Goal: Task Accomplishment & Management: Manage account settings

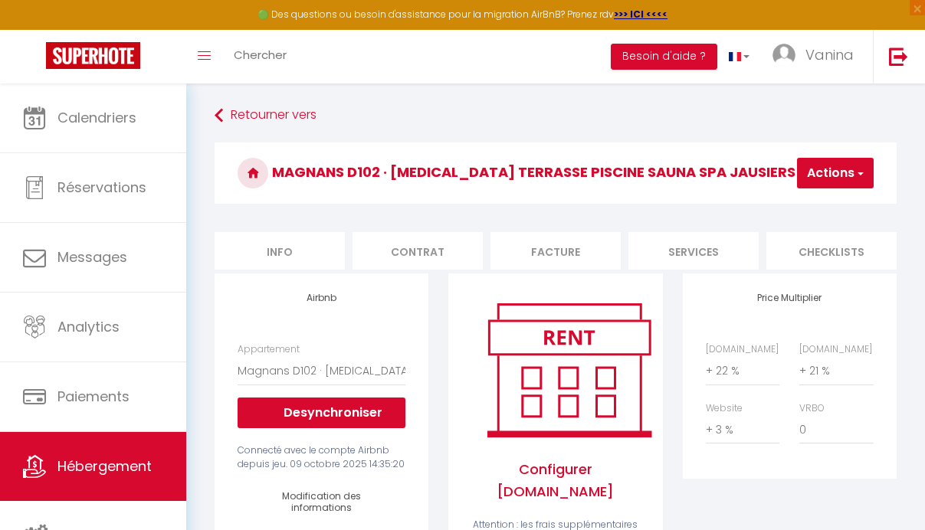
select select "19544-1462266338442648944"
select select "EUR"
select select
select select "+ 22 %"
select select "+ 21 %"
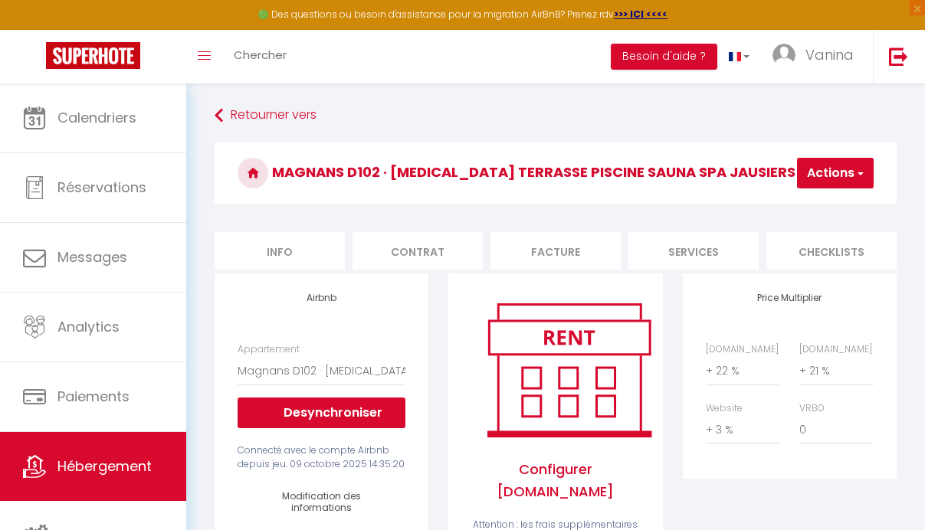
select select "+ 3 %"
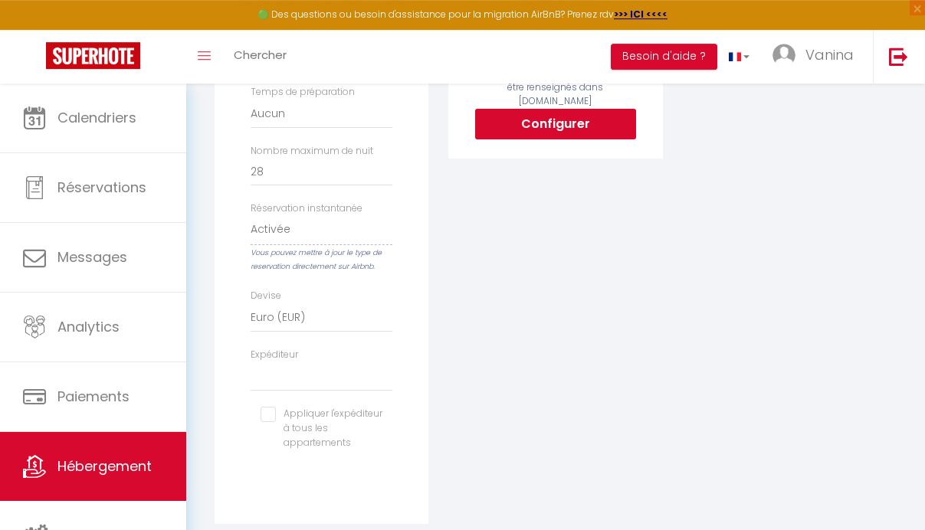
scroll to position [0, 697]
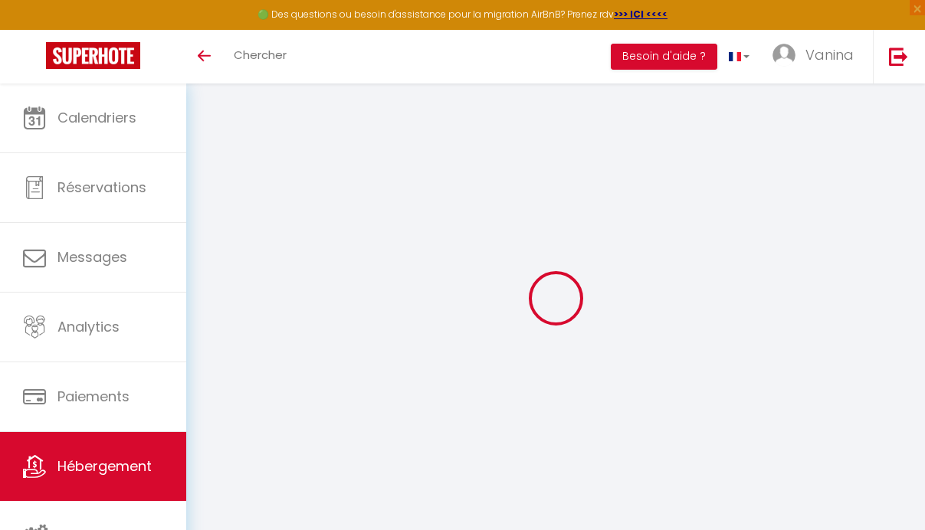
select select "+ 22 %"
select select "+ 21 %"
select select "+ 3 %"
select select "EUR"
select select
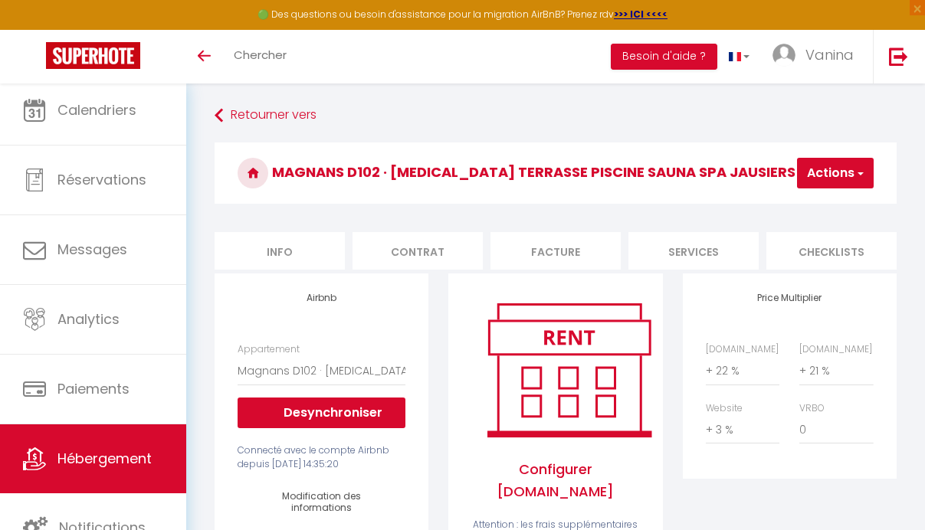
click at [108, 462] on span "Hébergement" at bounding box center [104, 458] width 94 height 19
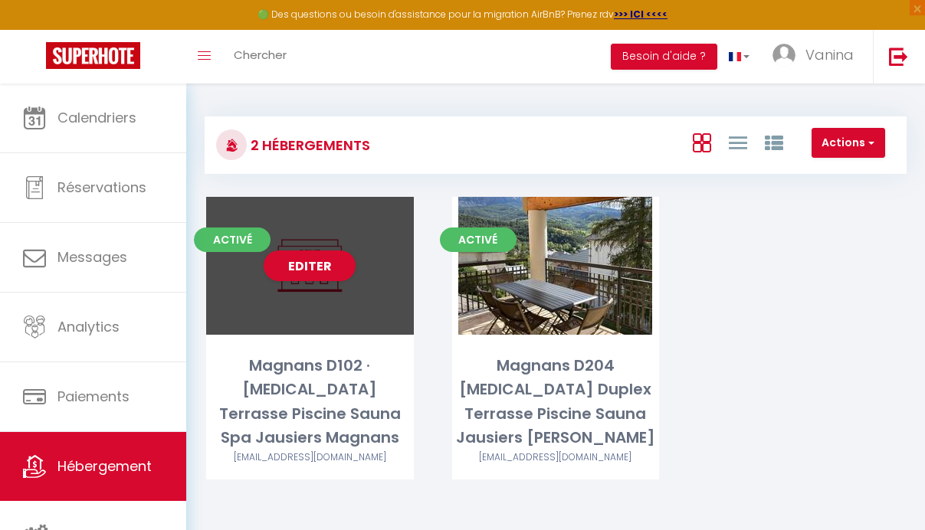
click at [312, 297] on div "Editer" at bounding box center [310, 266] width 208 height 138
select select "3"
select select "2"
select select "1"
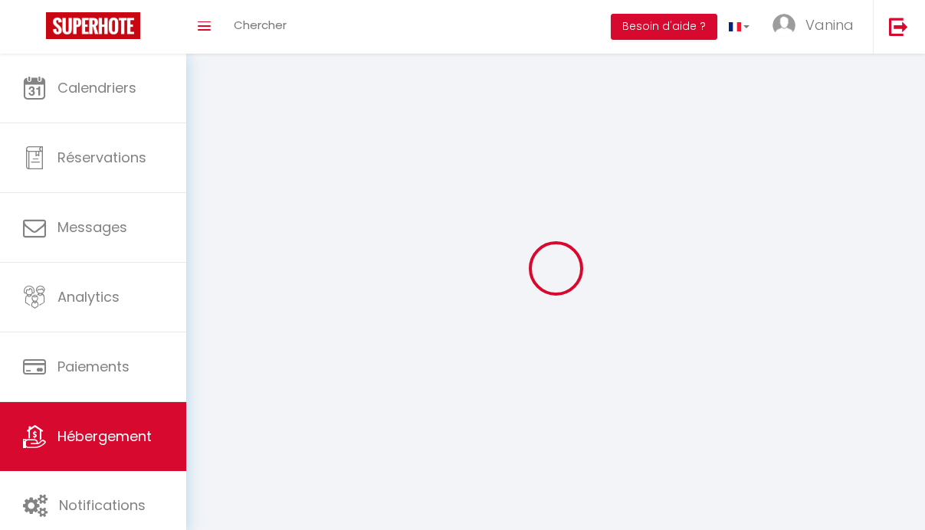
select select
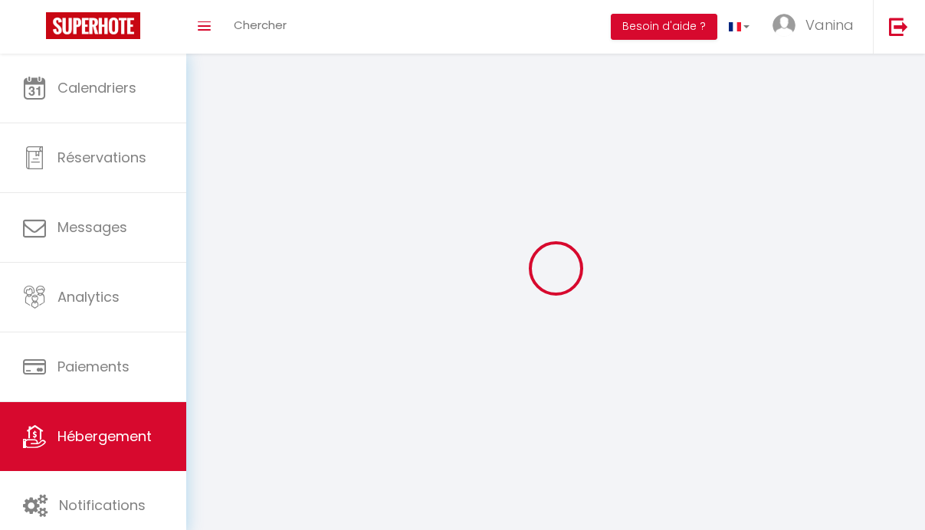
select select
checkbox input "false"
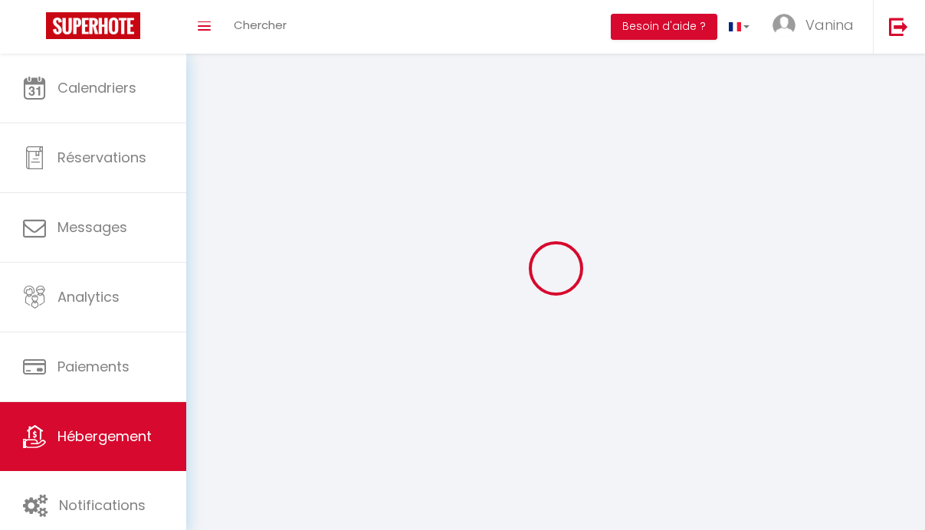
select select
select select "1"
select select "28"
select select
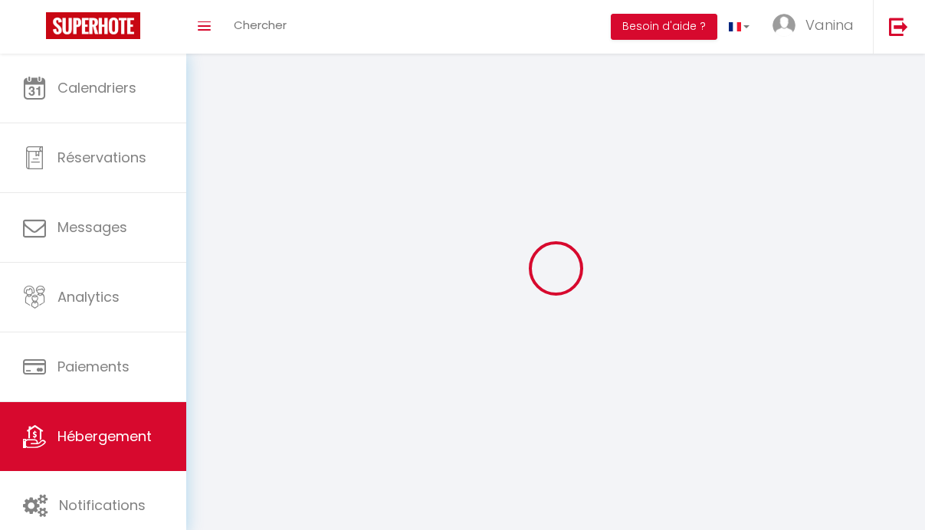
select select
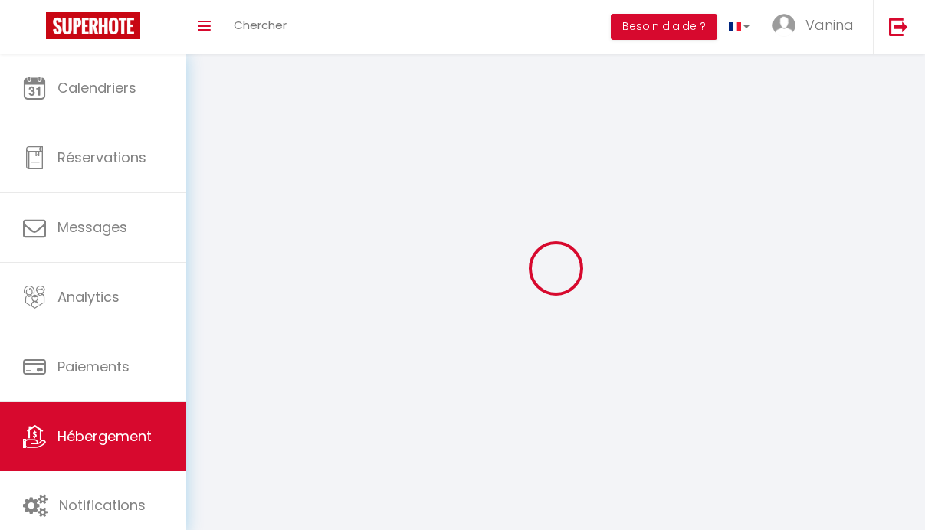
checkbox input "false"
select select
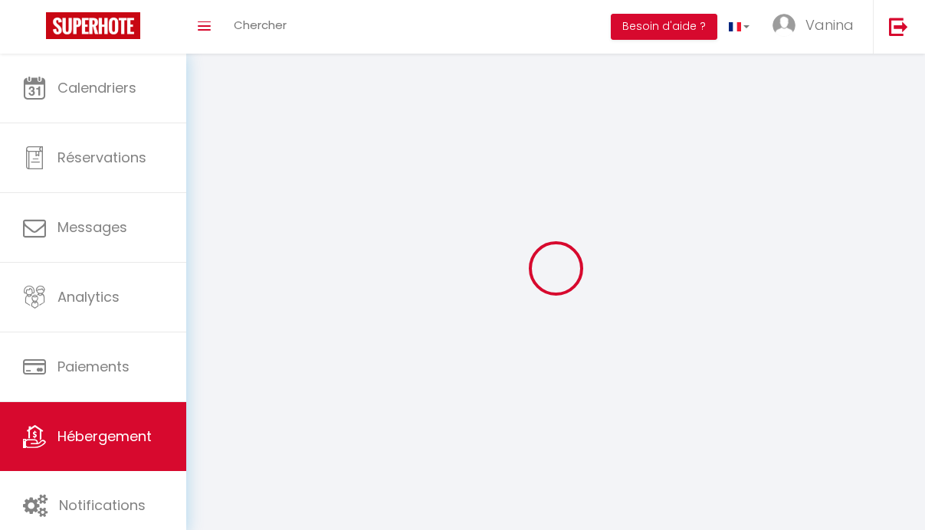
select select
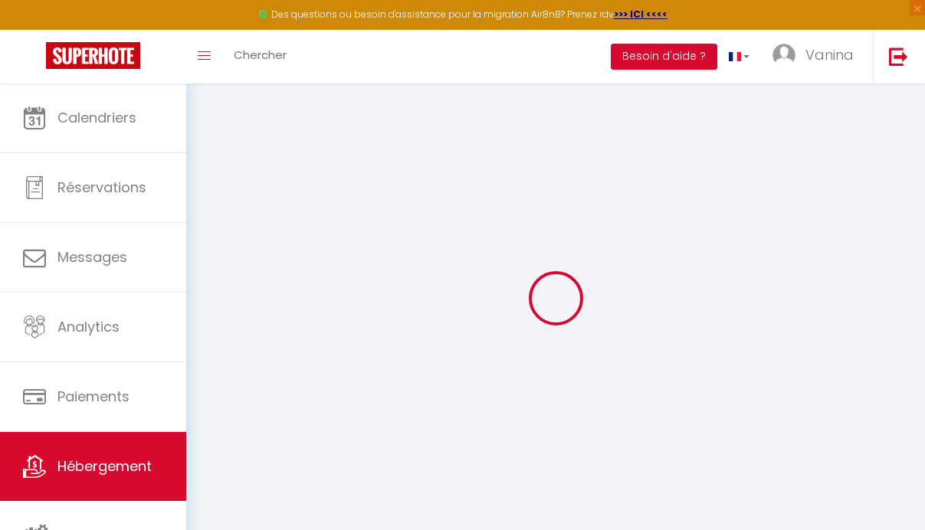
select select
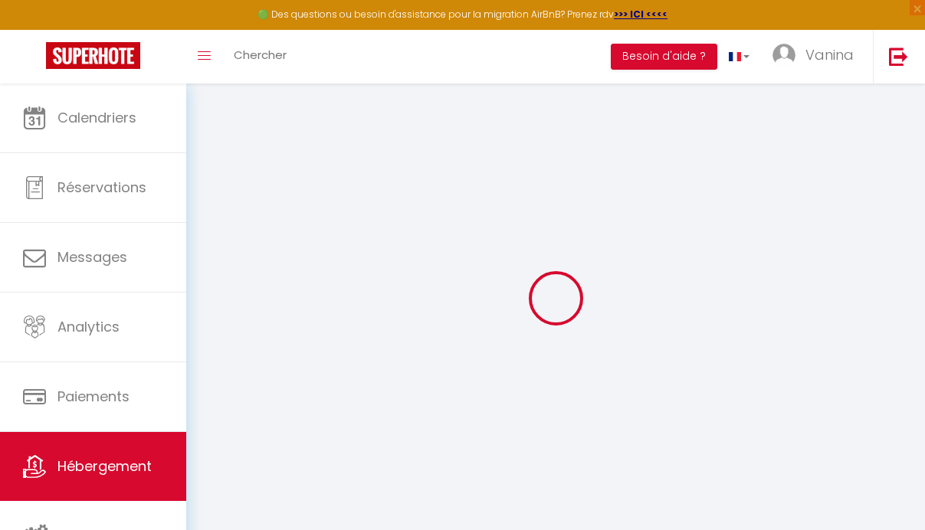
select select
checkbox input "false"
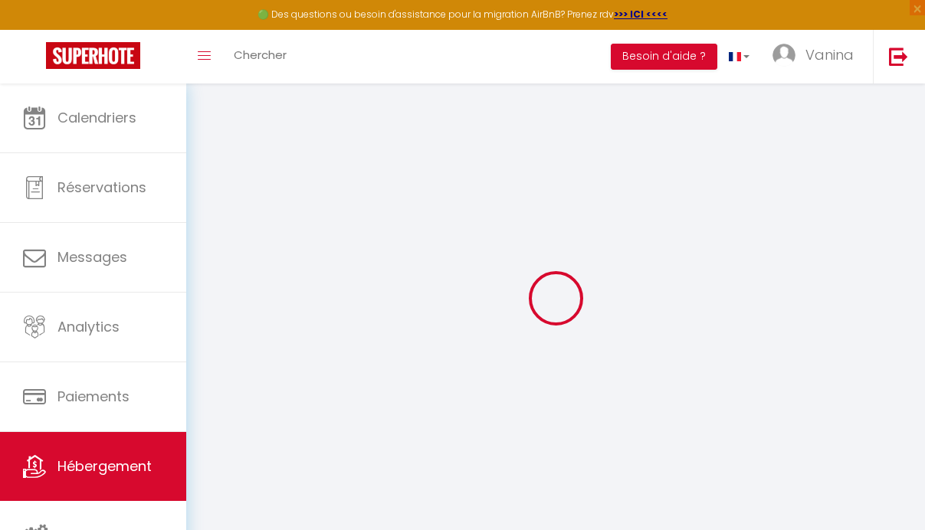
select select
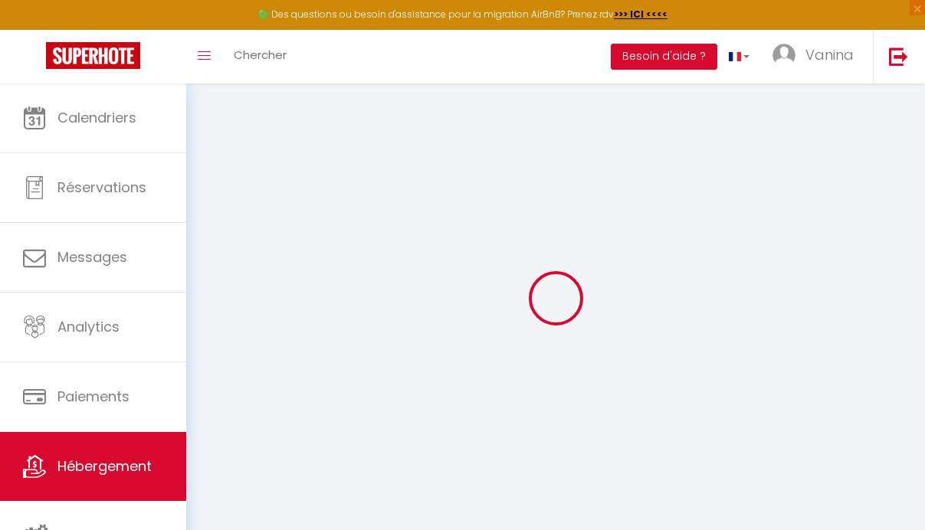
select select
checkbox input "false"
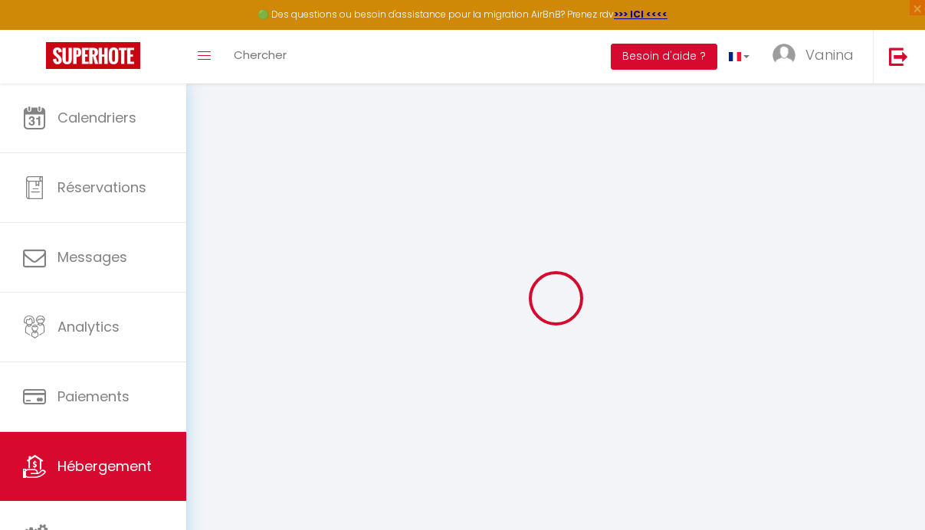
checkbox input "false"
select select
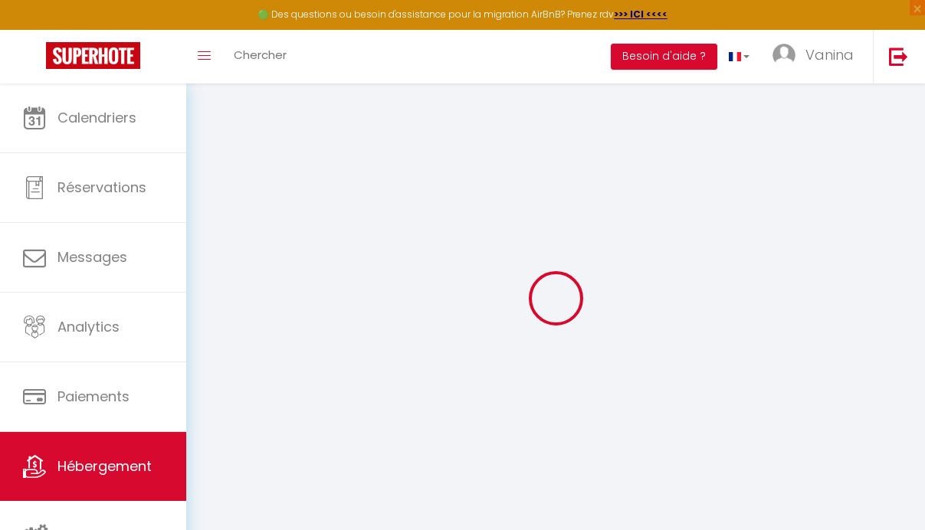
select select
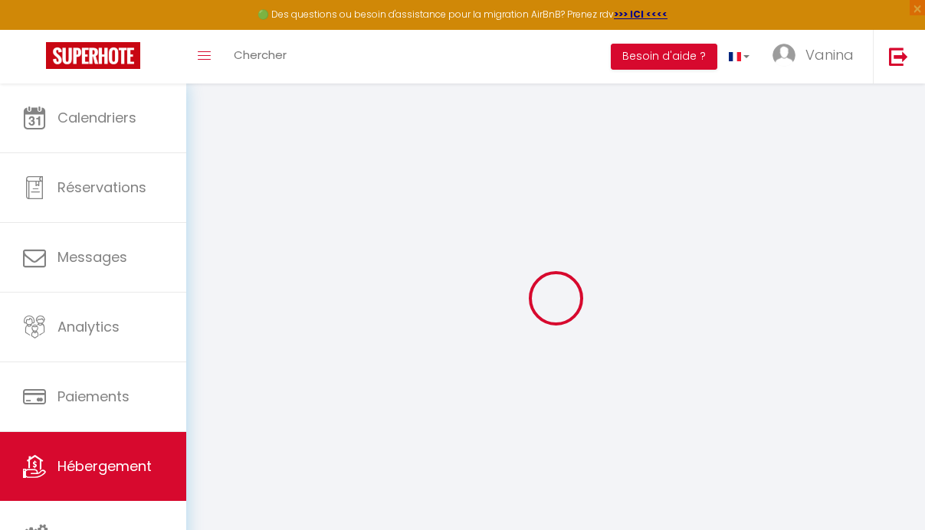
checkbox input "false"
select select
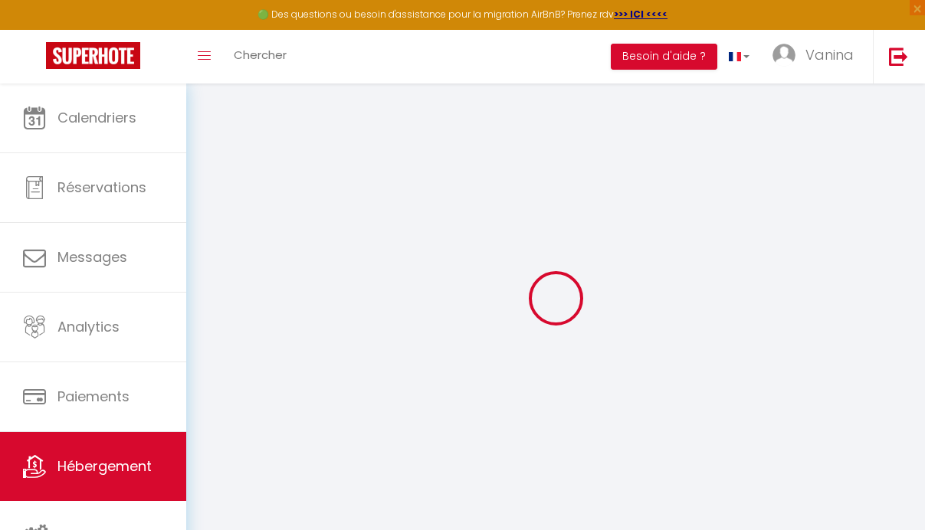
select select
type input "Magnans D102 · [MEDICAL_DATA] Terrasse Piscine Sauna Spa Jausiers Magnans"
select select "6"
select select "2"
type input "110"
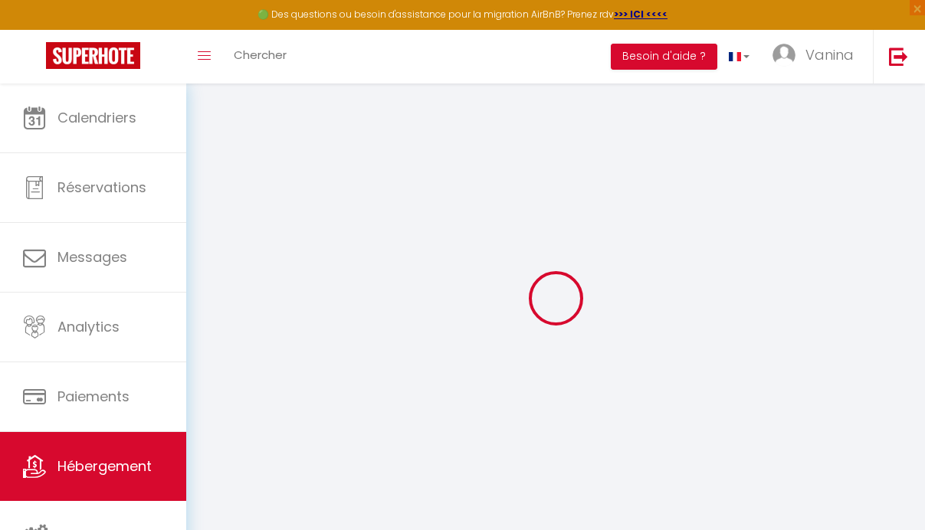
select select
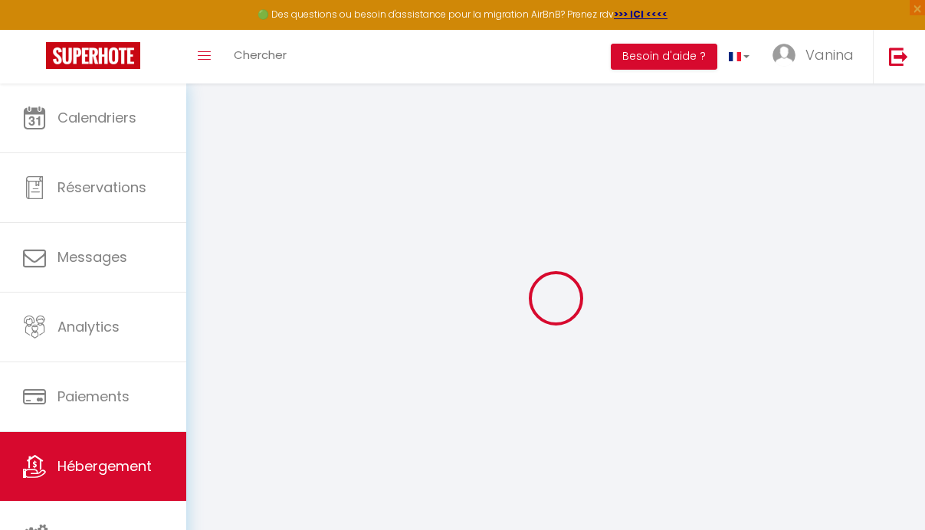
type input "189 montée des MAGNANS"
type input "04850"
type input "Jausiers"
type input "[EMAIL_ADDRESS][DOMAIN_NAME]"
select select
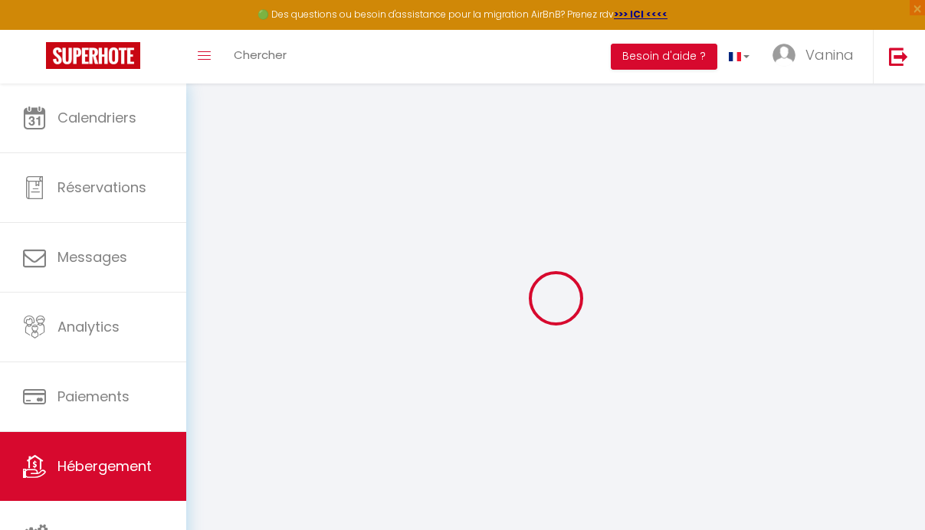
checkbox input "false"
select select
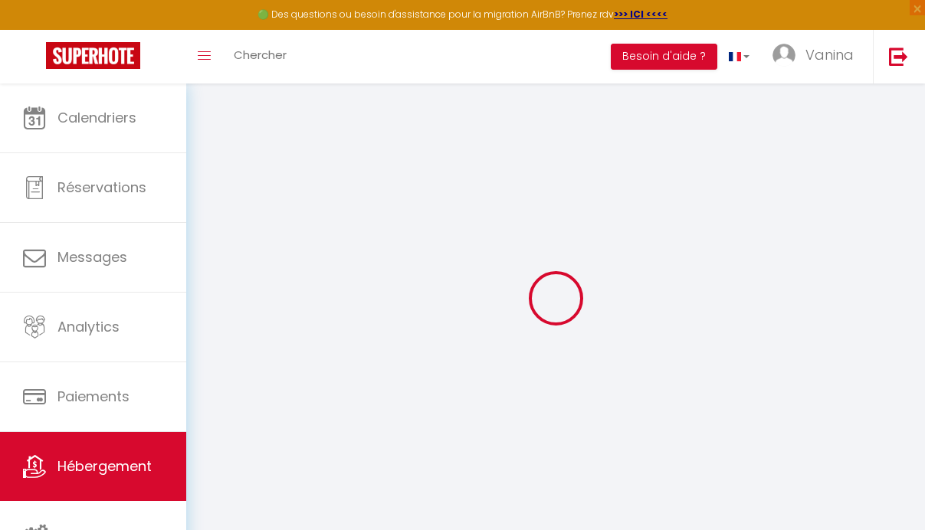
select select
type input "0"
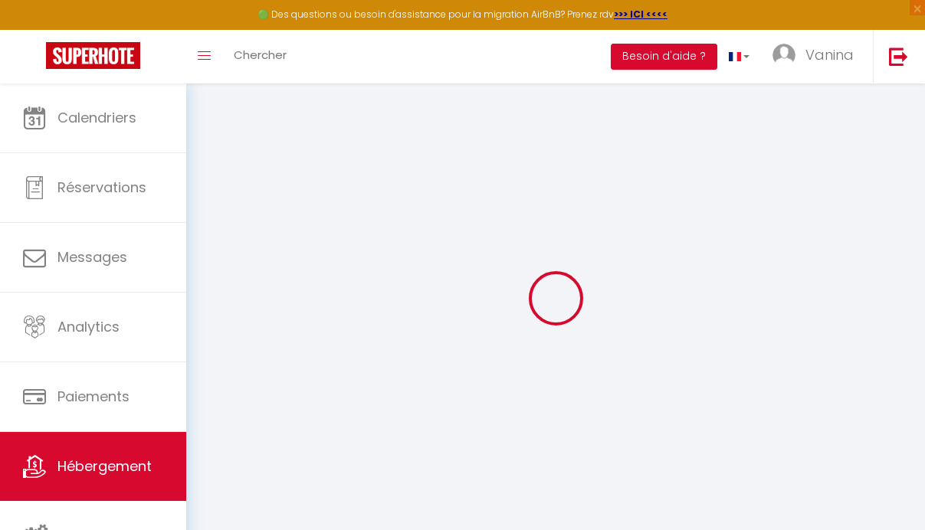
select select
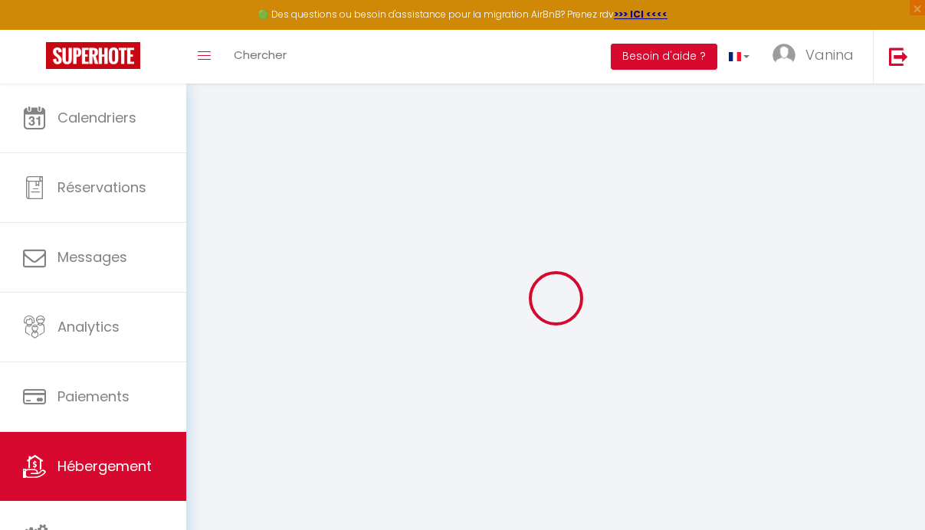
select select
checkbox input "false"
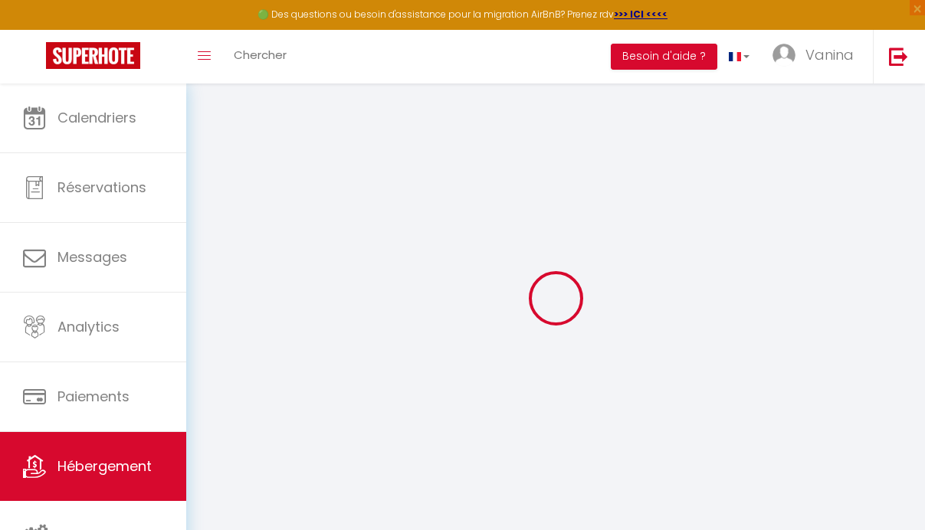
select select
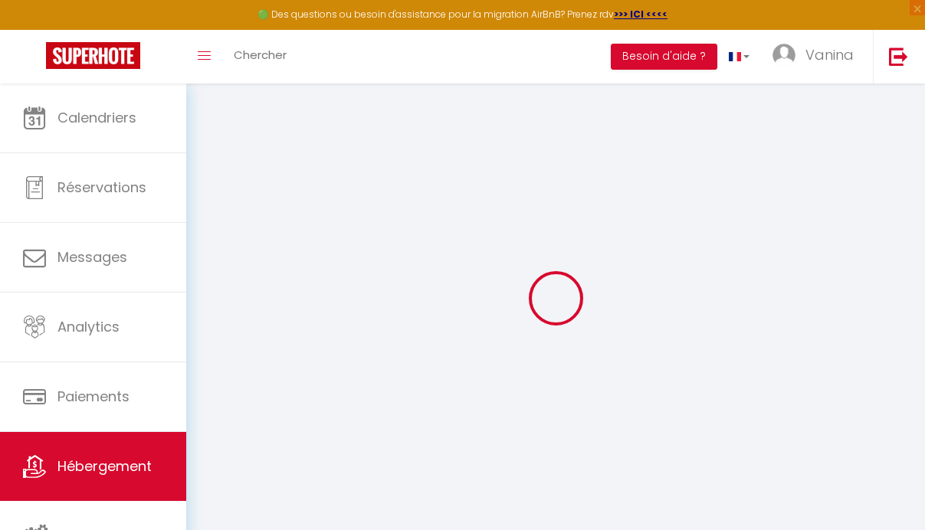
select select
checkbox input "false"
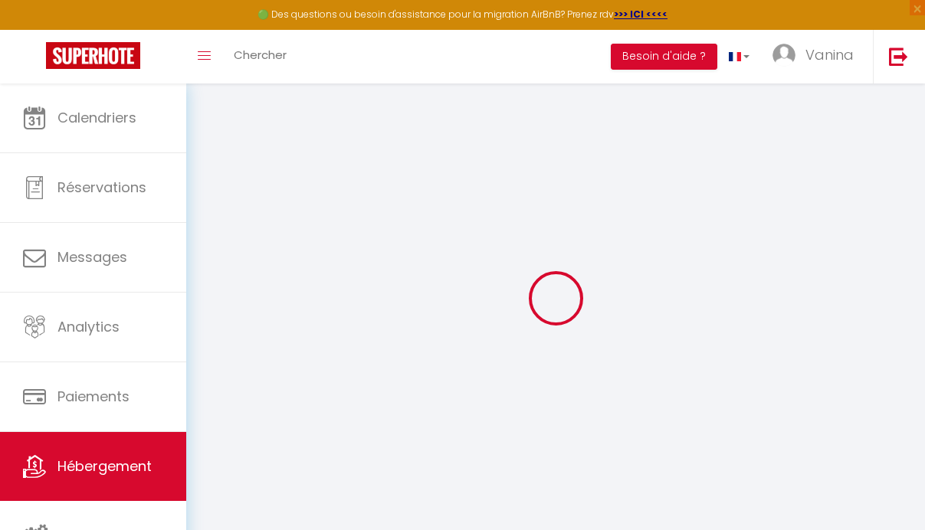
select select
checkbox input "false"
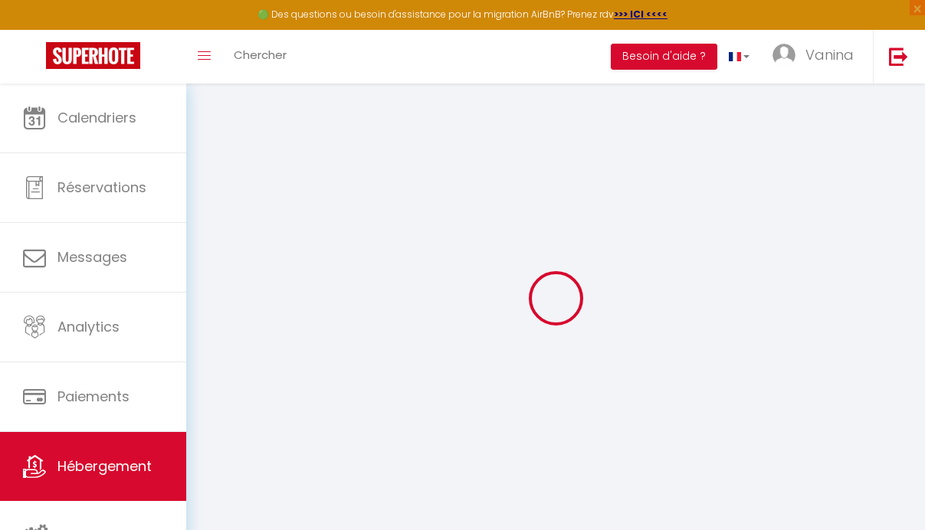
select select "16:00"
select select "23:45"
select select "10:00"
select select "30"
select select "120"
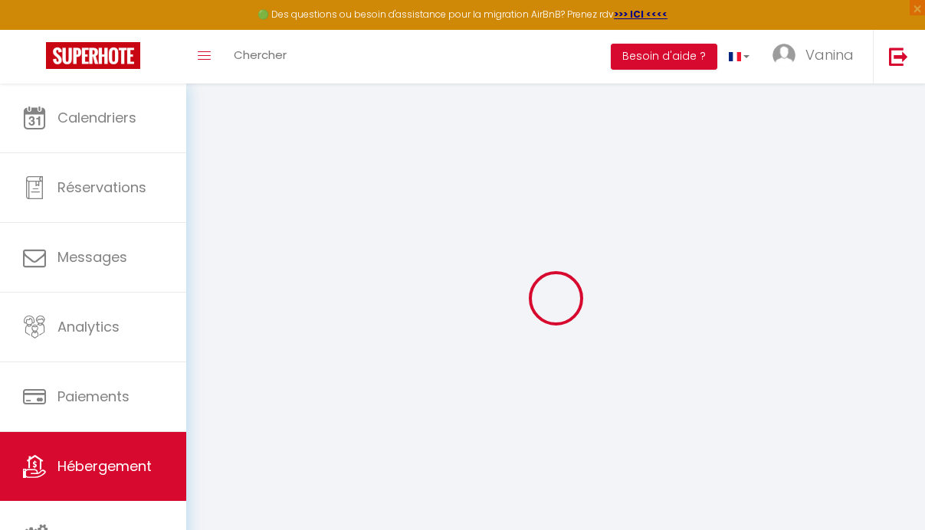
select select
checkbox input "false"
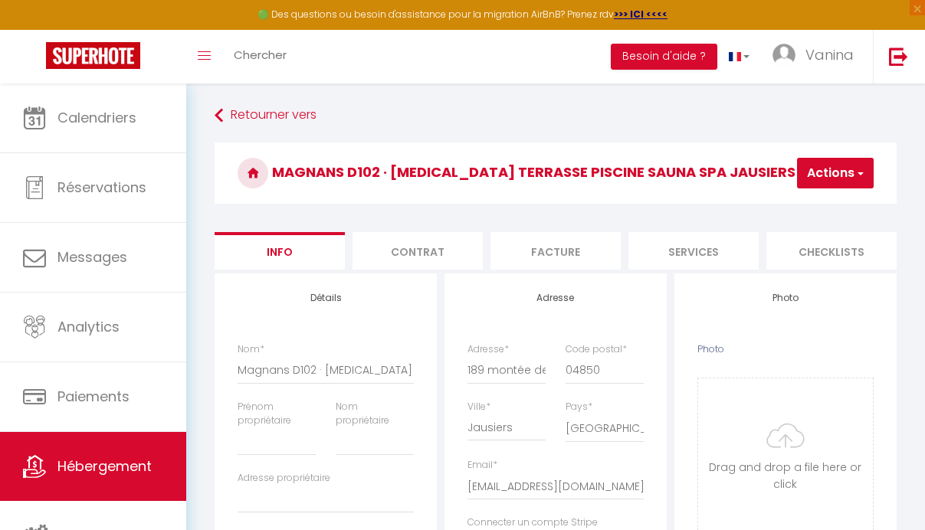
click at [831, 166] on button "Actions" at bounding box center [835, 173] width 77 height 31
click at [236, 116] on link "Retourner vers" at bounding box center [556, 116] width 682 height 28
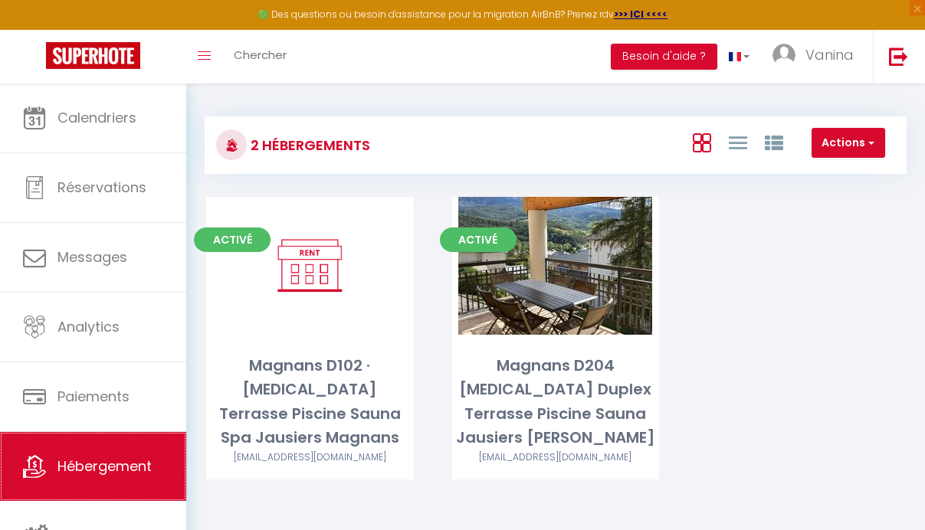
click at [89, 457] on link "Hébergement" at bounding box center [93, 466] width 186 height 69
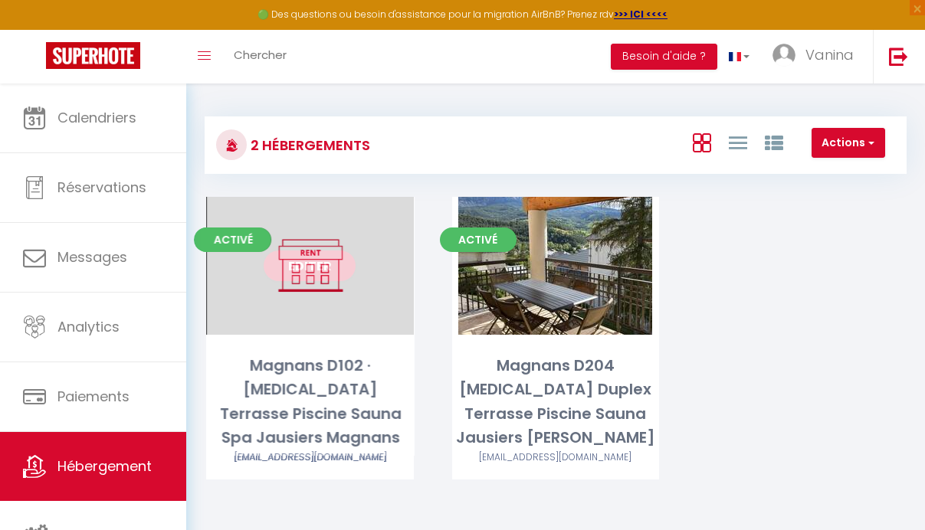
click at [297, 346] on div "Activé Editer Magnans D102 · T3 Terrasse Piscine Sauna Spa Jausiers Magnans loc…" at bounding box center [310, 339] width 208 height 284
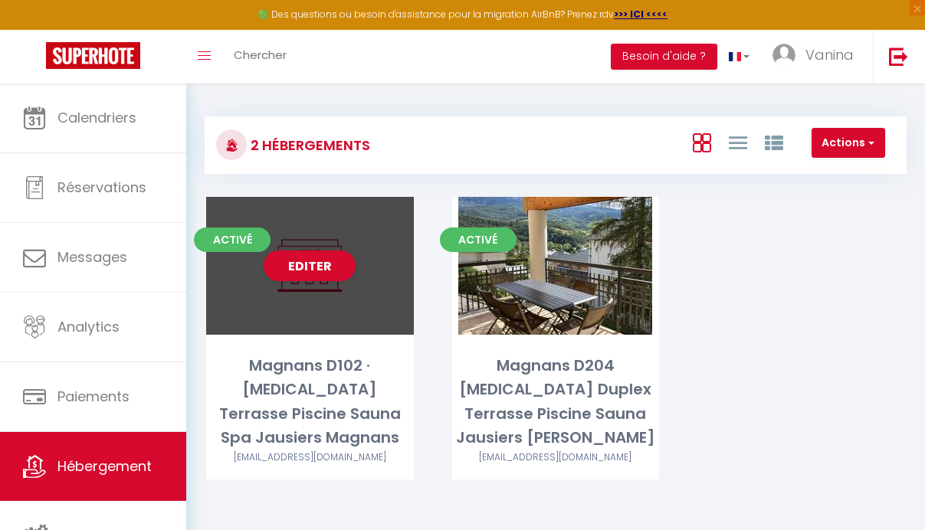
click at [306, 390] on div "Magnans D102 · [MEDICAL_DATA] Terrasse Piscine Sauna Spa Jausiers Magnans" at bounding box center [310, 402] width 208 height 97
select select "3"
select select "2"
select select "1"
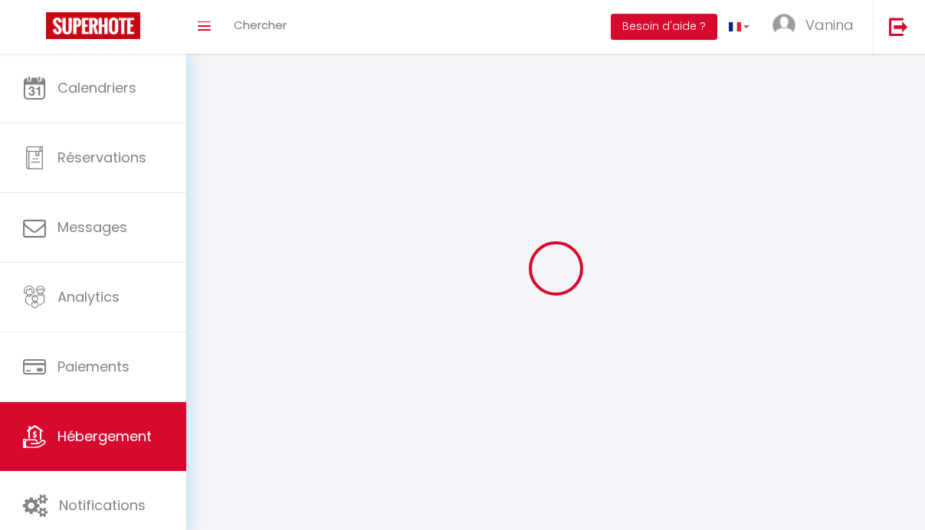
select select
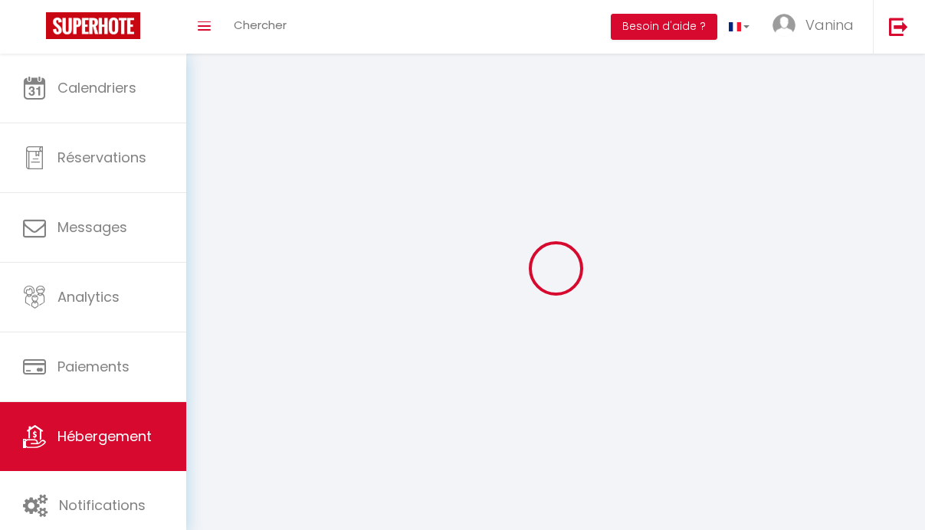
select select "1"
select select
checkbox input "false"
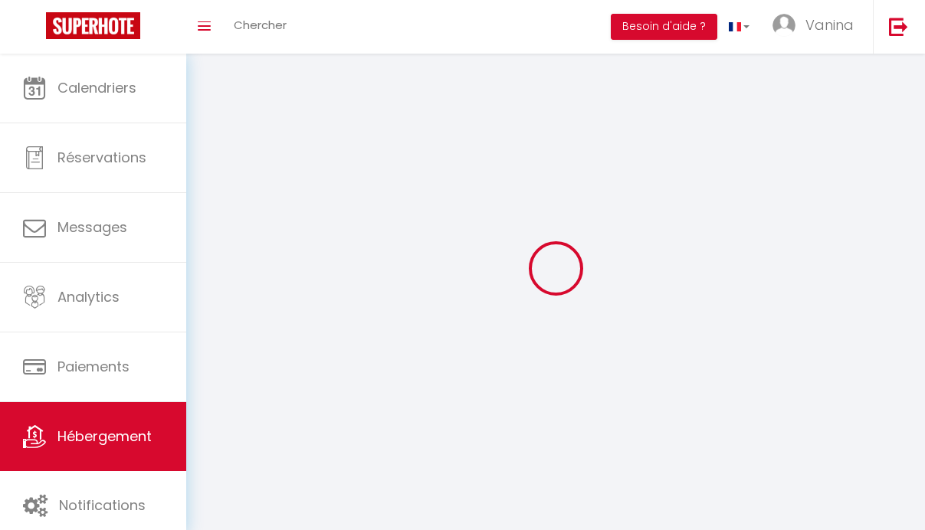
checkbox input "false"
select select "28"
select select
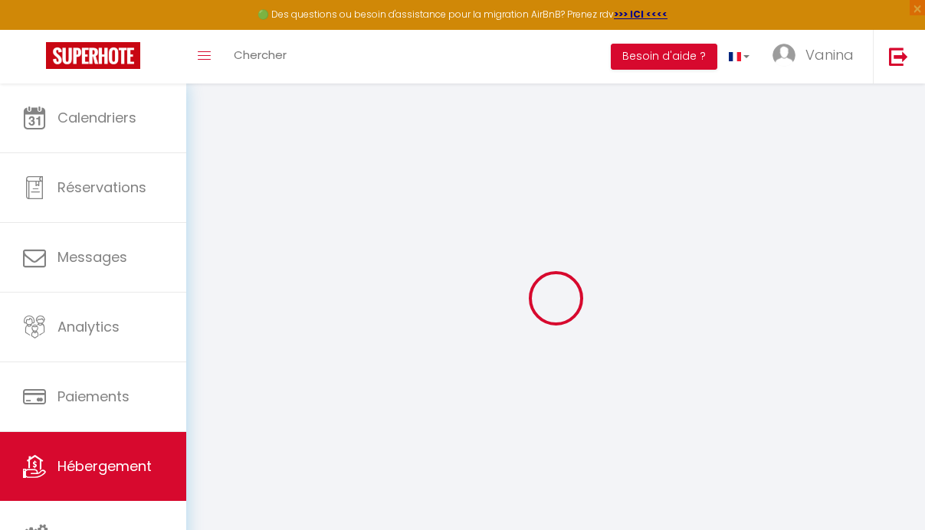
select select
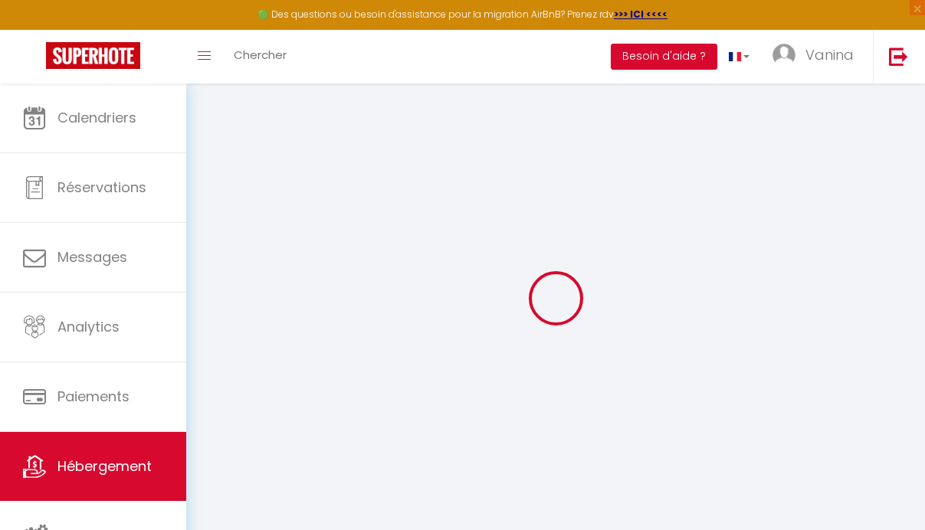
select select
checkbox input "false"
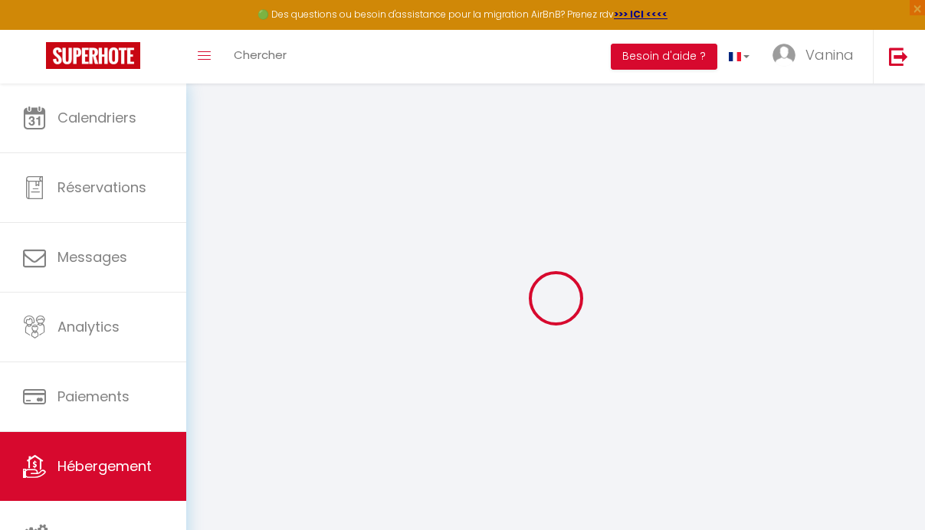
select select
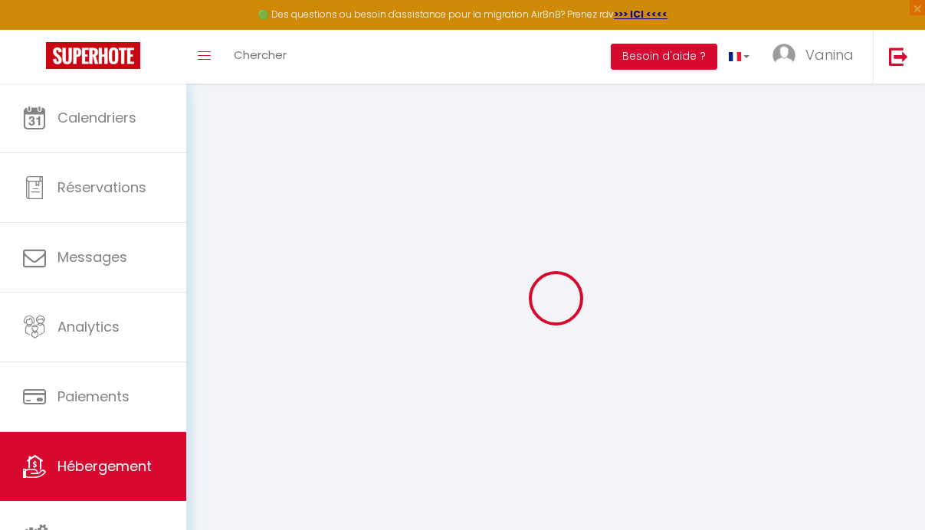
select select
checkbox input "false"
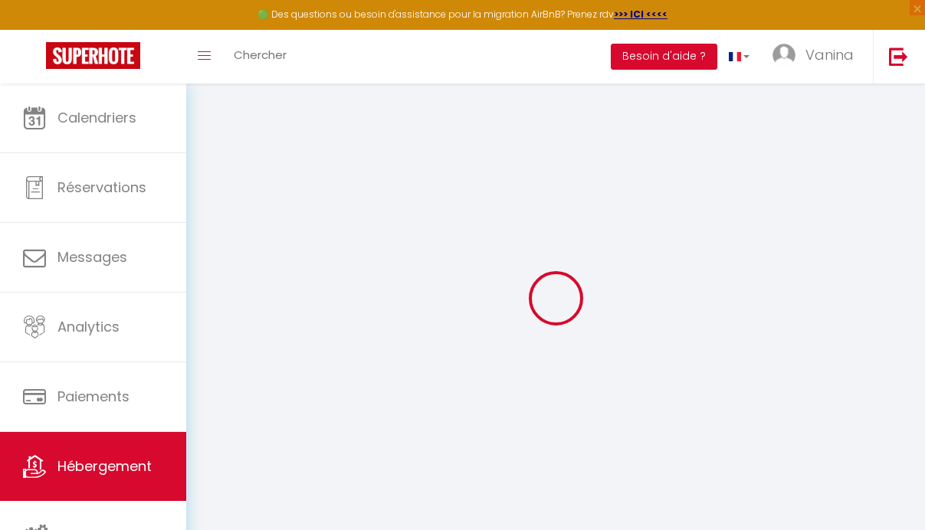
checkbox input "false"
select select
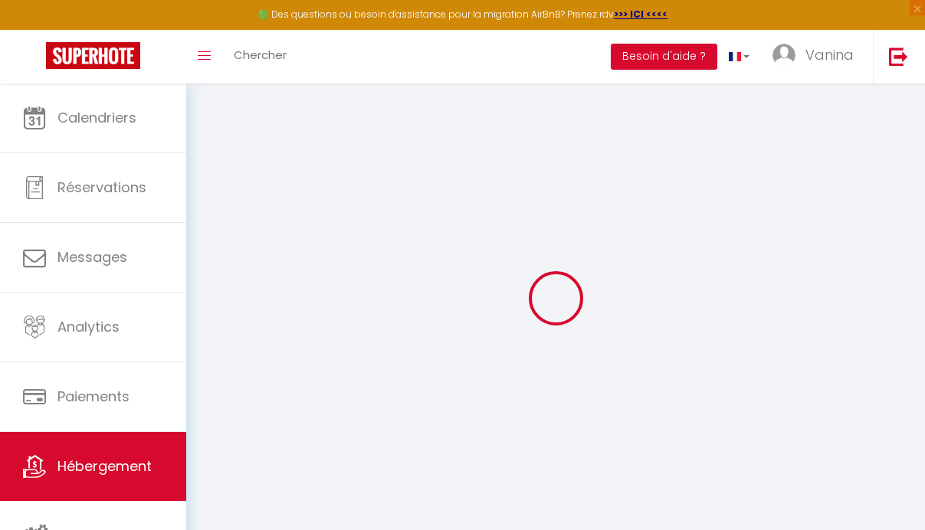
select select
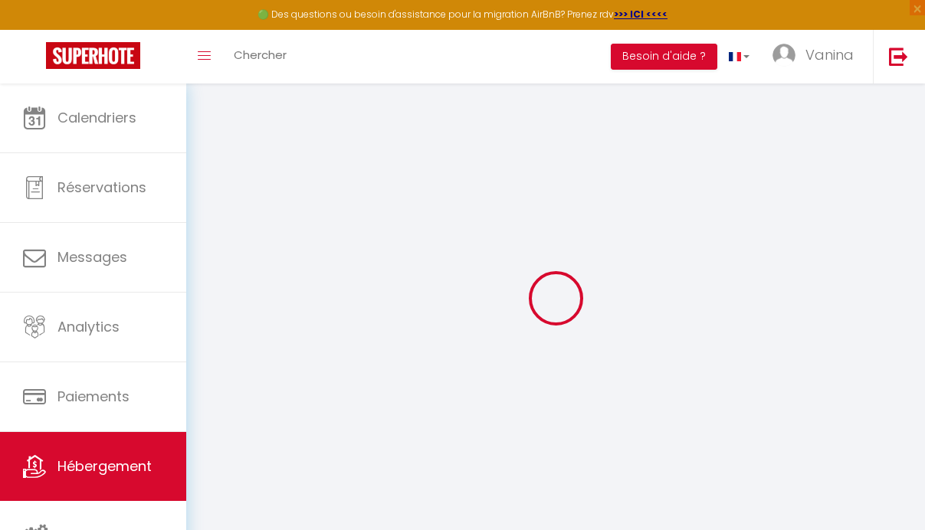
checkbox input "false"
select select
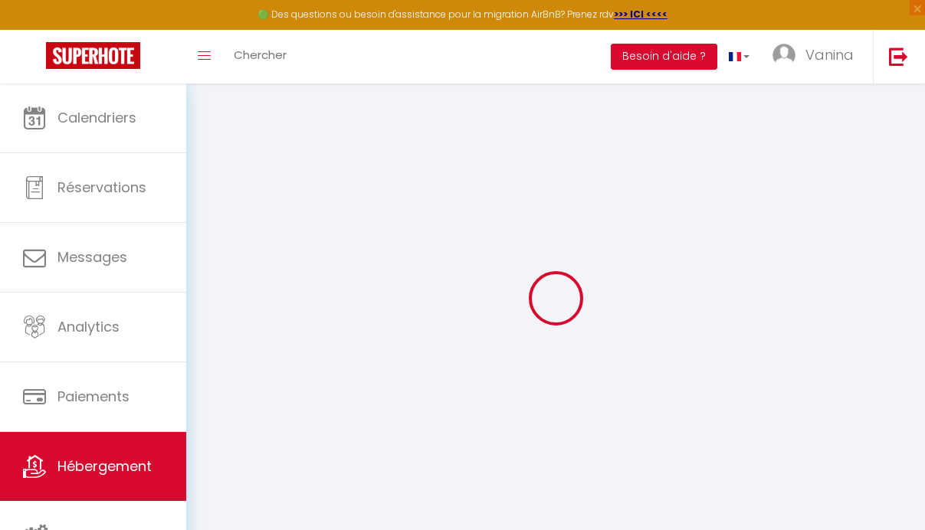
select select
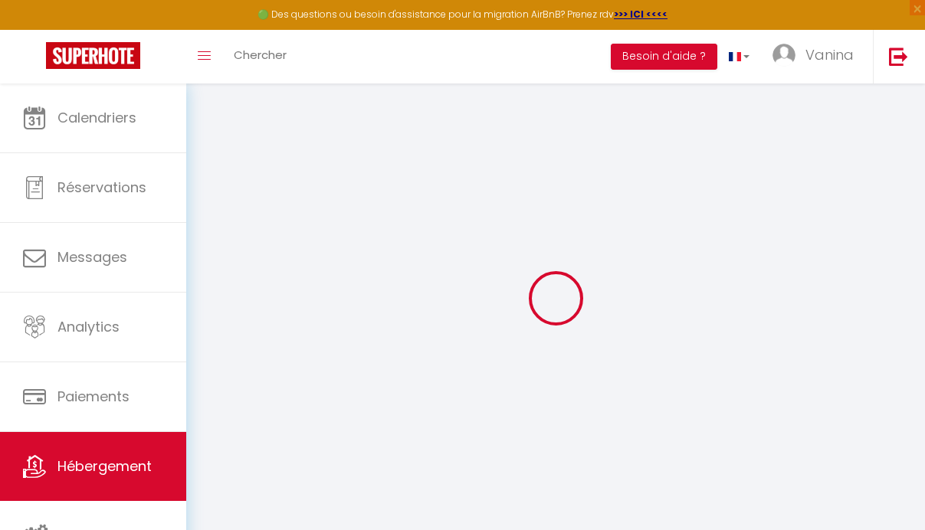
select select
checkbox input "false"
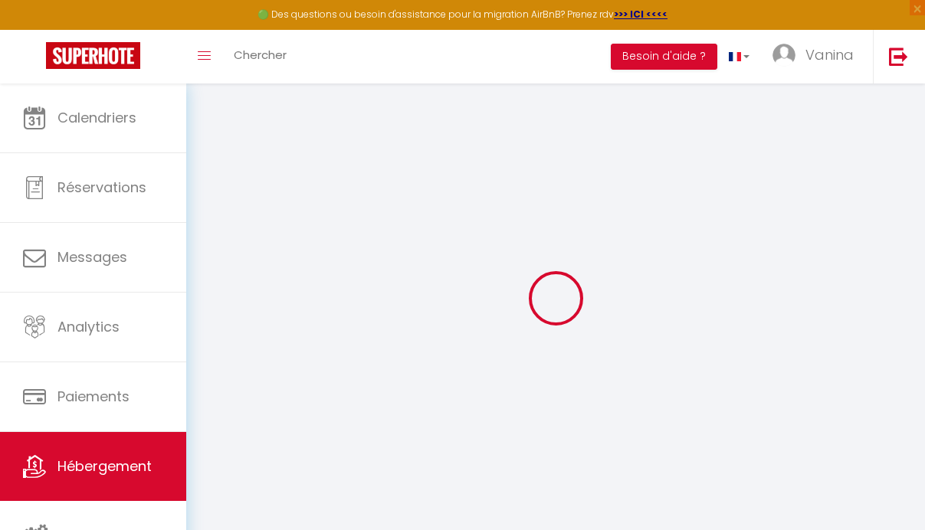
checkbox input "false"
select select
type input "Magnans D102 · [MEDICAL_DATA] Terrasse Piscine Sauna Spa Jausiers Magnans"
select select "6"
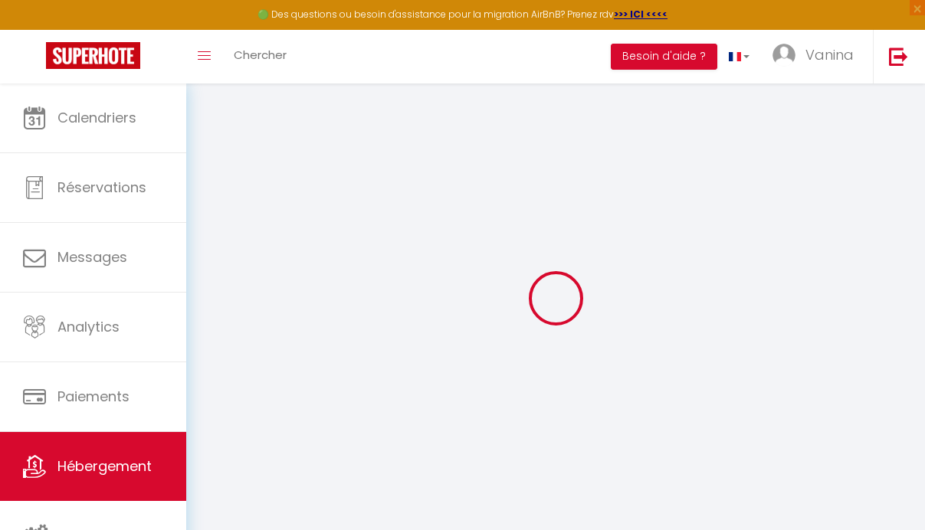
select select "2"
type input "110"
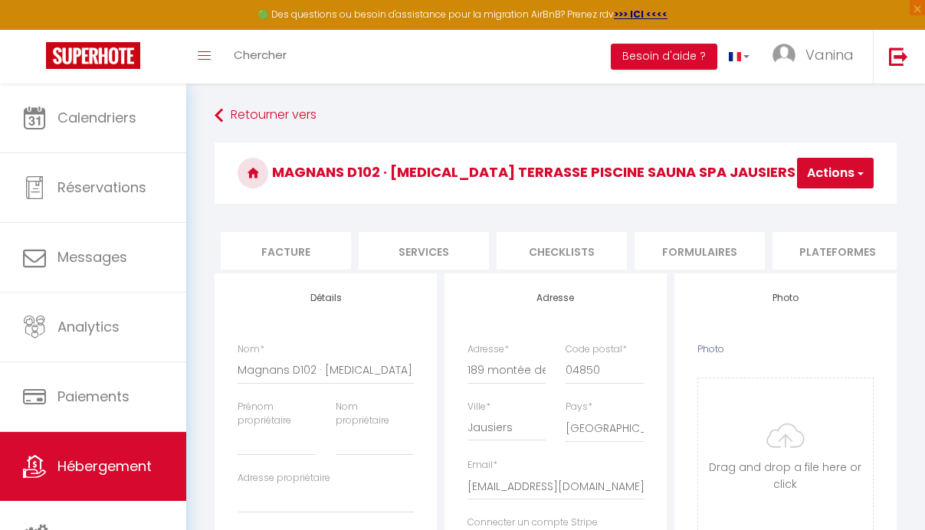
scroll to position [0, 310]
click at [792, 251] on li "Plateformes" at bounding box center [797, 251] width 130 height 38
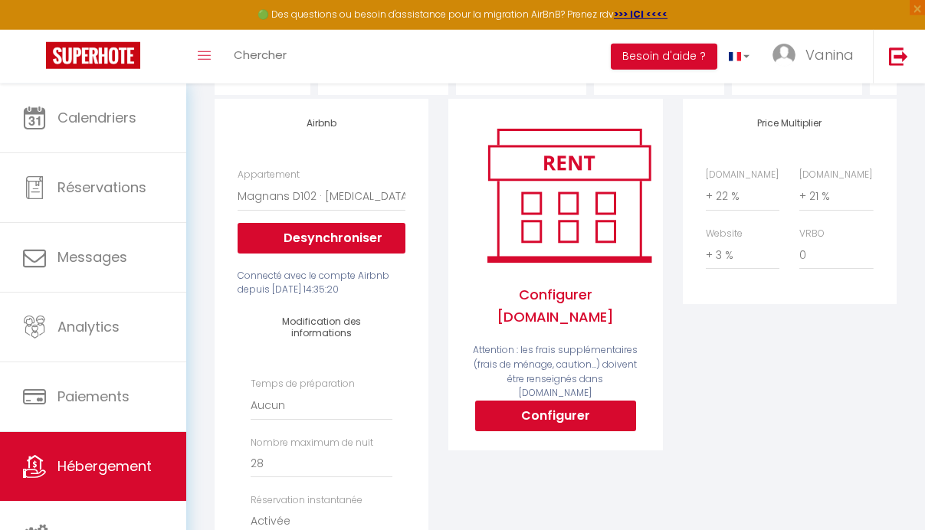
scroll to position [199, 0]
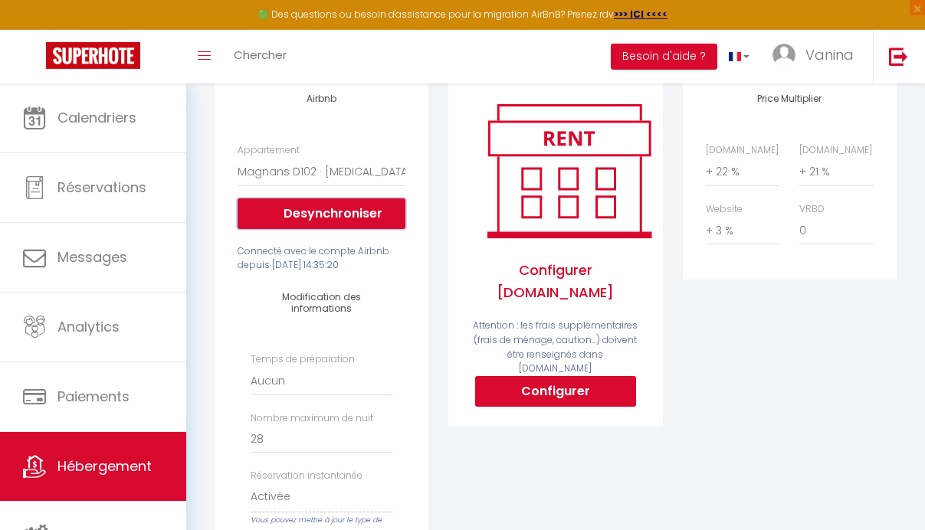
click at [335, 227] on button "Desynchroniser" at bounding box center [322, 213] width 168 height 31
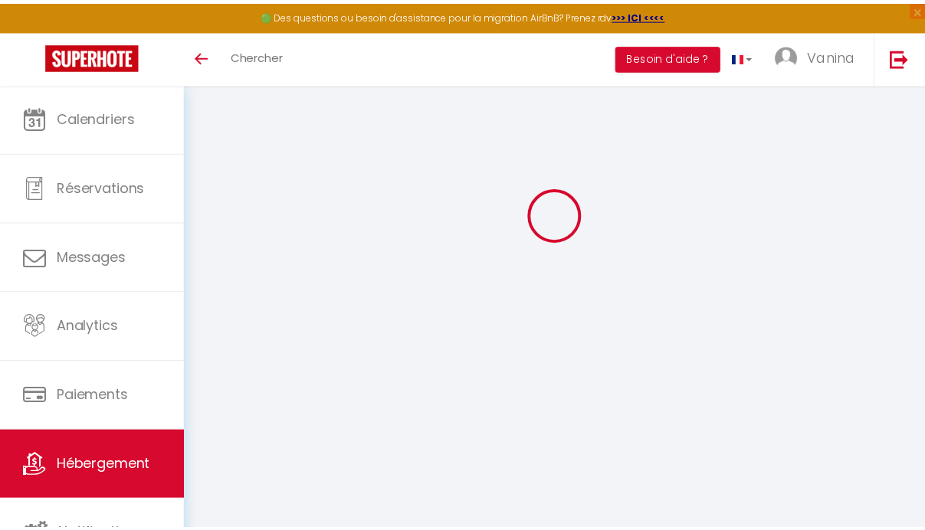
scroll to position [83, 0]
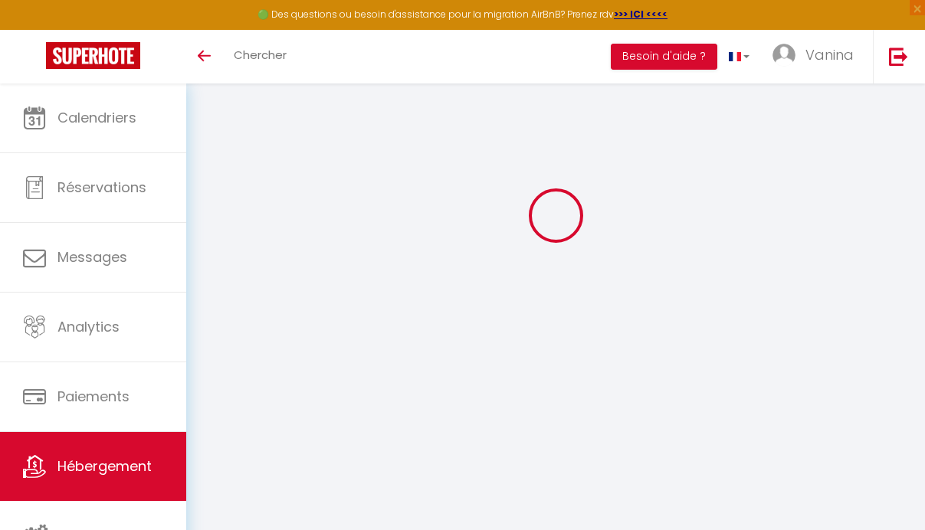
select select "+ 22 %"
select select "+ 21 %"
select select "+ 3 %"
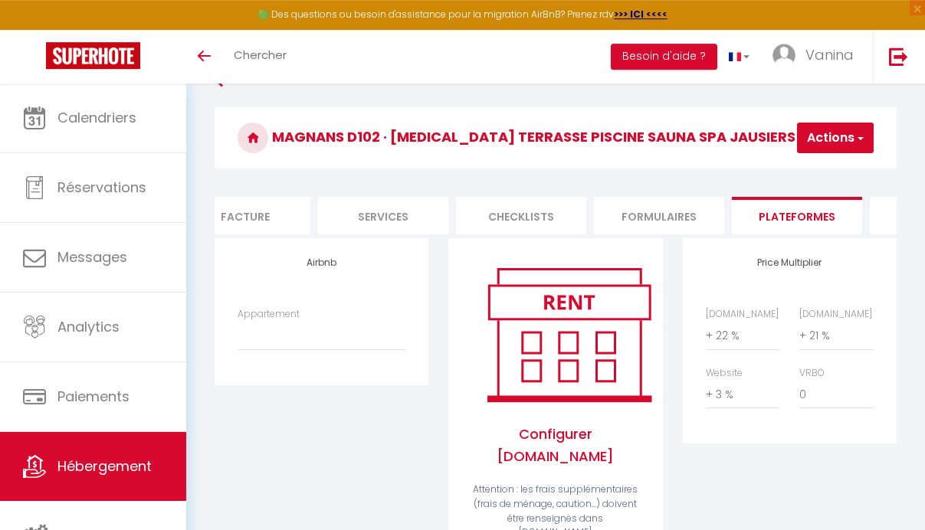
scroll to position [0, 0]
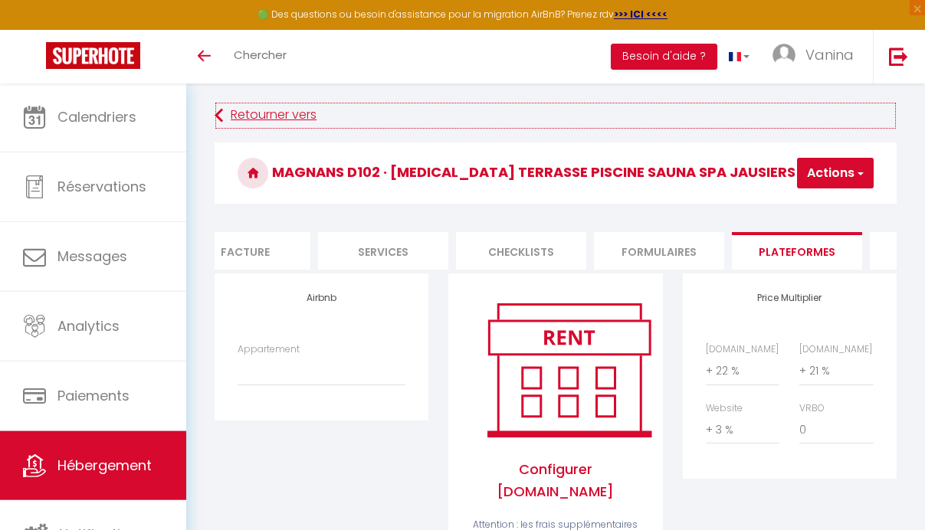
click at [281, 116] on link "Retourner vers" at bounding box center [556, 116] width 682 height 28
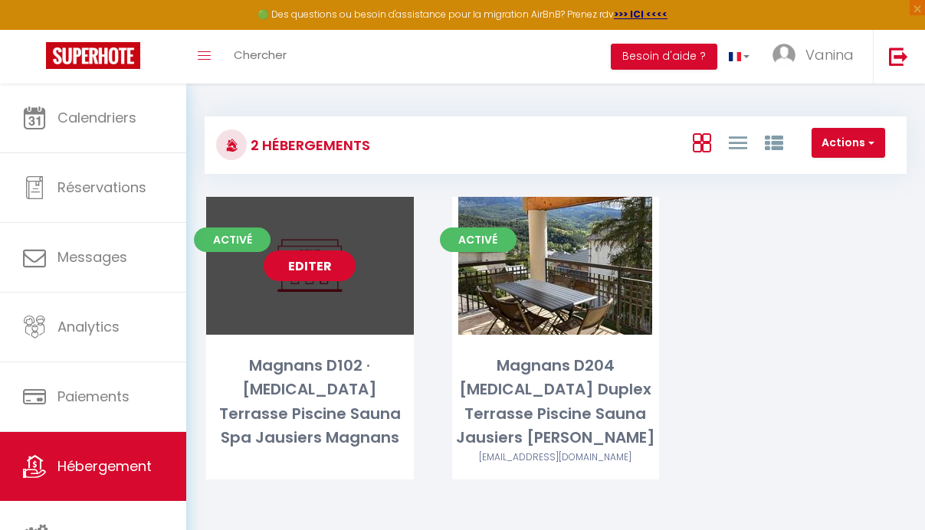
click at [314, 266] on link "Editer" at bounding box center [310, 266] width 92 height 31
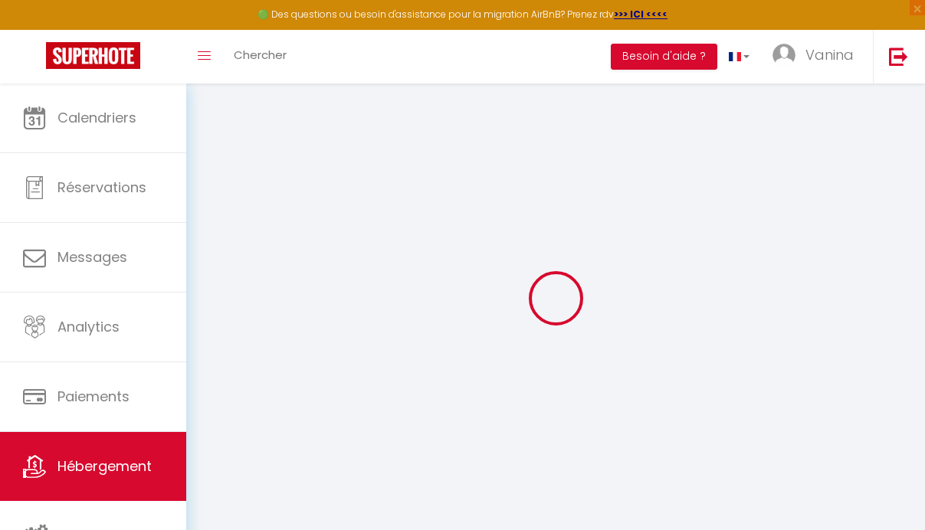
select select
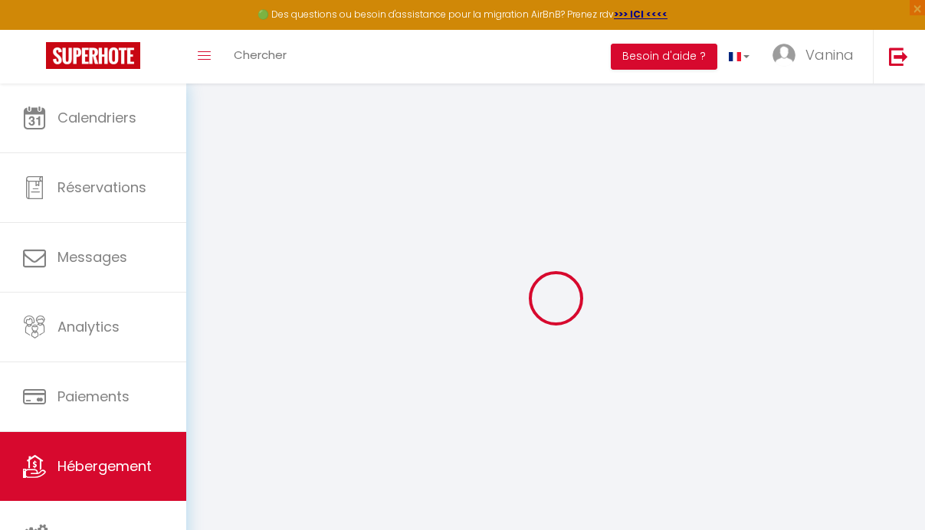
select select
checkbox input "false"
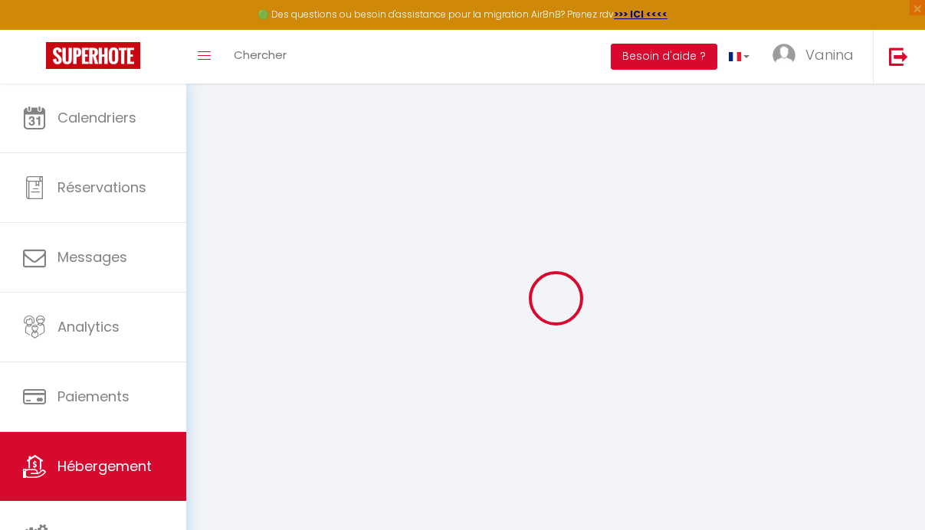
select select
type input "Magnans D102 · [MEDICAL_DATA] Terrasse Piscine Sauna Spa Jausiers Magnans"
select select "6"
select select "2"
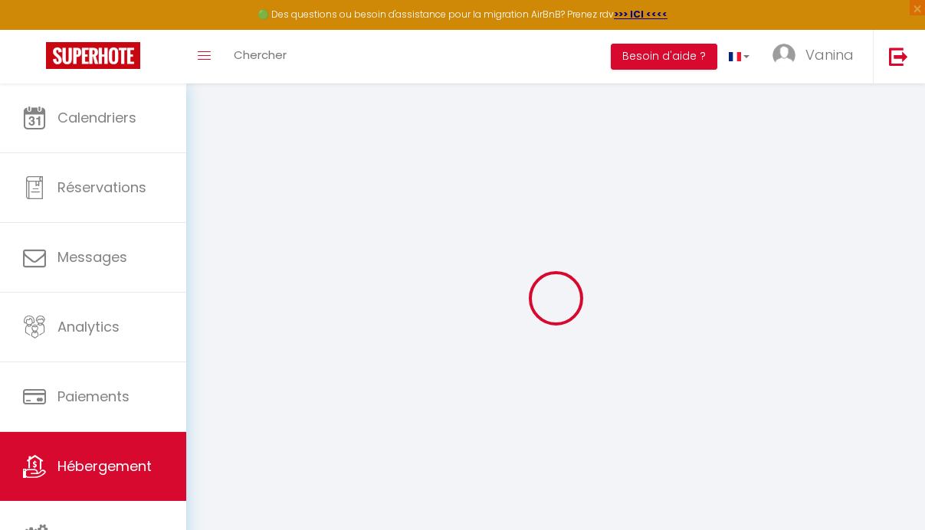
type input "110"
select select
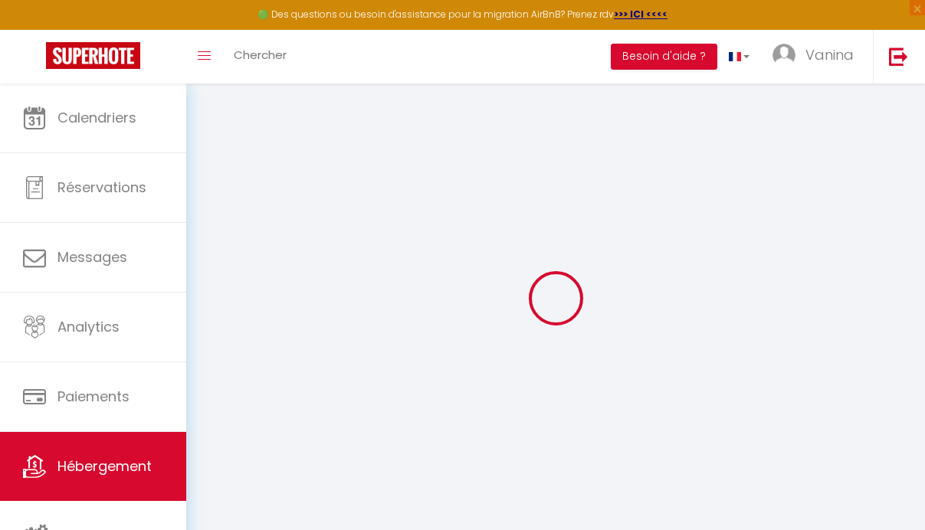
select select
type input "189 montée des MAGNANS"
type input "04850"
type input "Jausiers"
type input "[EMAIL_ADDRESS][DOMAIN_NAME]"
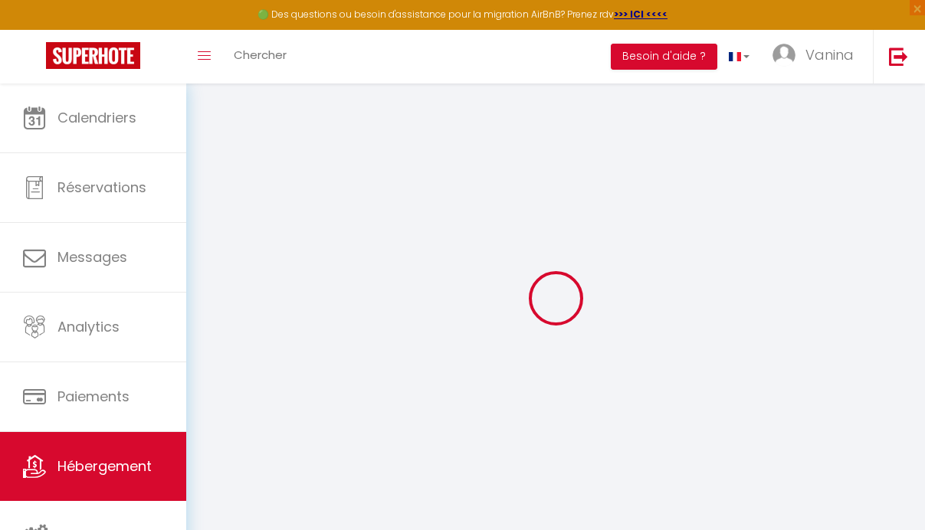
select select
checkbox input "false"
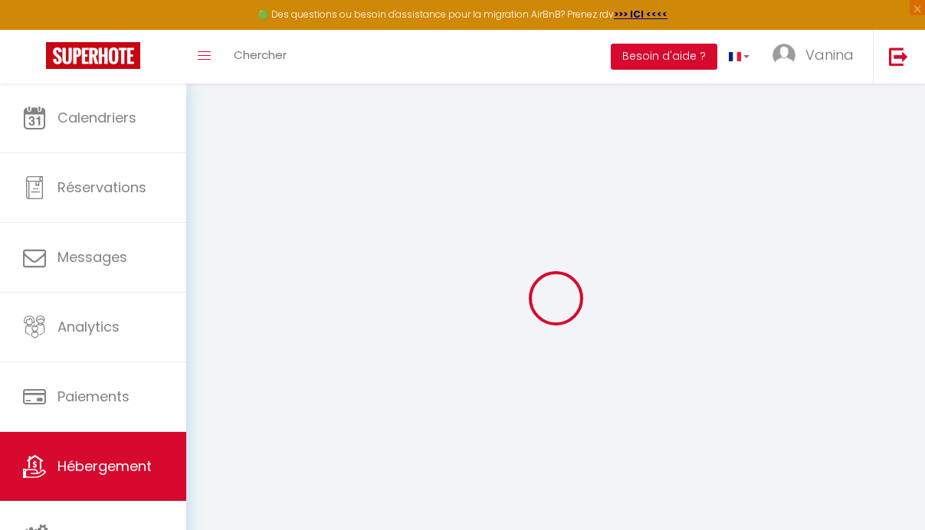
select select
type input "0"
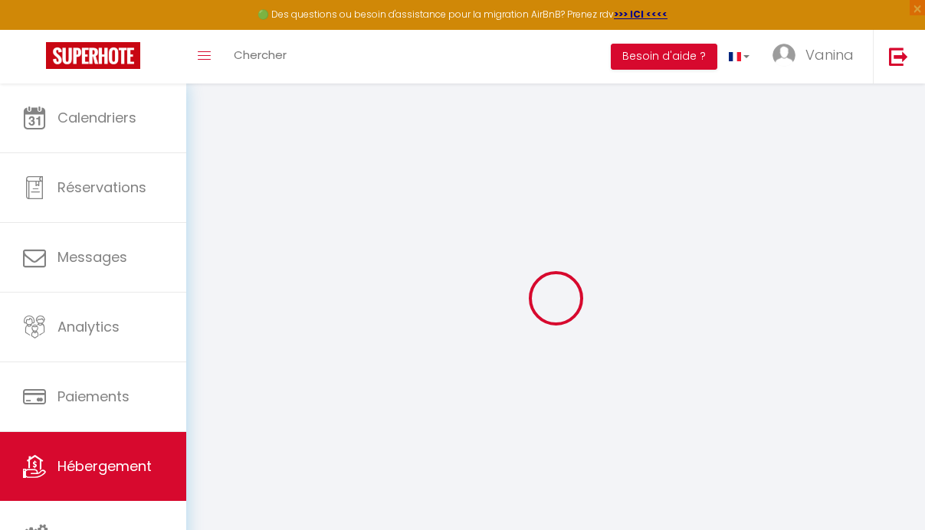
type input "0"
select select
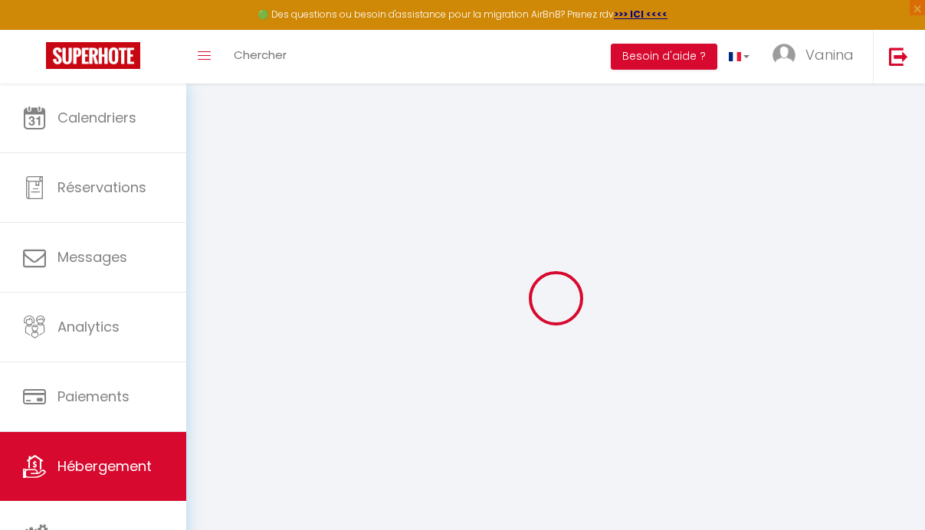
select select
checkbox input "false"
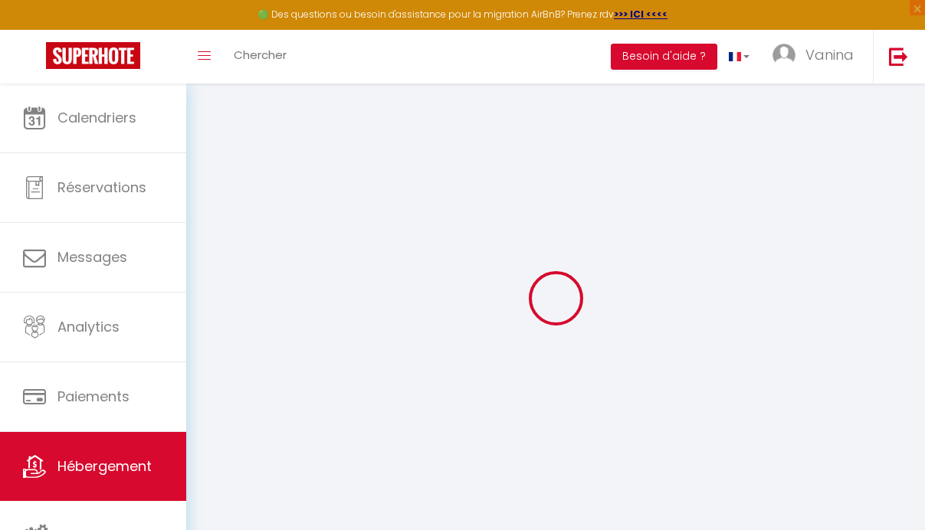
checkbox input "false"
select select
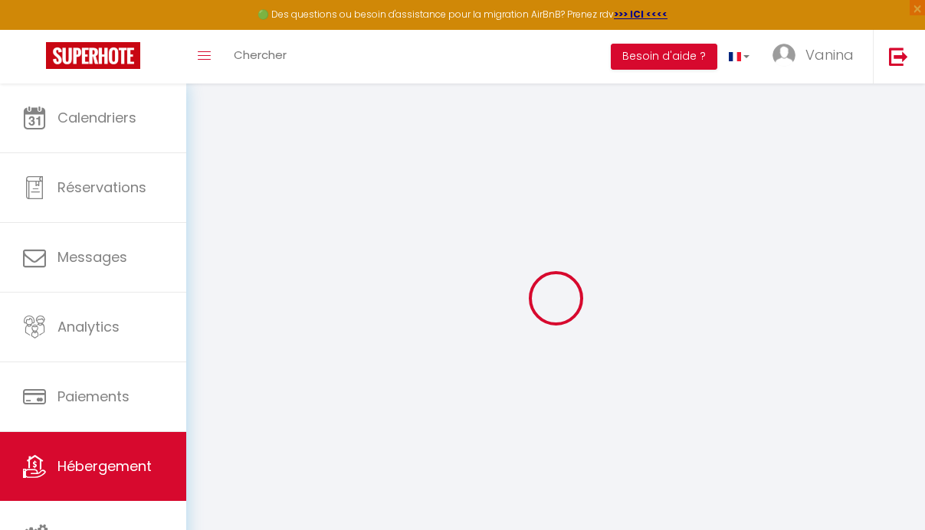
select select
checkbox input "false"
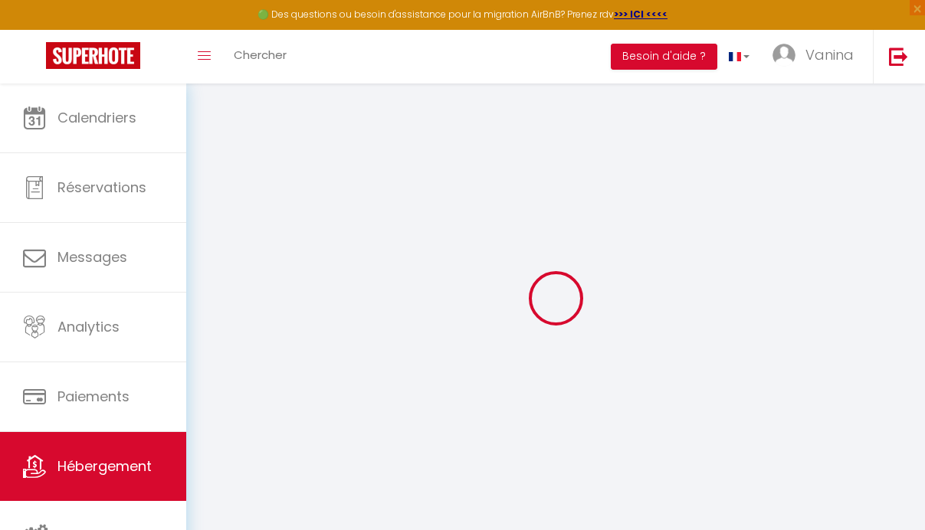
checkbox input "false"
select select
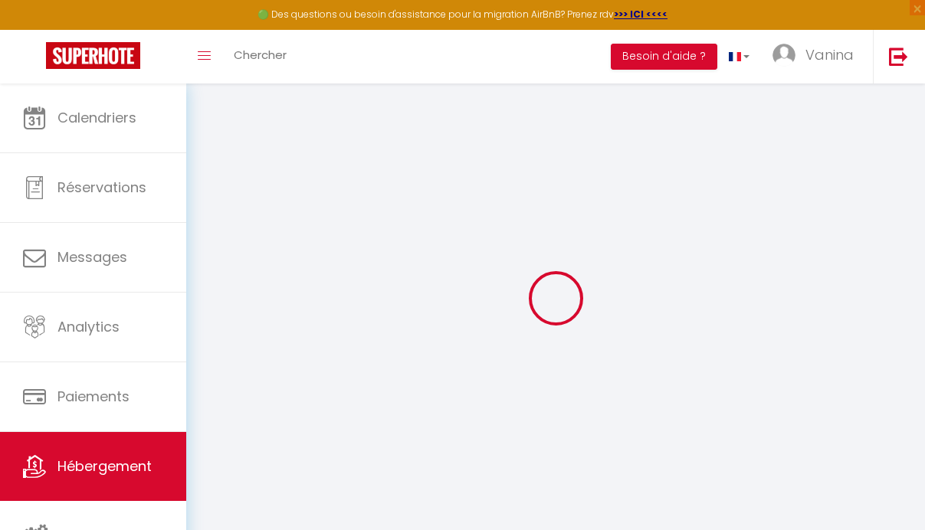
select select
checkbox input "false"
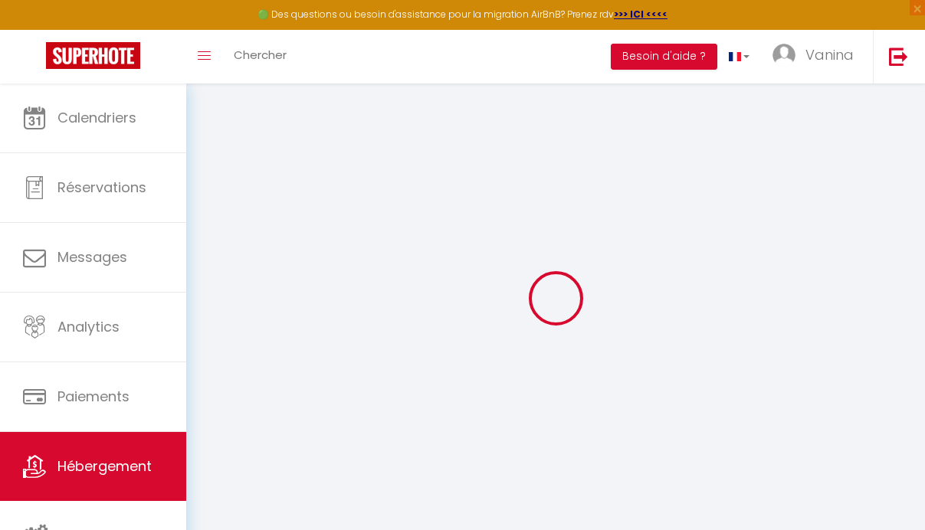
checkbox input "false"
select select "16:00"
select select "23:45"
select select "10:00"
select select "30"
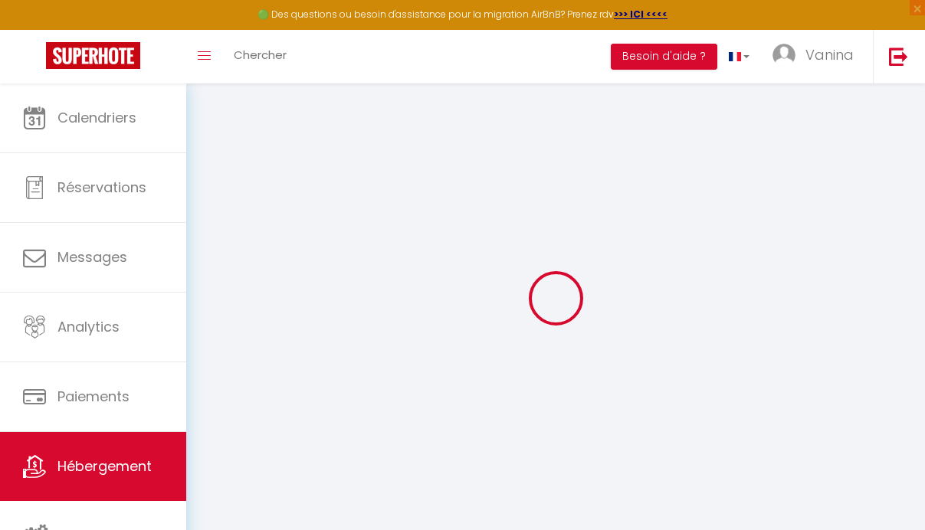
select select "120"
select select
checkbox input "false"
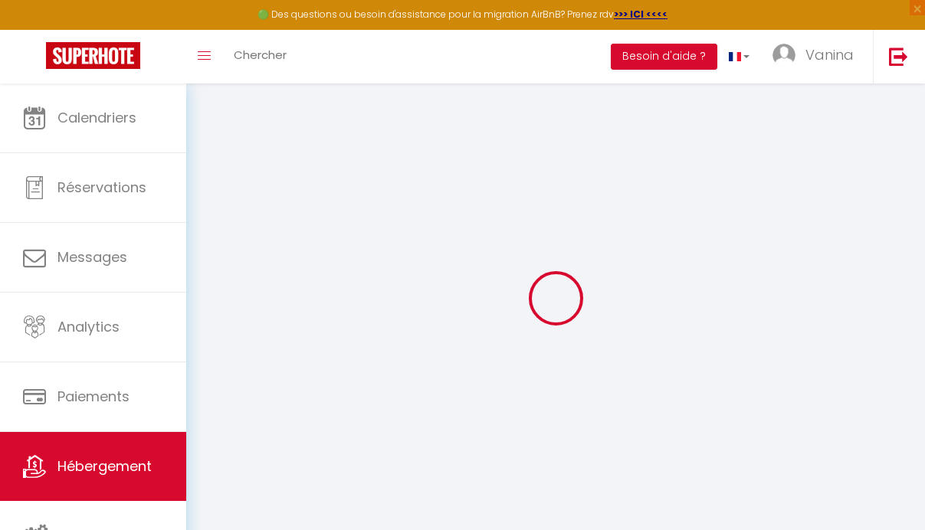
checkbox input "false"
select select
checkbox input "false"
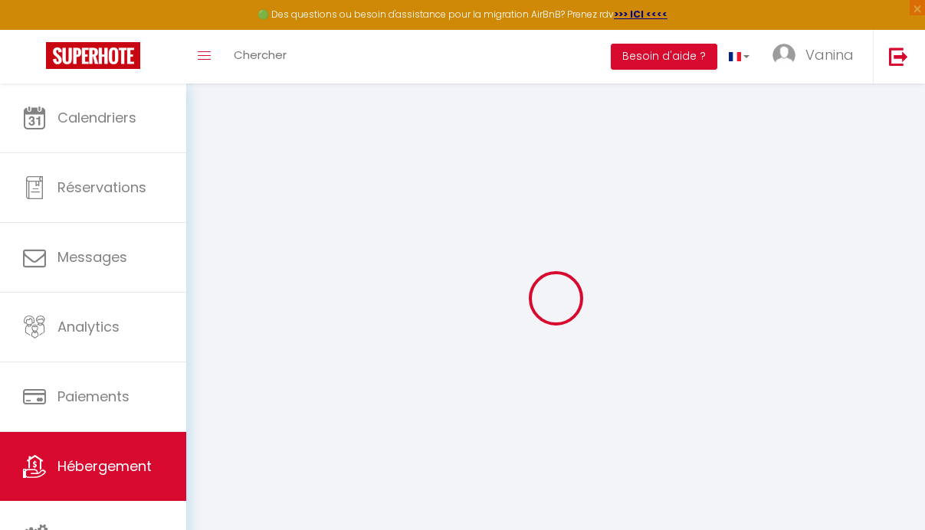
checkbox input "false"
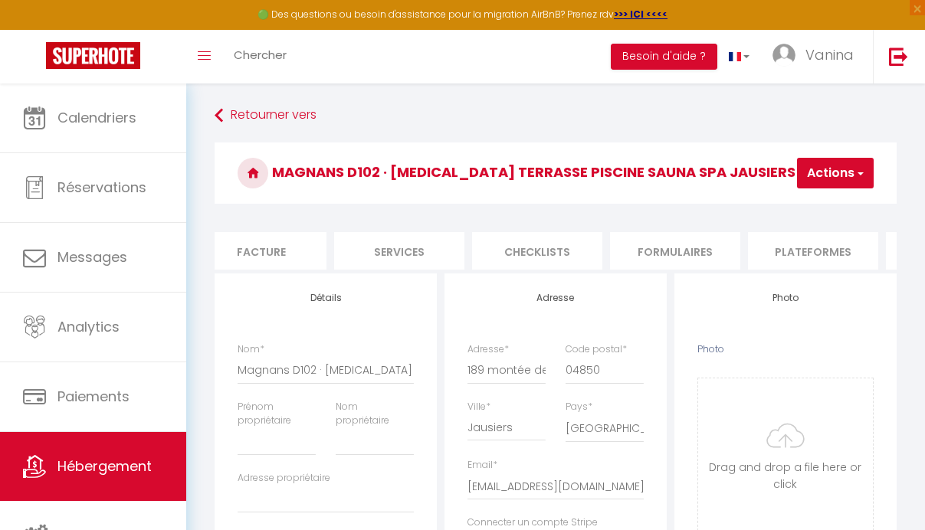
scroll to position [0, 310]
click at [805, 254] on li "Plateformes" at bounding box center [797, 251] width 130 height 38
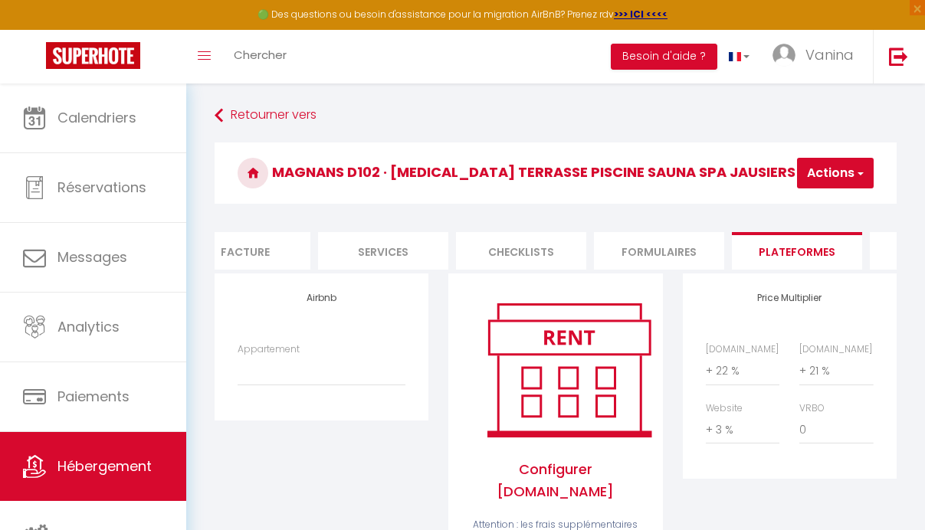
click at [326, 347] on div "Airbnb Appartement Magnans D102 · T3 Terrasse Piscine Sauna Spa Jausiers Magnan…" at bounding box center [322, 347] width 214 height 146
click at [331, 303] on h4 "Airbnb" at bounding box center [322, 298] width 168 height 11
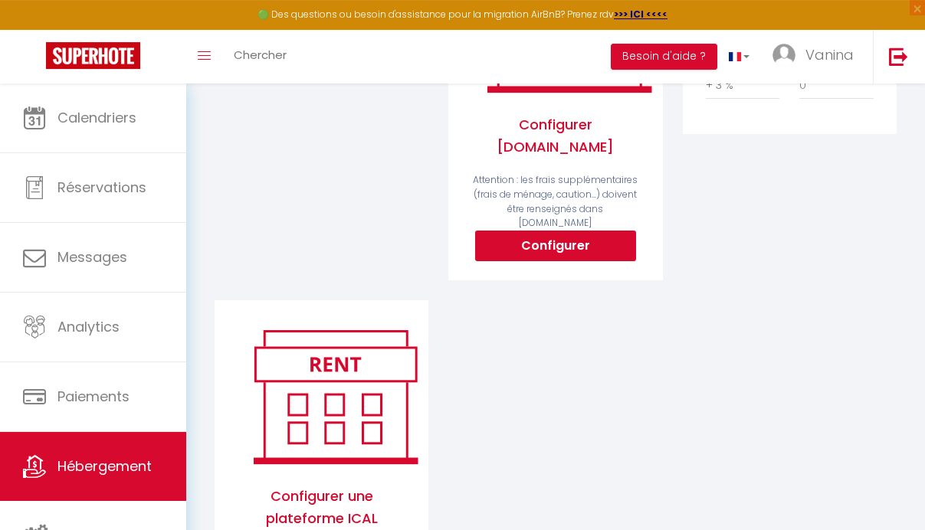
scroll to position [445, 0]
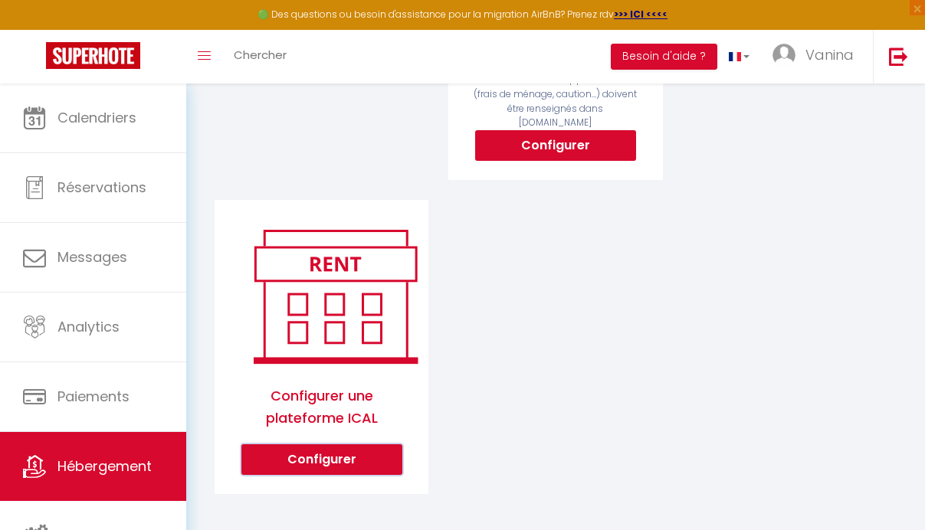
click at [358, 449] on button "Configurer" at bounding box center [321, 459] width 161 height 31
select select "1"
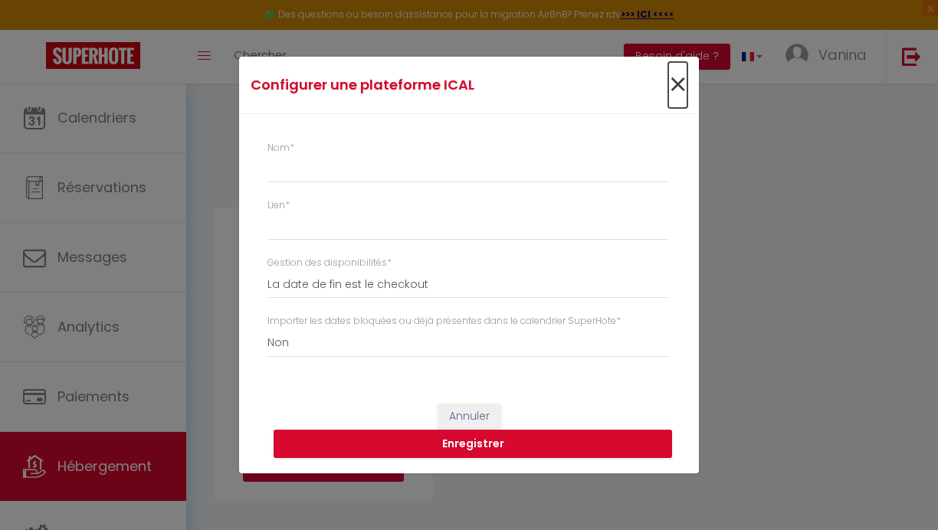
click at [676, 87] on span "×" at bounding box center [677, 85] width 19 height 46
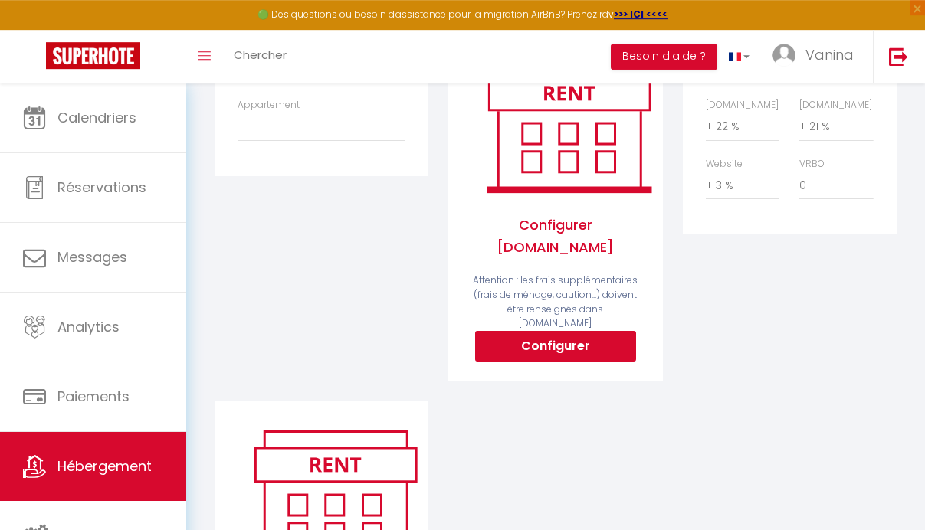
scroll to position [0, 0]
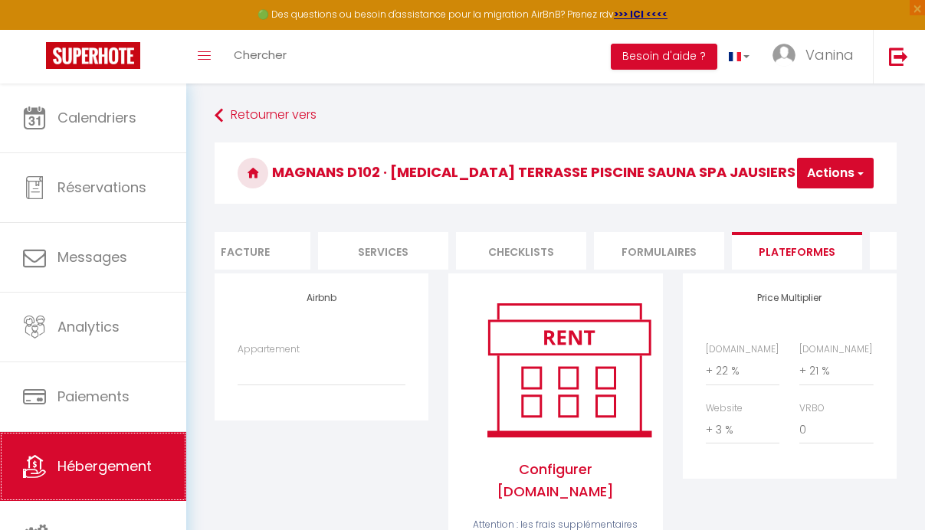
click at [99, 471] on span "Hébergement" at bounding box center [104, 466] width 94 height 19
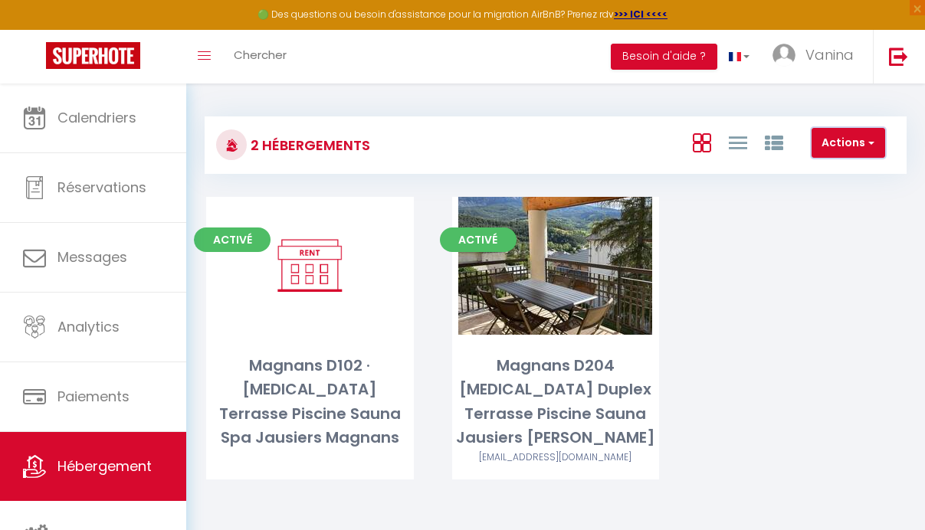
click at [864, 136] on button "Actions" at bounding box center [848, 143] width 74 height 31
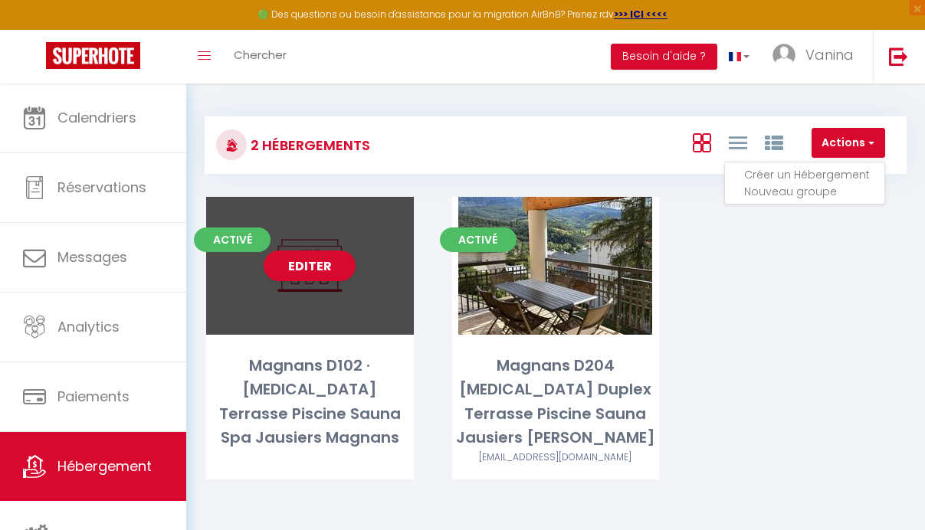
click at [346, 318] on div "Editer" at bounding box center [310, 266] width 208 height 138
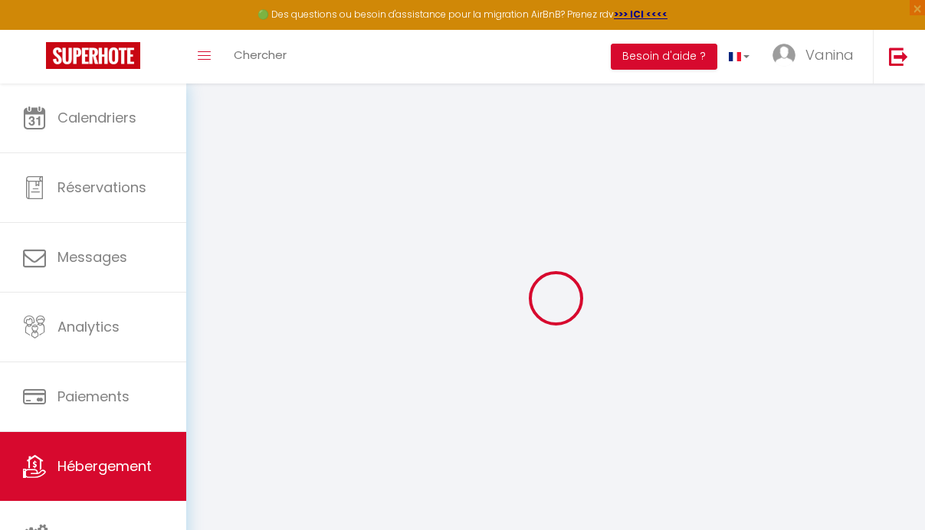
select select
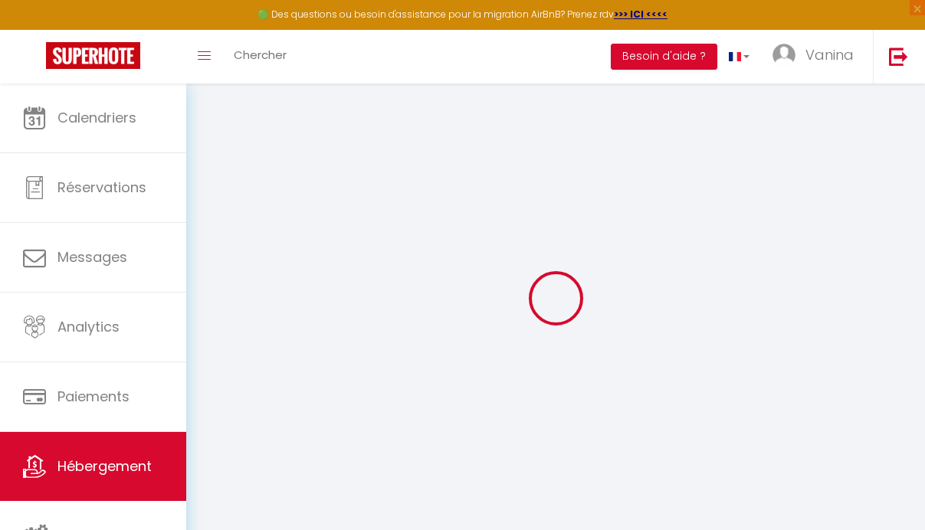
select select
checkbox input "false"
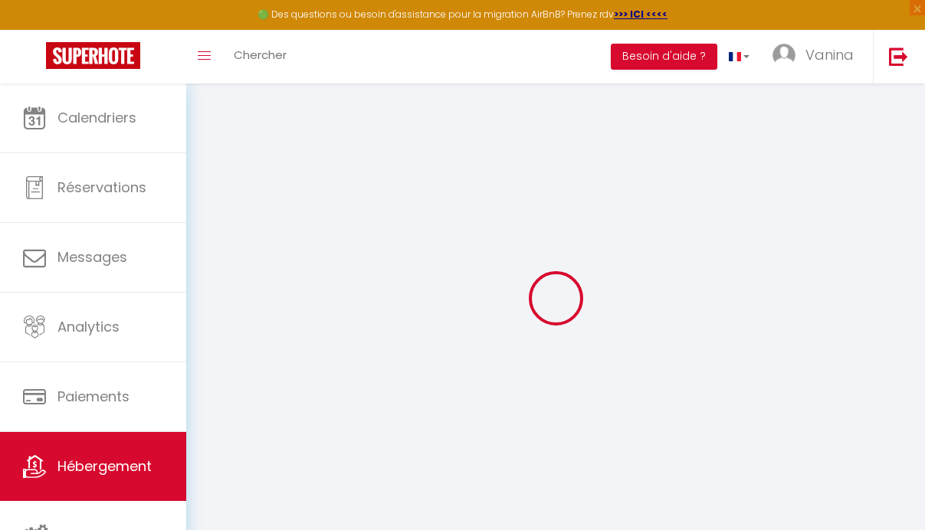
select select
checkbox input "false"
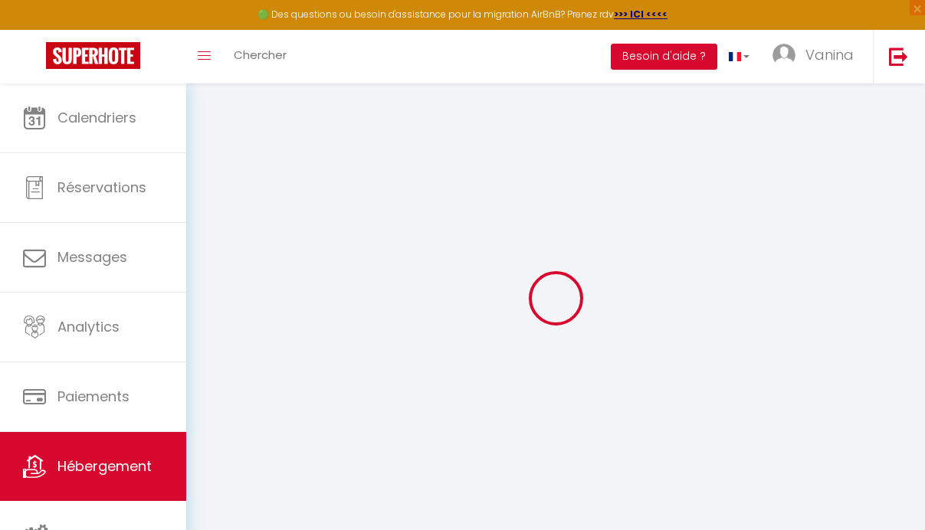
select select "16:00"
select select "23:45"
select select "10:00"
select select "30"
select select "120"
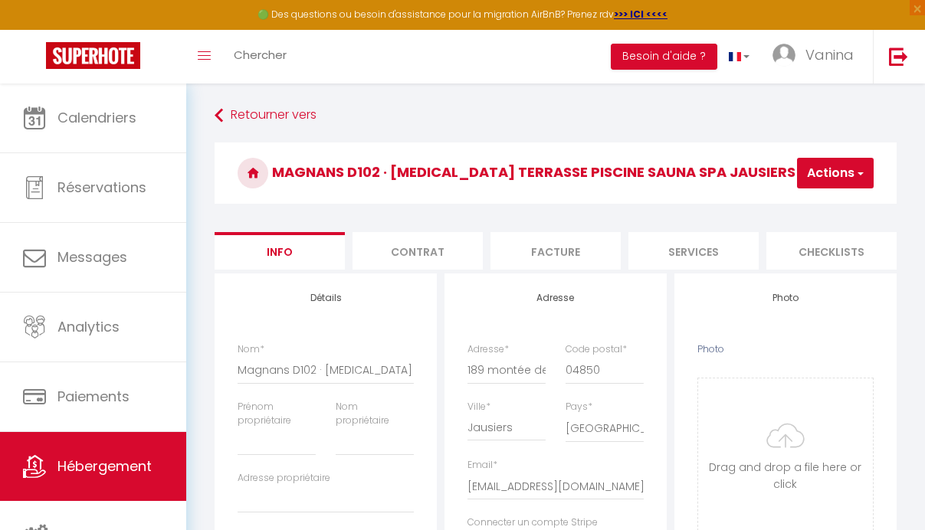
select select
checkbox input "false"
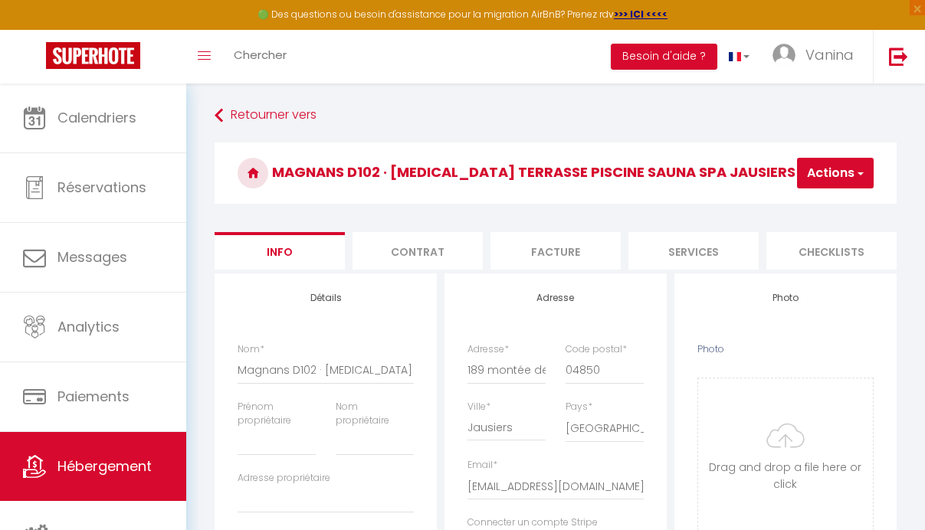
click at [852, 171] on button "Actions" at bounding box center [835, 173] width 77 height 31
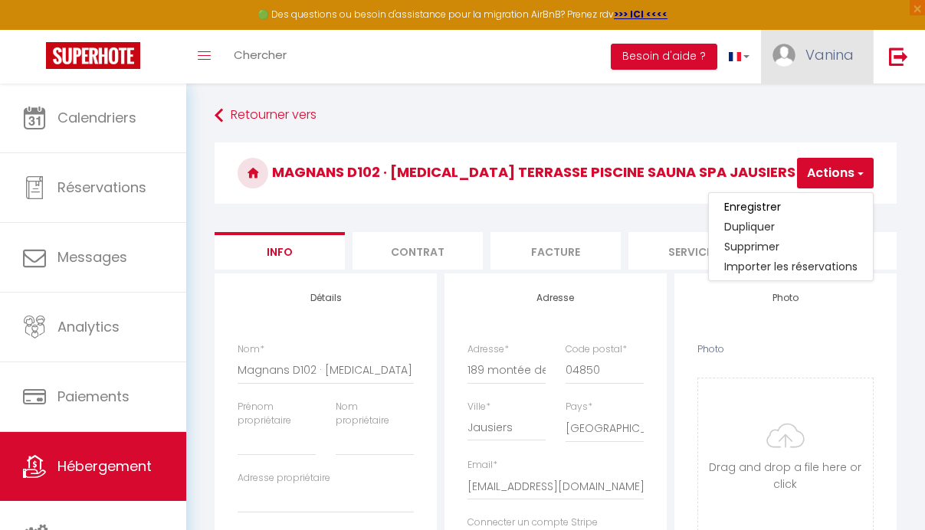
click at [808, 54] on span "Vanina" at bounding box center [829, 54] width 48 height 19
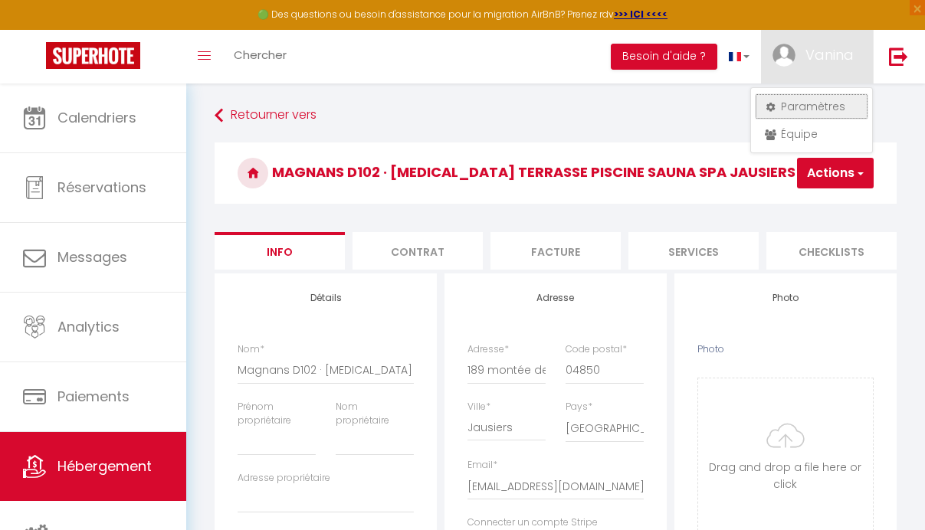
click at [802, 105] on link "Paramètres" at bounding box center [811, 106] width 113 height 26
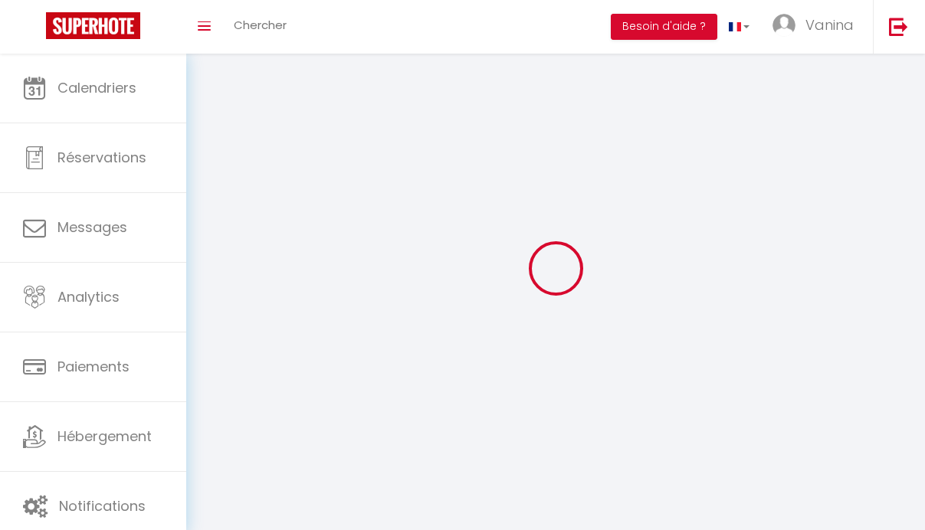
select select "fr"
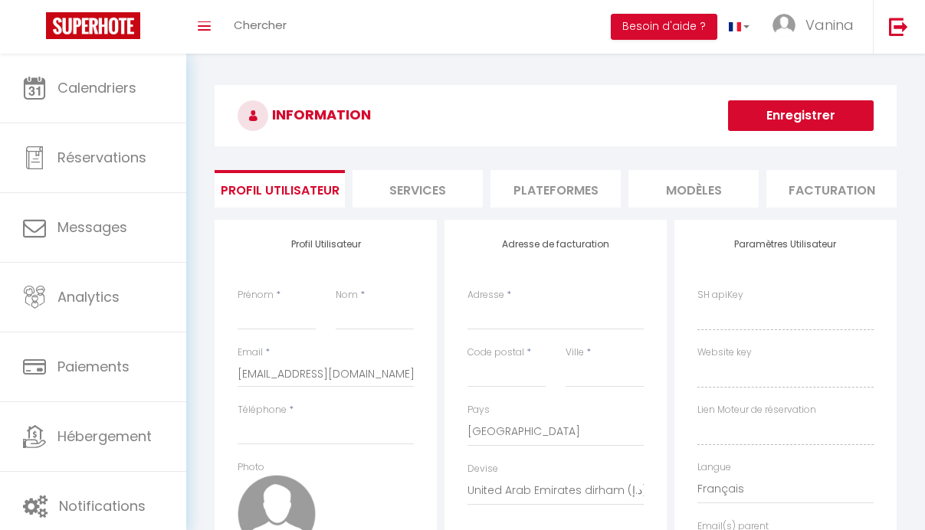
type input "Vanina"
type input "[PERSON_NAME]/EURL LANIWEN"
type input "[PHONE_NUMBER]"
type input "41 B LOT DU BACHELARD"
type input "04400"
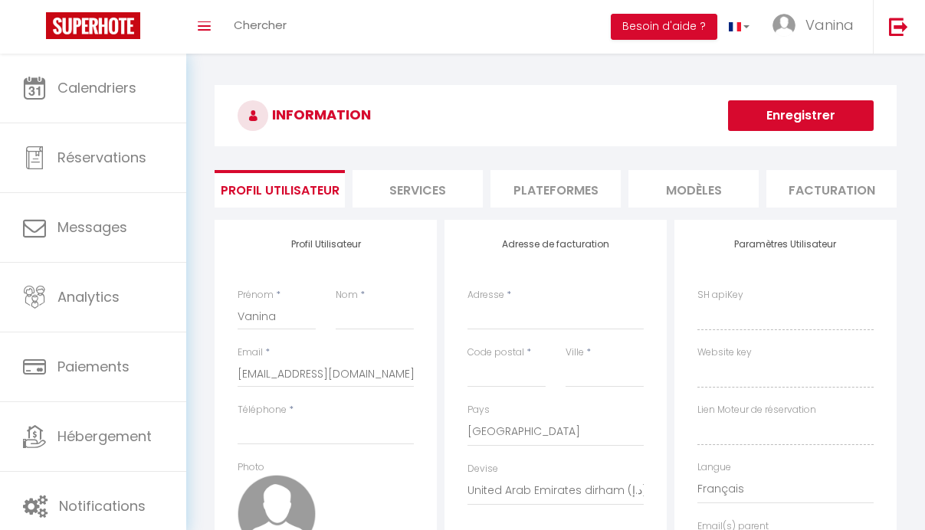
type input "UVERNET"
select select "1"
select select "28"
type input "Gr0UXlQV4tqTep9TJvxl3oHxy"
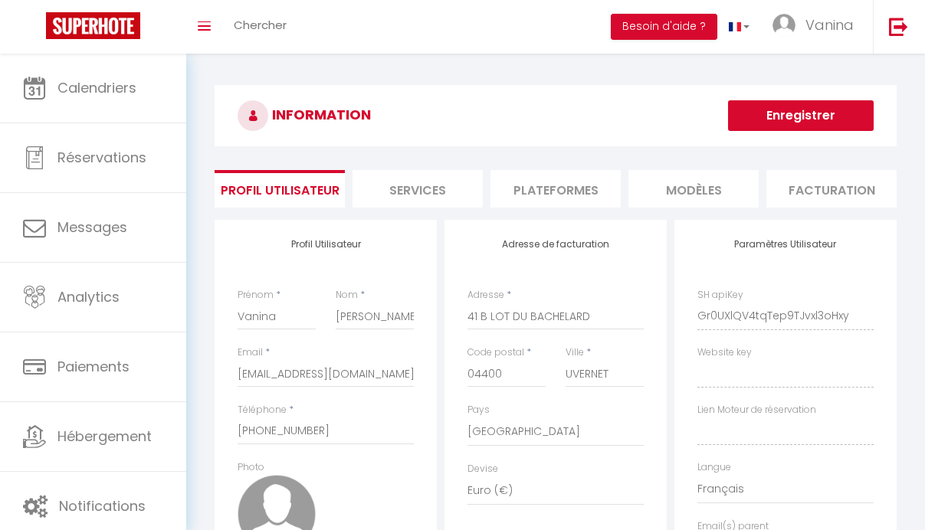
type input "OzYPoAy5zohycdQKK4SaUwLxX"
type input "[URL][DOMAIN_NAME]"
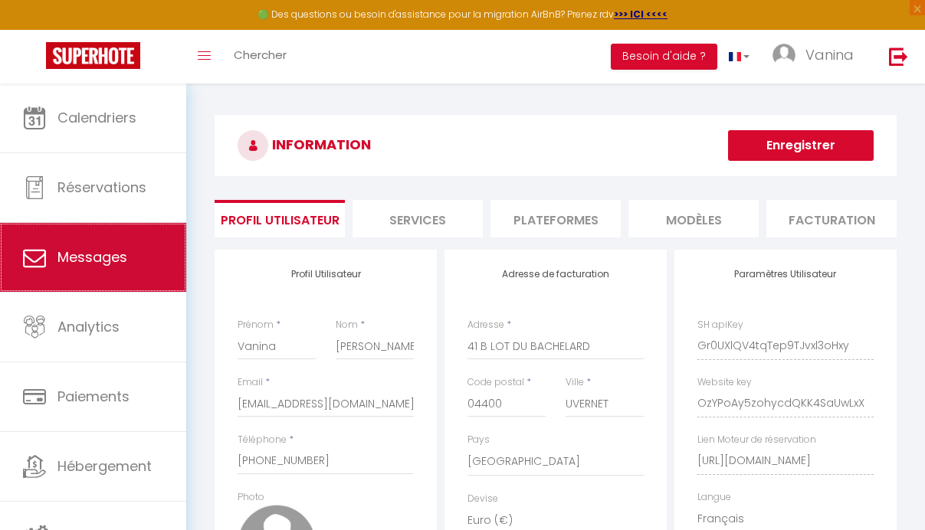
click at [84, 260] on span "Messages" at bounding box center [92, 257] width 70 height 19
select select "message"
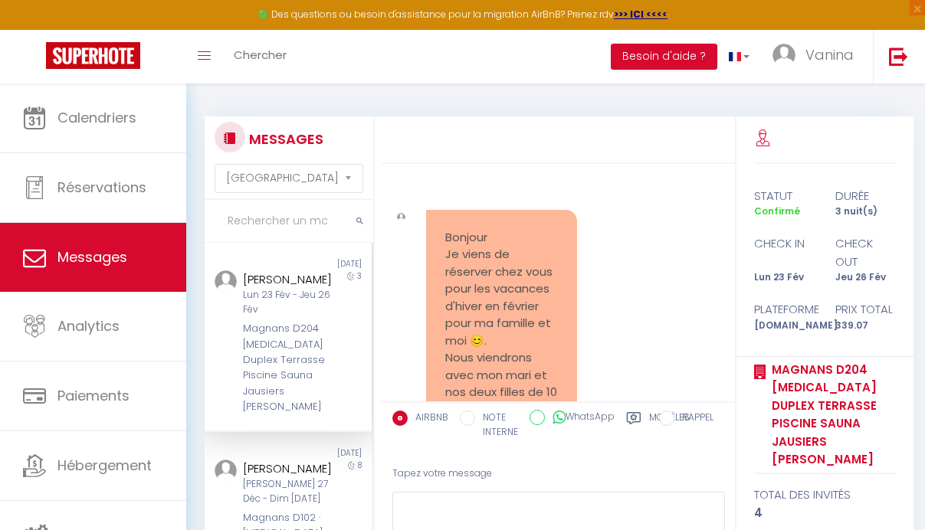
scroll to position [590, 0]
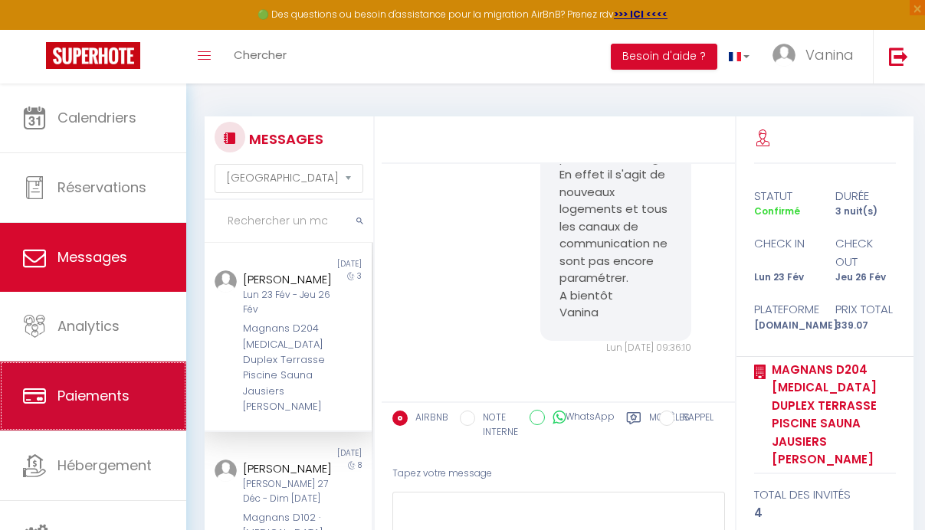
click at [72, 403] on span "Paiements" at bounding box center [93, 395] width 72 height 19
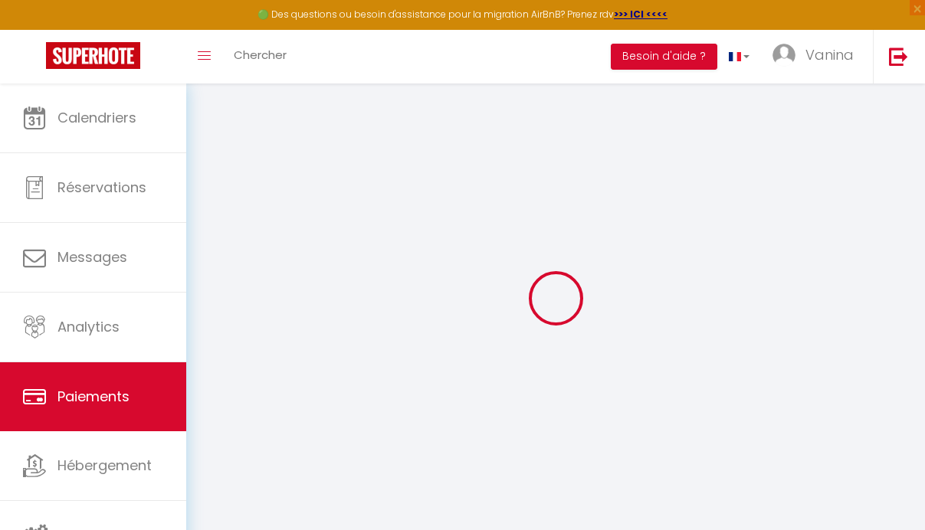
select select "2"
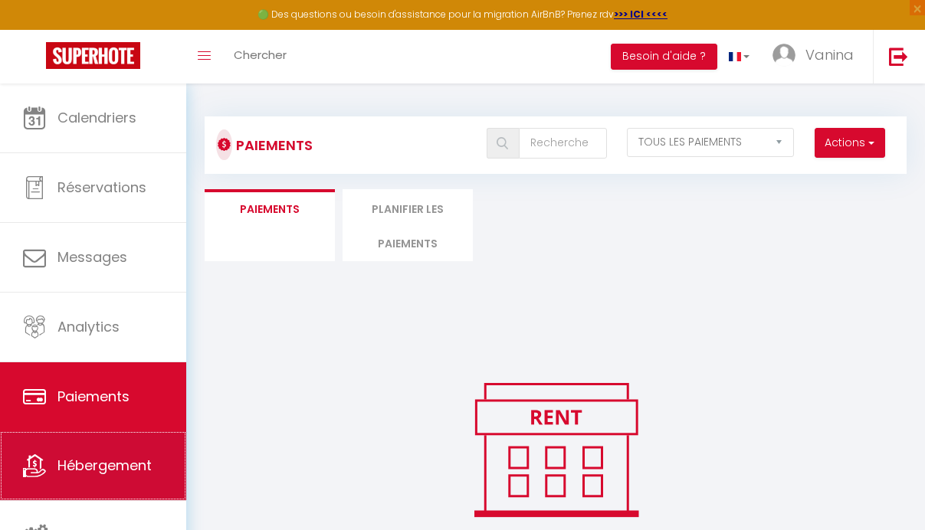
click at [99, 470] on span "Hébergement" at bounding box center [104, 465] width 94 height 19
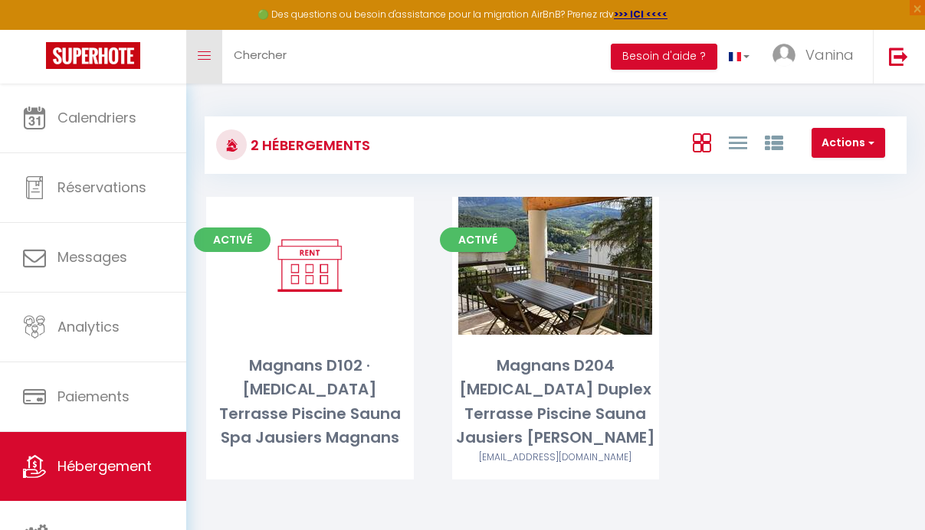
click at [209, 59] on icon "Toggle menubar" at bounding box center [204, 55] width 13 height 9
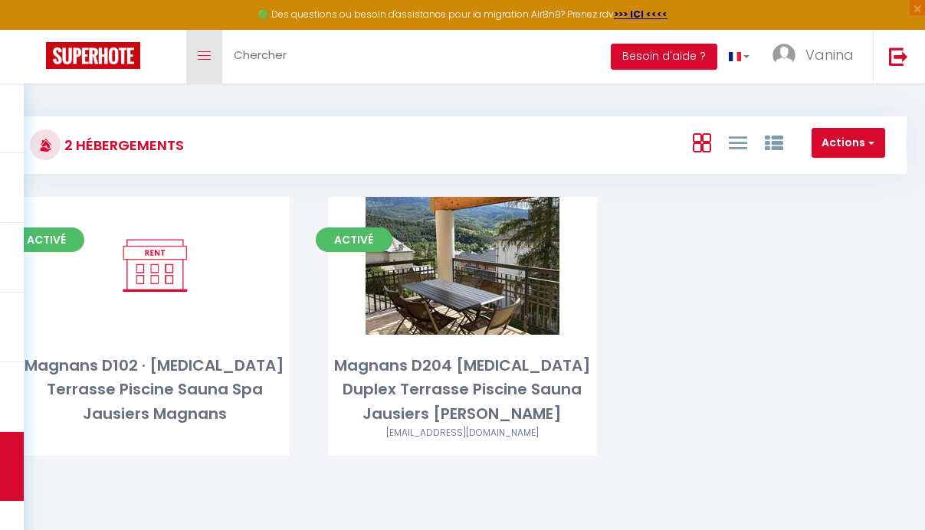
click at [208, 58] on icon "Toggle menubar" at bounding box center [204, 55] width 13 height 9
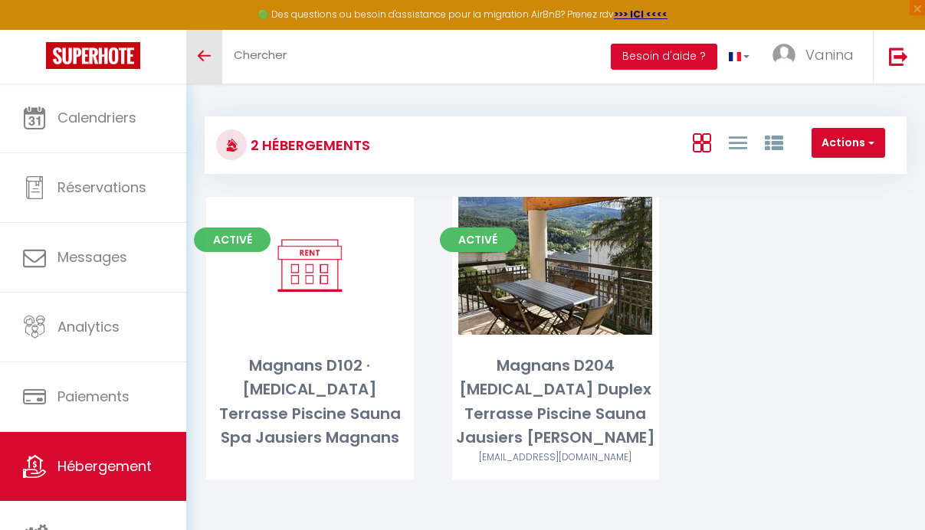
click at [208, 58] on icon "Toggle menubar" at bounding box center [204, 55] width 13 height 9
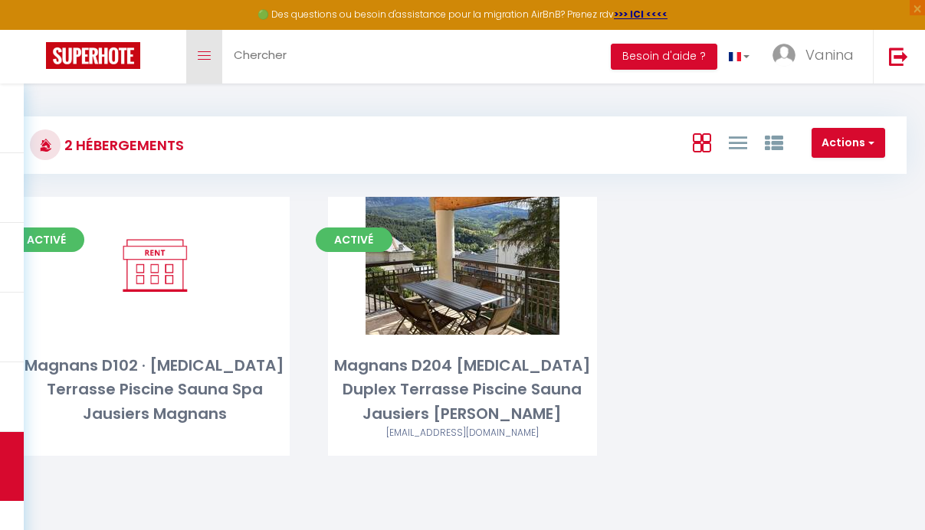
click at [208, 59] on icon "Toggle menubar" at bounding box center [204, 55] width 13 height 9
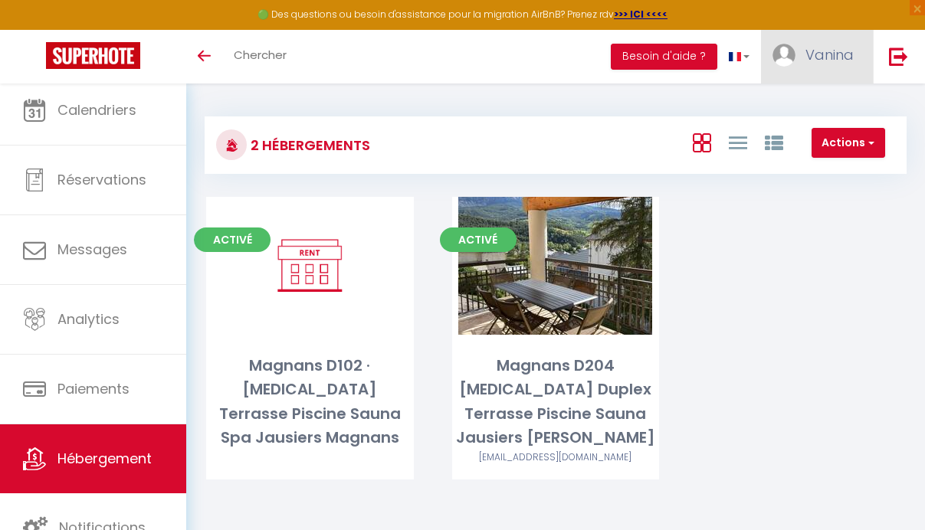
click at [839, 63] on span "Vanina" at bounding box center [829, 54] width 48 height 19
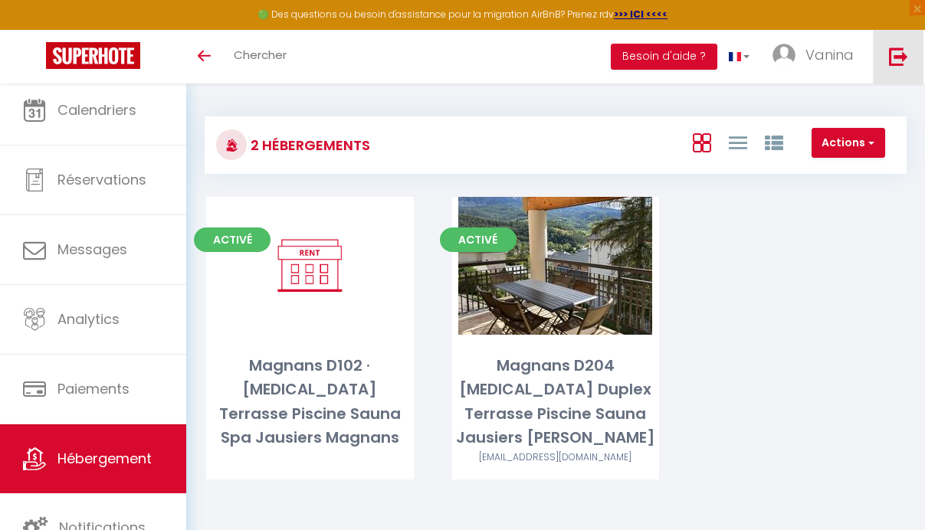
click at [900, 57] on img at bounding box center [898, 56] width 19 height 19
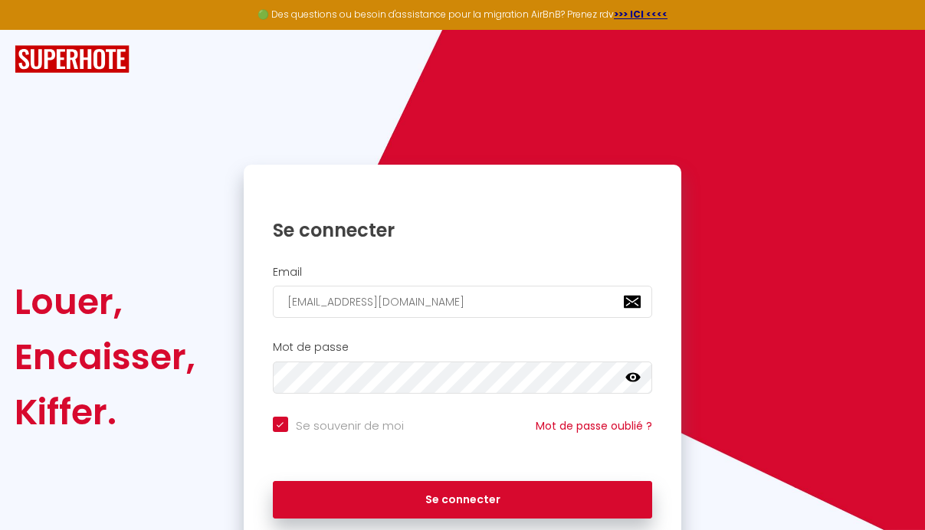
click at [55, 61] on img at bounding box center [72, 59] width 115 height 28
click at [56, 63] on img at bounding box center [72, 59] width 115 height 28
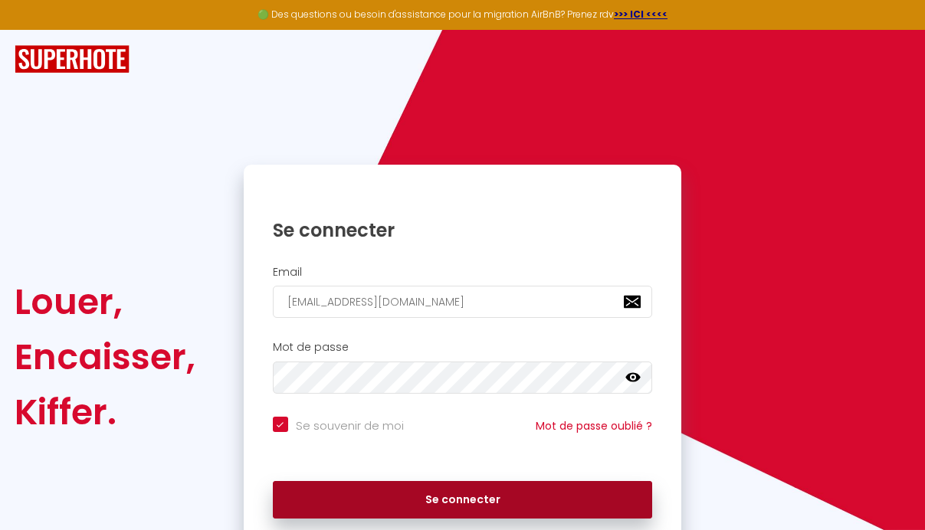
click at [483, 497] on button "Se connecter" at bounding box center [463, 500] width 380 height 38
checkbox input "true"
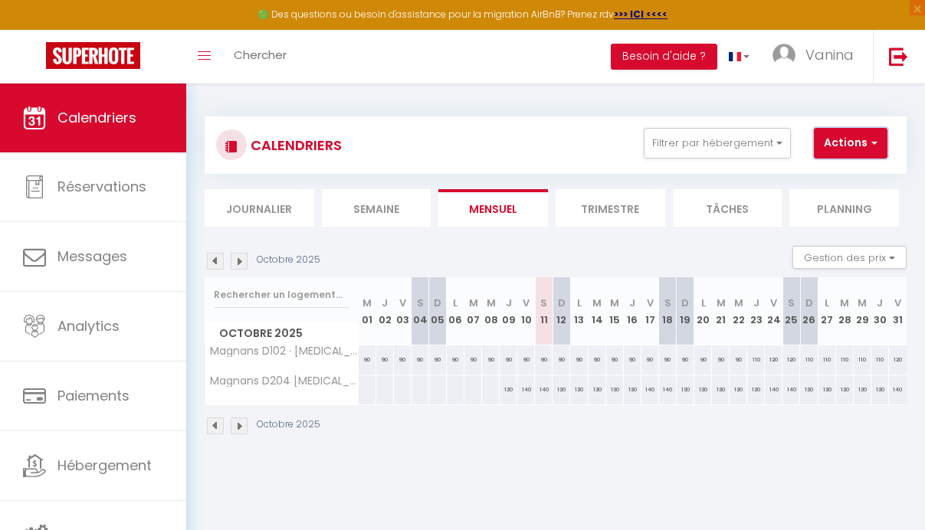
click at [862, 135] on button "Actions" at bounding box center [851, 143] width 74 height 31
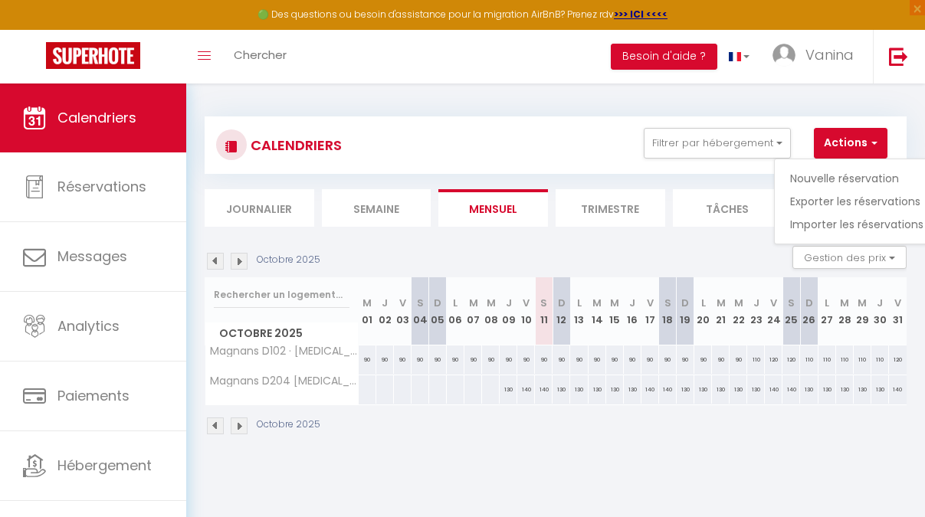
click at [874, 101] on div "CALENDRIERS Filtrer par hébergement Tous Magnans D102 · T3 Terrasse Piscine Sau…" at bounding box center [555, 276] width 739 height 385
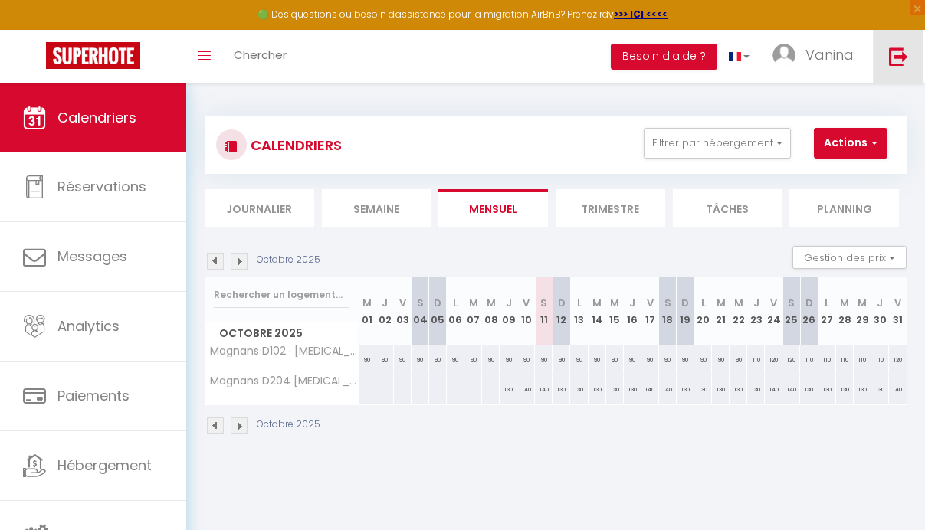
click at [897, 54] on img at bounding box center [898, 56] width 19 height 19
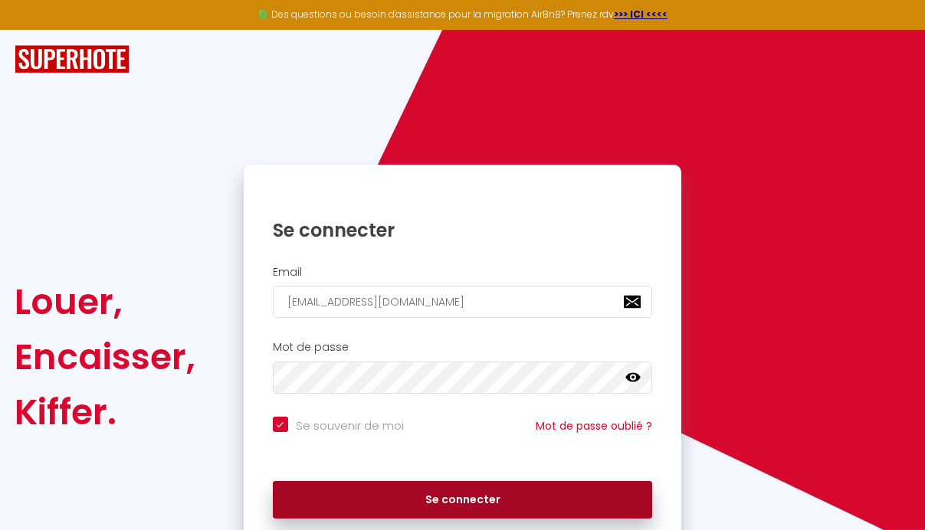
click at [487, 502] on button "Se connecter" at bounding box center [463, 500] width 380 height 38
checkbox input "true"
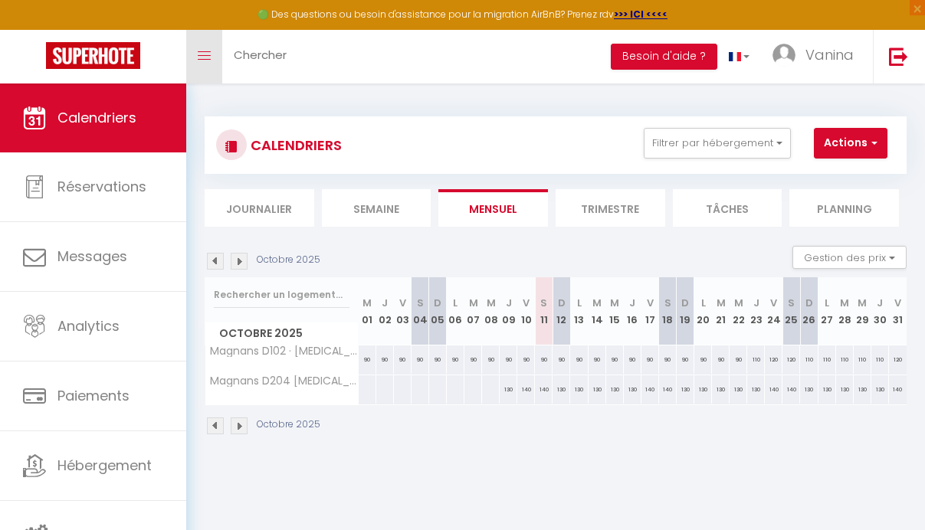
click at [211, 54] on link "Toggle menubar" at bounding box center [204, 57] width 36 height 54
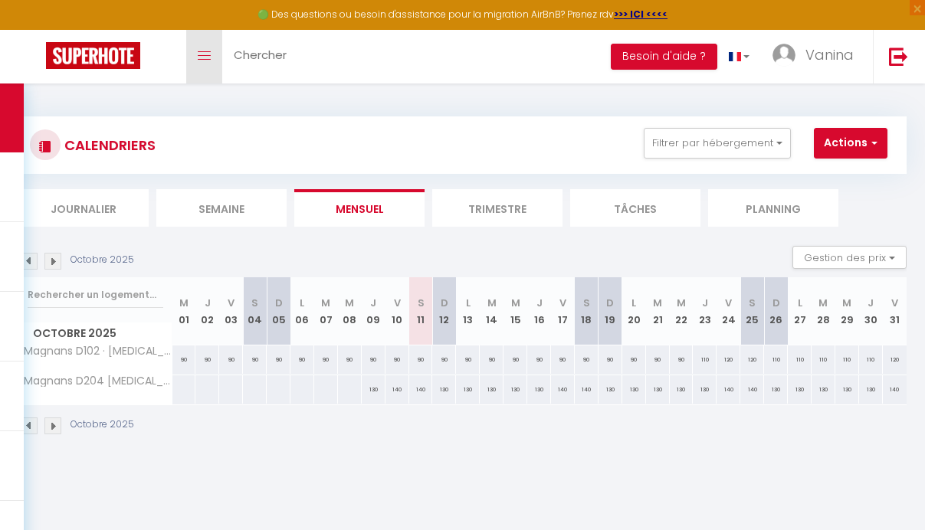
click at [209, 53] on icon "Toggle menubar" at bounding box center [204, 55] width 13 height 9
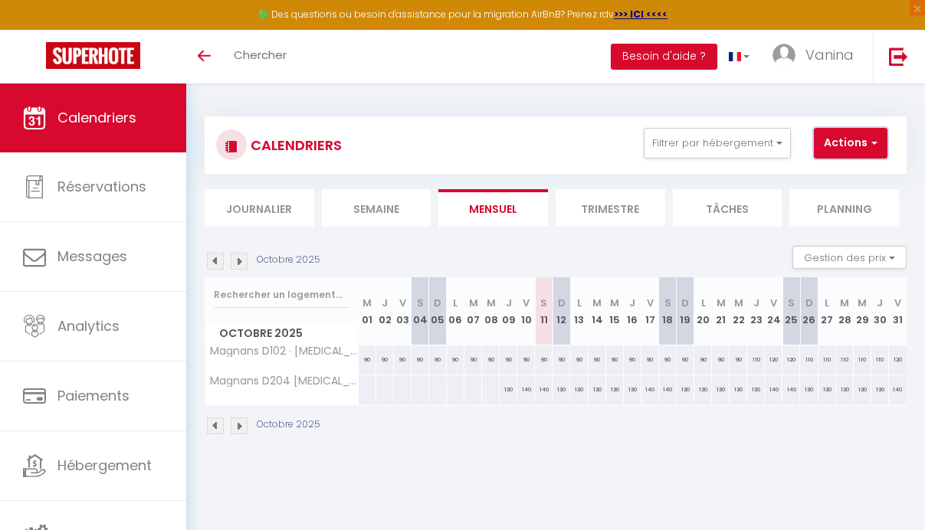
click at [864, 144] on button "Actions" at bounding box center [851, 143] width 74 height 31
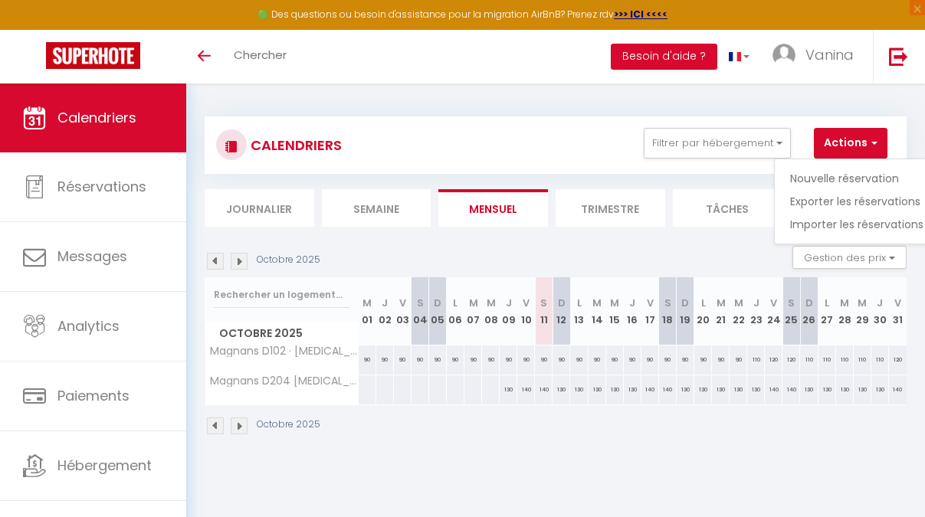
click at [835, 102] on div "CALENDRIERS Filtrer par hébergement Tous Magnans D102 · T3 Terrasse Piscine Sau…" at bounding box center [555, 276] width 739 height 385
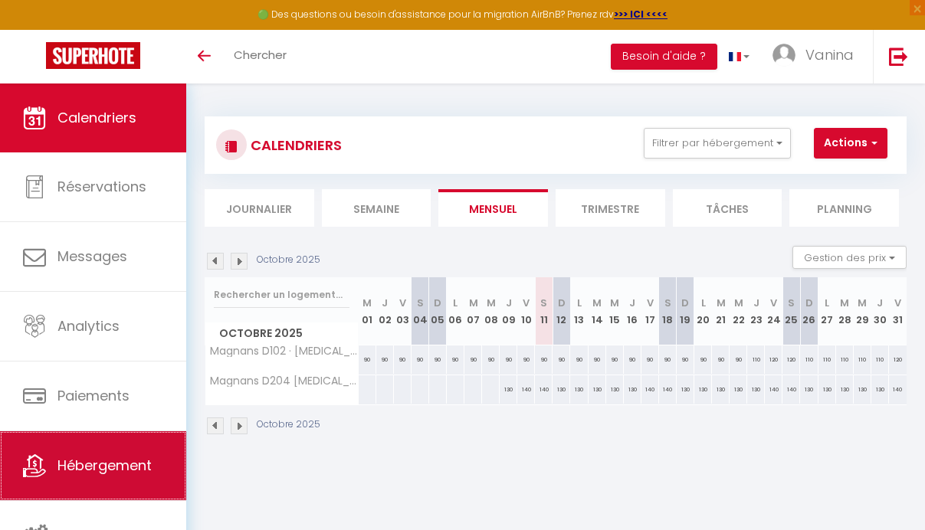
click at [103, 468] on span "Hébergement" at bounding box center [104, 465] width 94 height 19
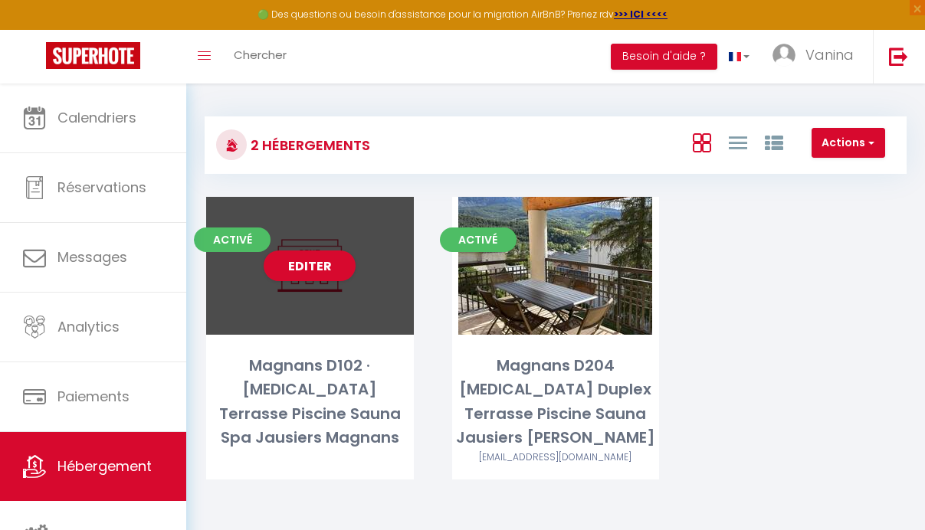
click at [336, 357] on div "Magnans D102 · T3 Terrasse Piscine Sauna Spa Jausiers Magnans" at bounding box center [310, 402] width 208 height 97
select select "3"
select select "2"
select select "1"
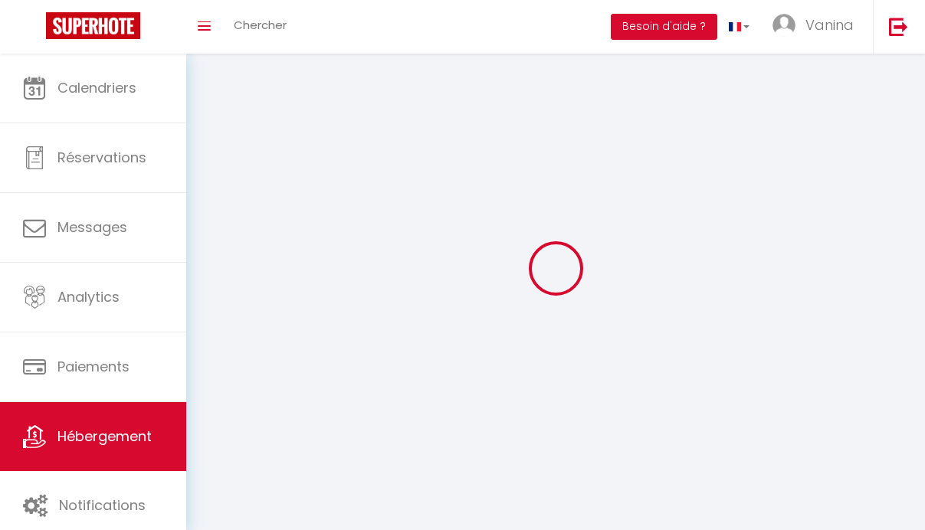
select select
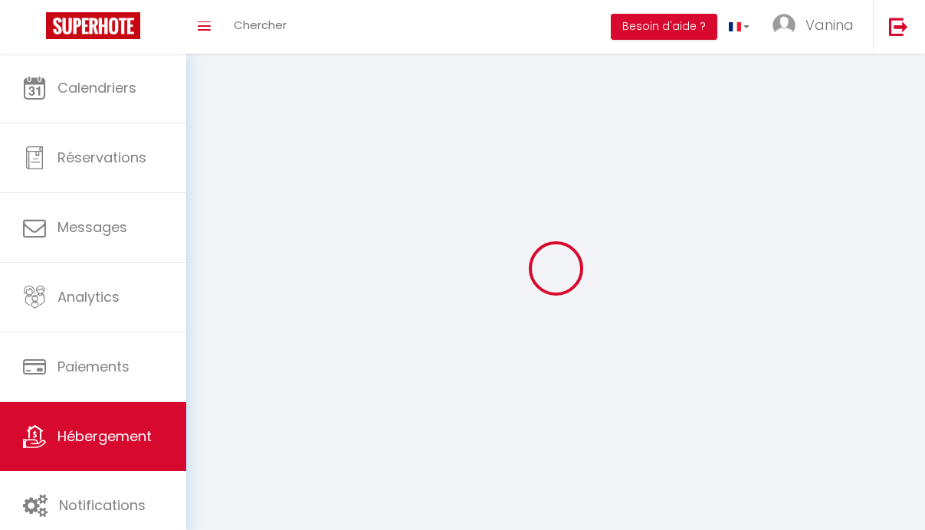
select select
checkbox input "false"
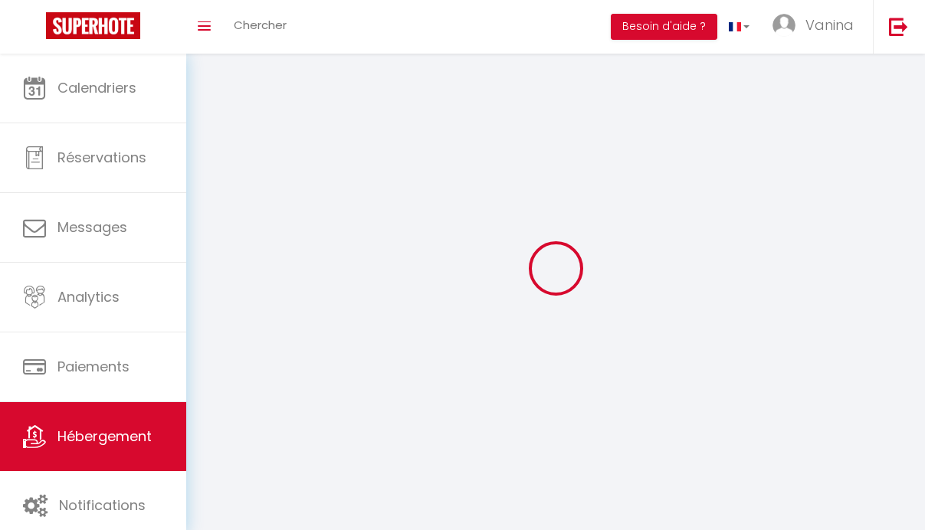
select select
select select "1"
select select
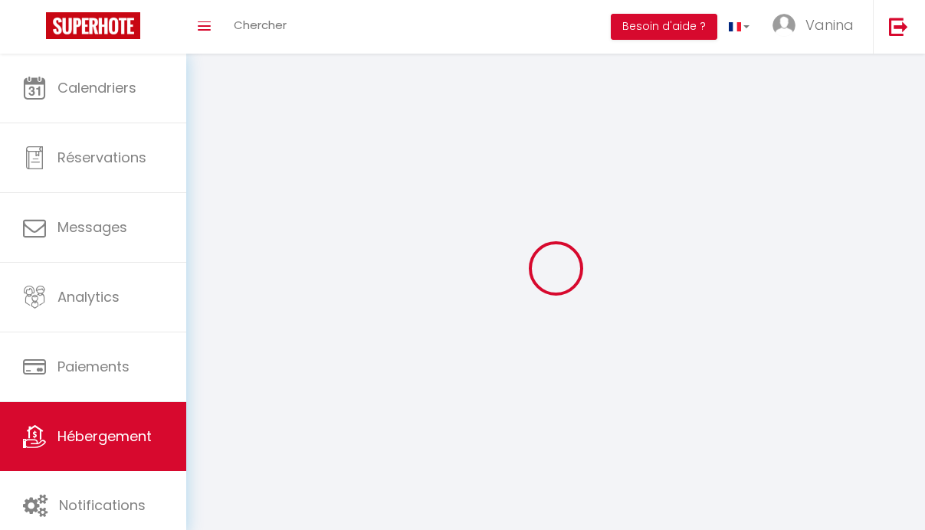
select select
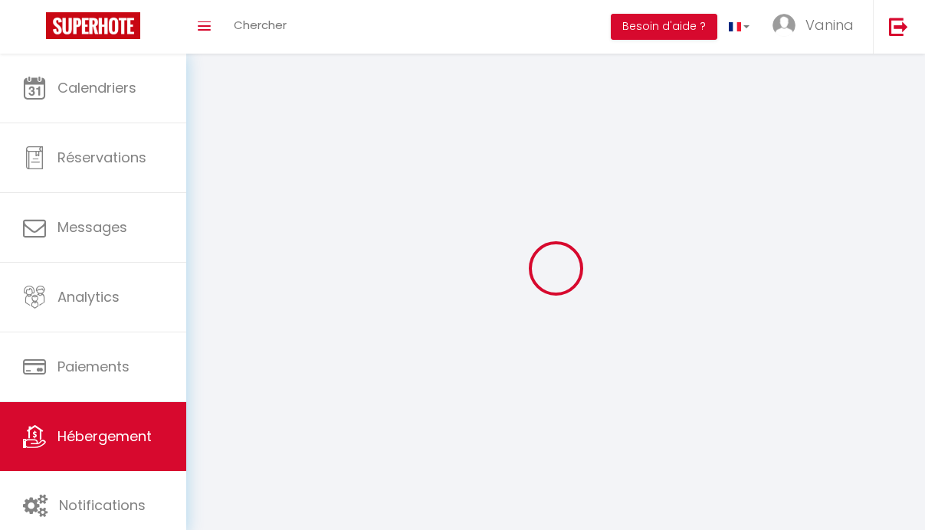
checkbox input "false"
select select "28"
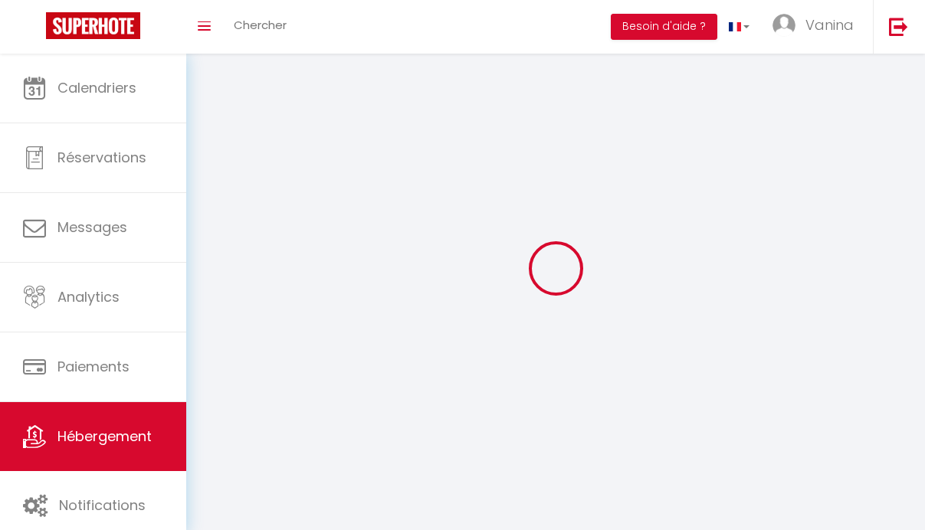
select select
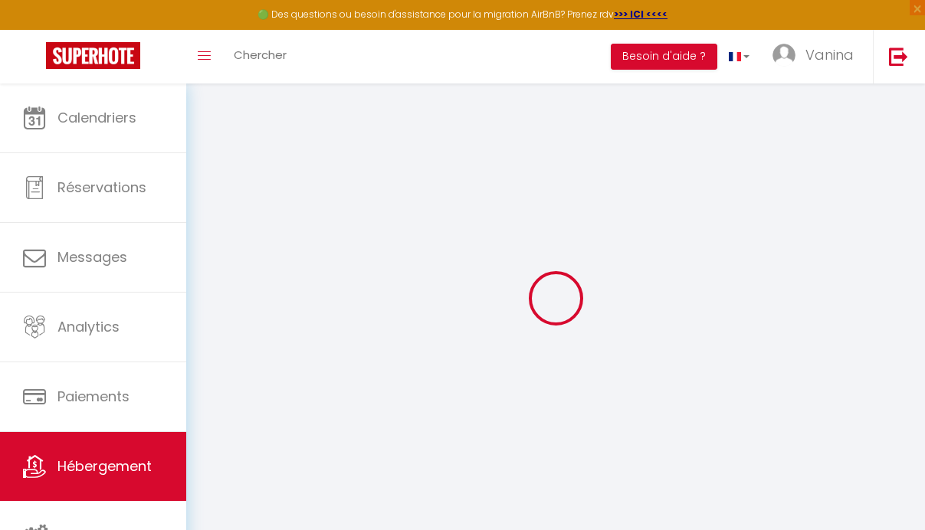
select select
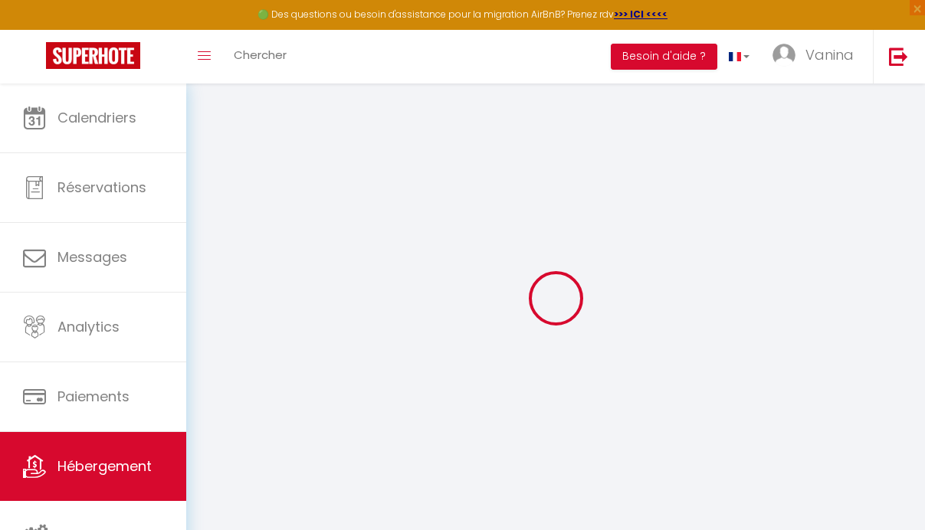
select select
checkbox input "false"
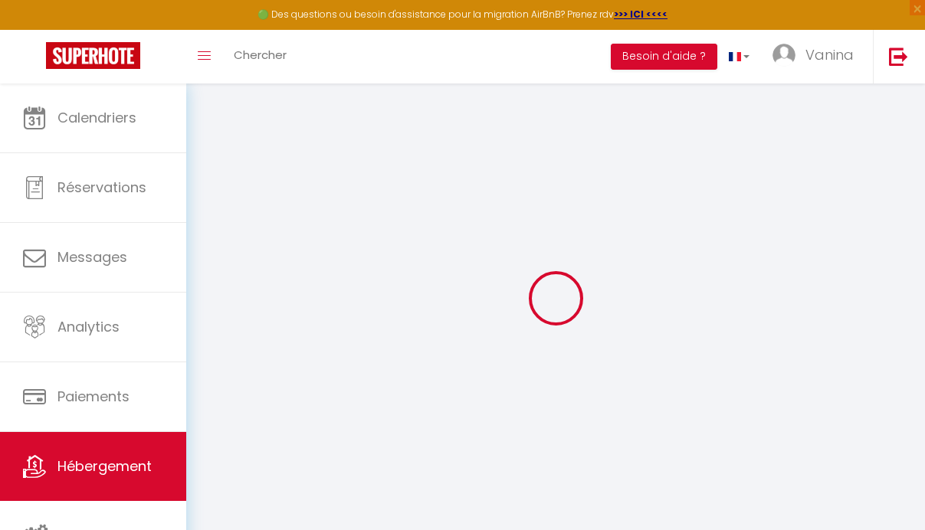
select select
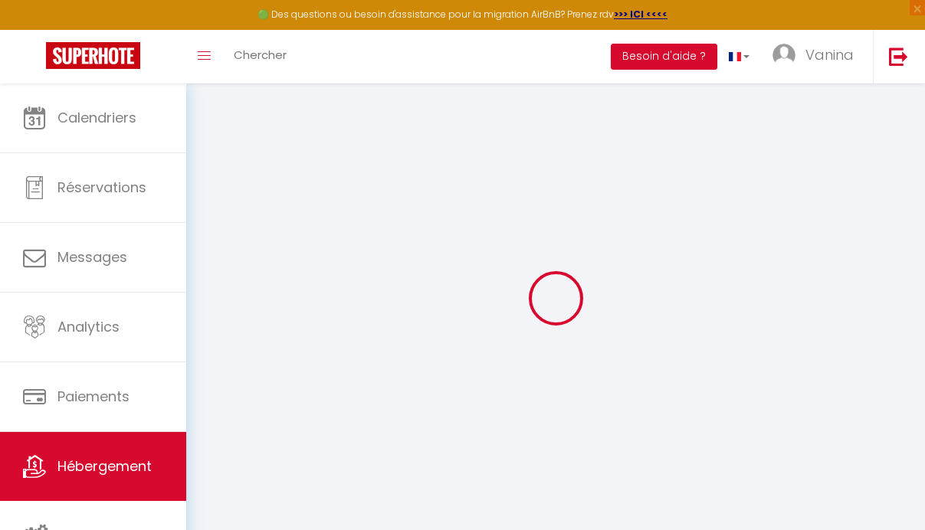
select select
checkbox input "false"
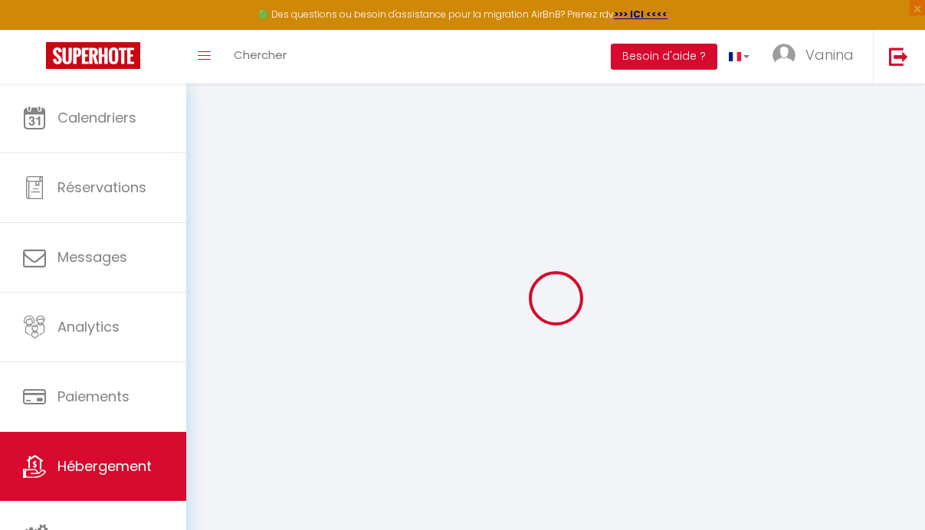
checkbox input "false"
select select
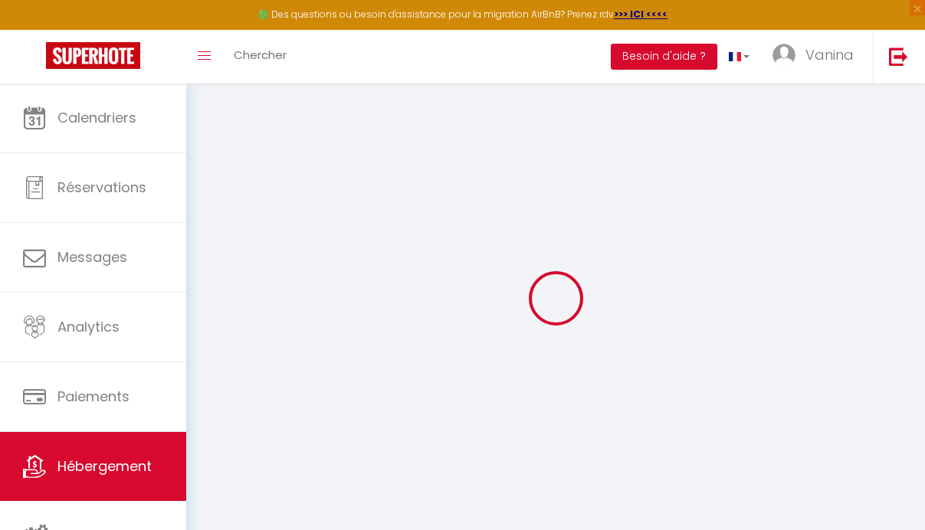
select select
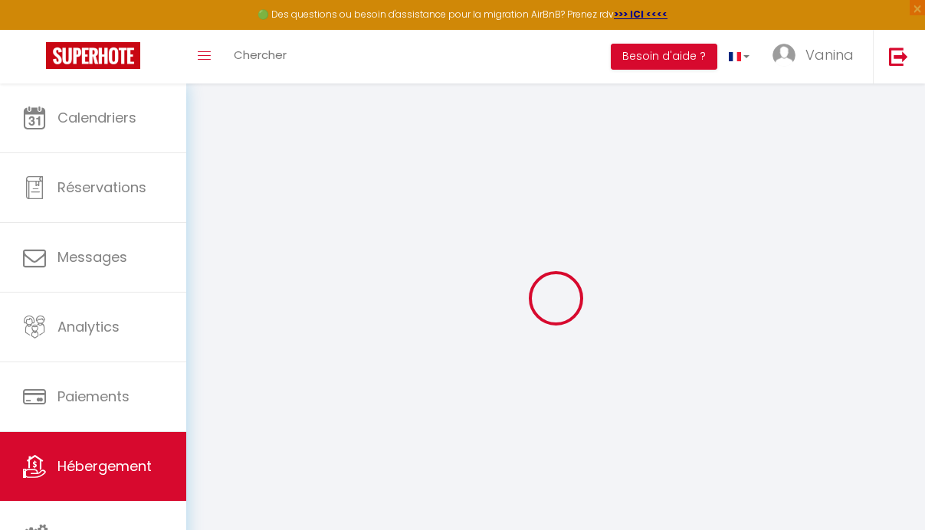
checkbox input "false"
select select
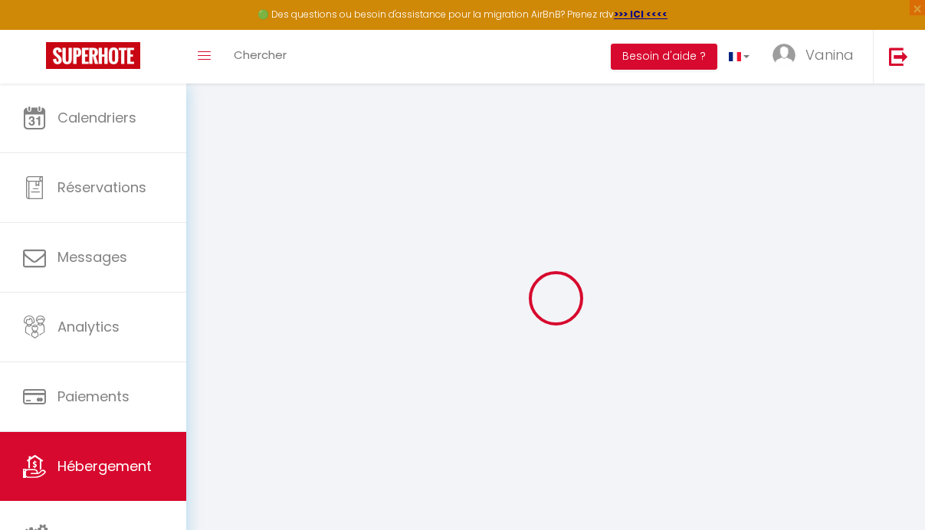
select select
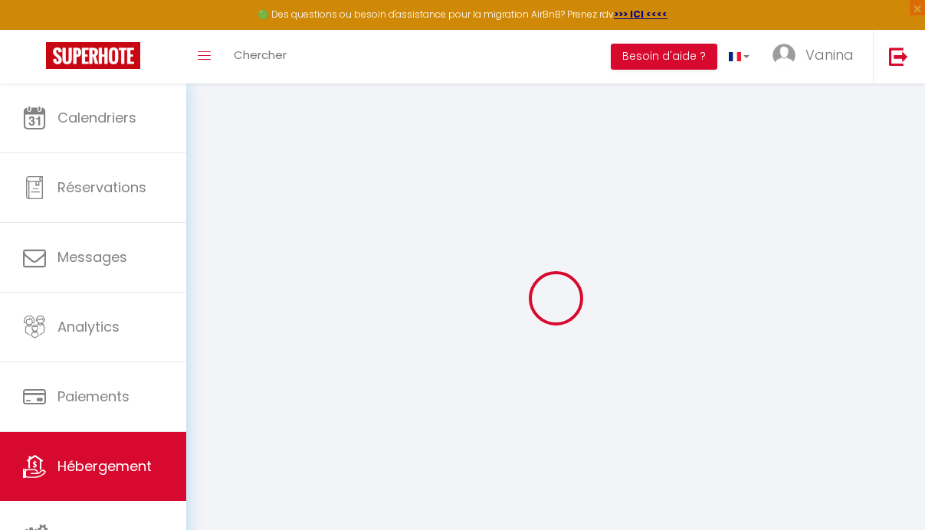
select select
checkbox input "false"
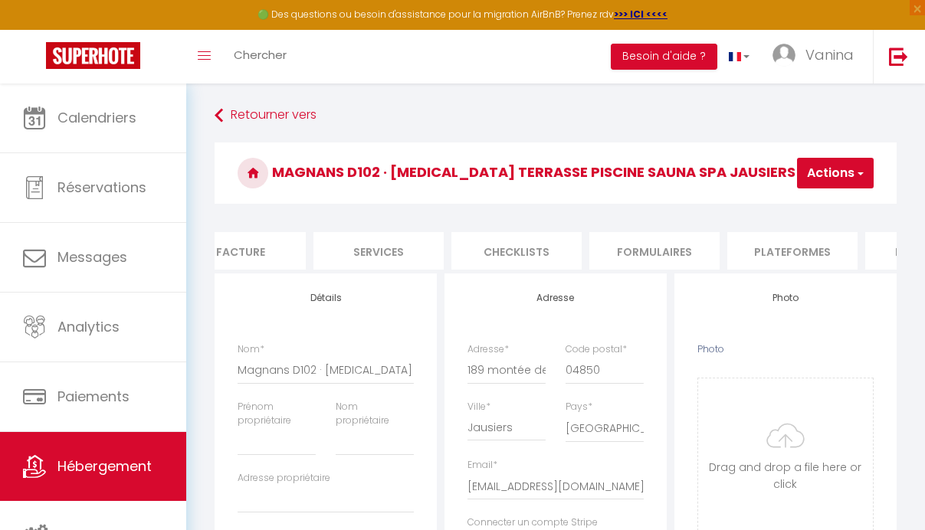
scroll to position [0, 349]
click at [778, 250] on li "Plateformes" at bounding box center [758, 251] width 130 height 38
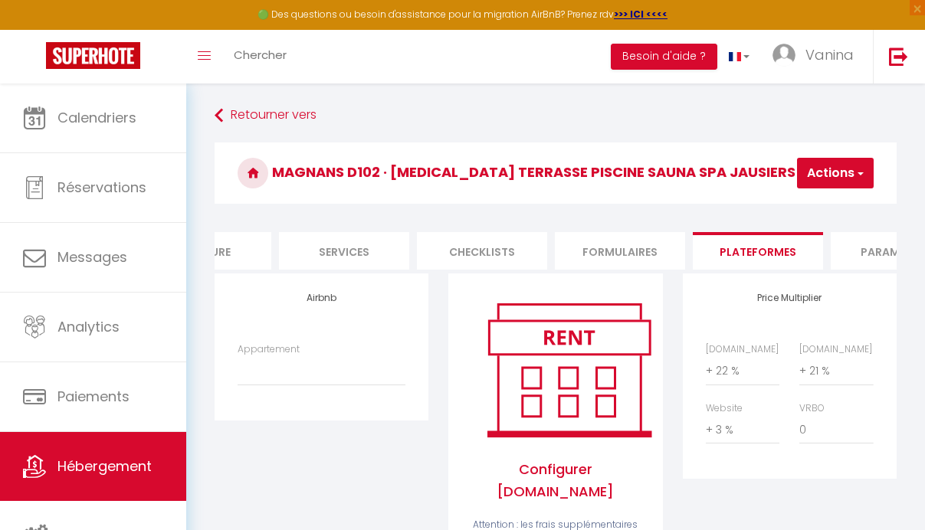
click at [882, 248] on li "Paramètres" at bounding box center [896, 251] width 130 height 38
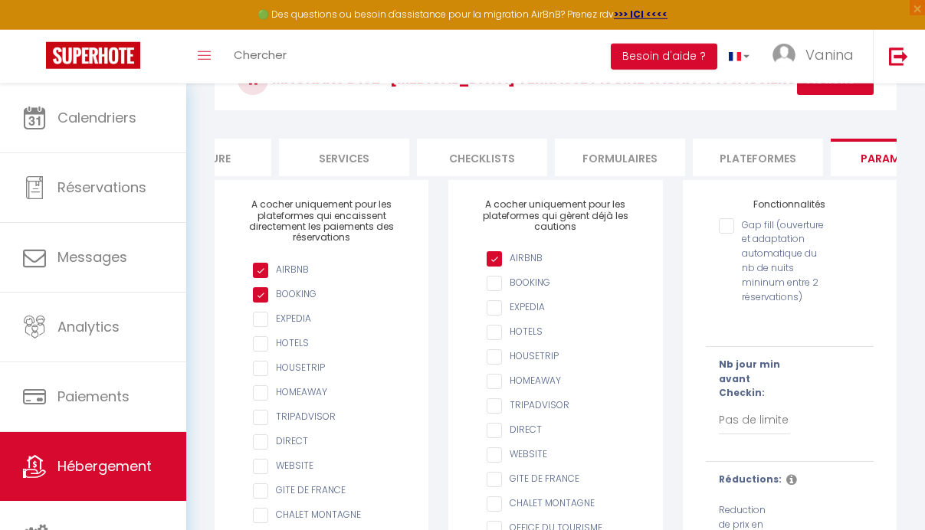
scroll to position [95, 0]
click at [797, 153] on li "Plateformes" at bounding box center [758, 156] width 130 height 38
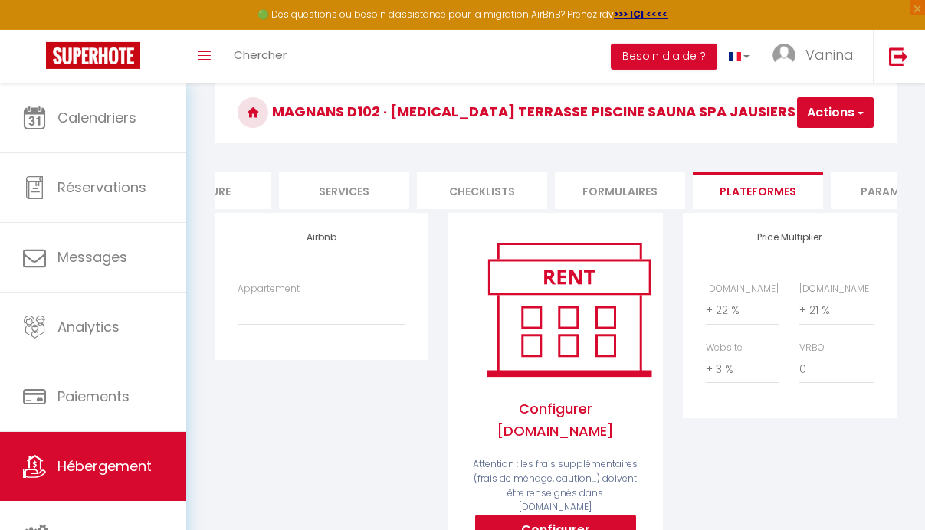
scroll to position [54, 0]
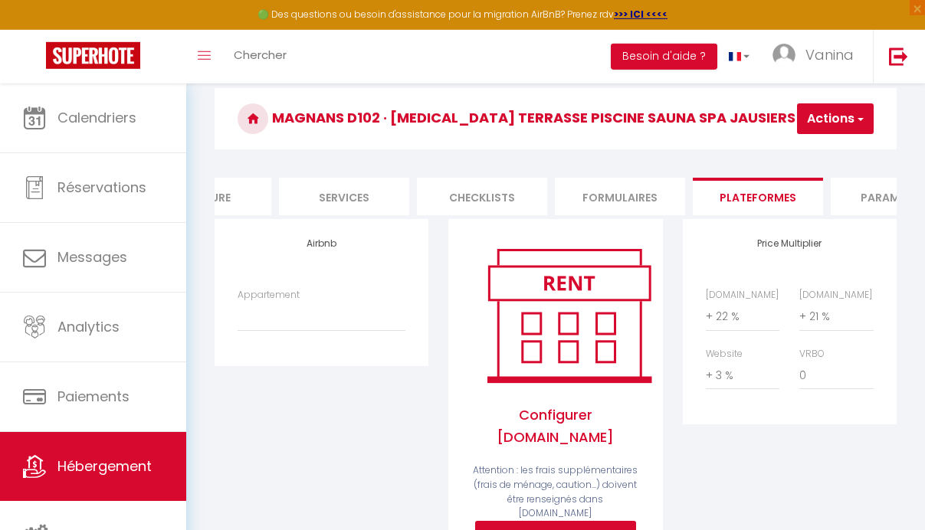
click at [329, 249] on h4 "Airbnb" at bounding box center [322, 243] width 168 height 11
click at [319, 297] on div "Airbnb Appartement Magnans D102 · T3 Terrasse Piscine Sauna Spa Jausiers Magnan…" at bounding box center [322, 292] width 214 height 146
drag, startPoint x: 263, startPoint y: 314, endPoint x: 270, endPoint y: 307, distance: 10.3
click at [264, 314] on div "Appartement Magnans D102 · T3 Terrasse Piscine Sauna Spa Jausiers Magnans 1 - l…" at bounding box center [322, 310] width 168 height 44
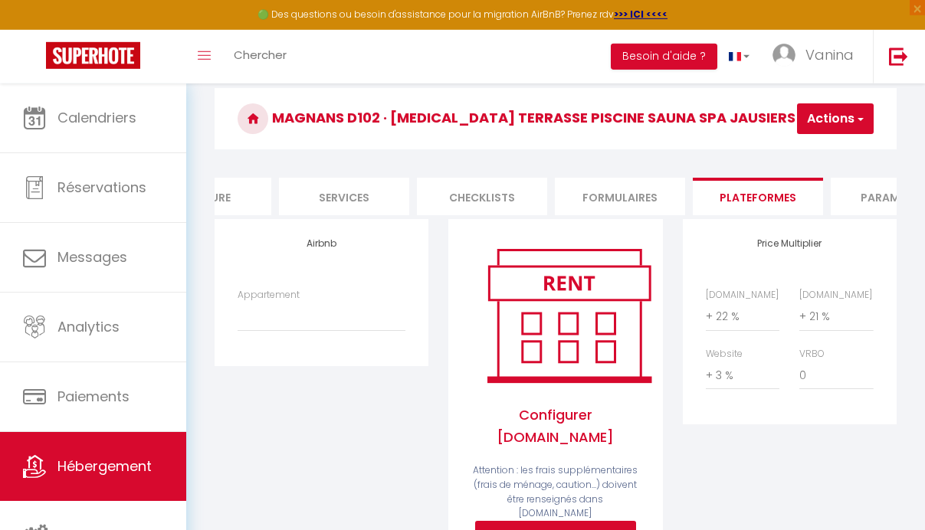
click at [270, 303] on label "Appartement" at bounding box center [269, 295] width 62 height 15
click at [270, 307] on select "Magnans D102 · T3 Terrasse Piscine Sauna Spa Jausiers Magnans 1 - locationsmagn…" at bounding box center [322, 316] width 168 height 29
click at [270, 303] on label "Appartement" at bounding box center [269, 295] width 62 height 15
click at [270, 307] on select "Magnans D102 · T3 Terrasse Piscine Sauna Spa Jausiers Magnans 1 - locationsmagn…" at bounding box center [322, 316] width 168 height 29
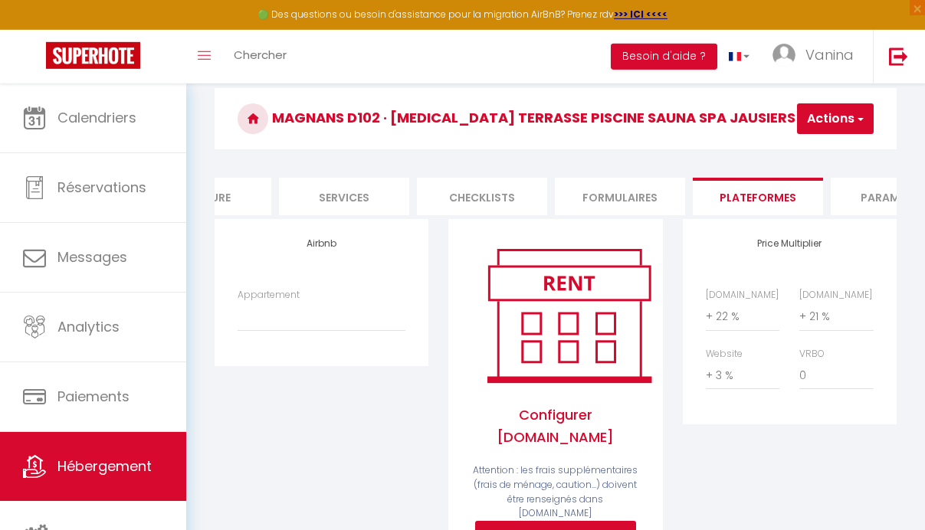
click at [300, 347] on div "Appartement Magnans D102 · T3 Terrasse Piscine Sauna Spa Jausiers Magnans 1 - l…" at bounding box center [322, 317] width 188 height 59
click at [303, 343] on div "Appartement Magnans D102 · T3 Terrasse Piscine Sauna Spa Jausiers Magnans 1 - l…" at bounding box center [322, 317] width 188 height 59
click at [305, 331] on select "Magnans D102 · T3 Terrasse Piscine Sauna Spa Jausiers Magnans 1 - locationsmagn…" at bounding box center [322, 316] width 168 height 29
click option "Magnans D102 · T3 Terrasse Piscine Sauna Spa Jausiers Magnans 1 - locationsmagn…" at bounding box center [0, 0] width 0 height 0
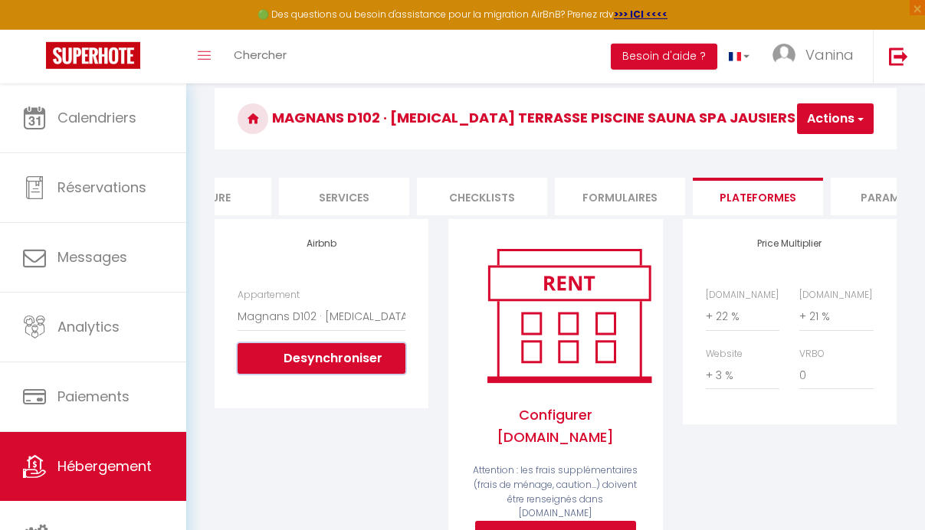
click at [340, 374] on button "Desynchroniser" at bounding box center [322, 358] width 168 height 31
click at [321, 369] on button "Desynchroniser" at bounding box center [322, 358] width 168 height 31
click at [306, 374] on button "Desynchroniser" at bounding box center [322, 358] width 168 height 31
click at [343, 369] on button "Desynchroniser" at bounding box center [322, 358] width 168 height 31
click at [333, 369] on button "Desynchroniser" at bounding box center [322, 358] width 168 height 31
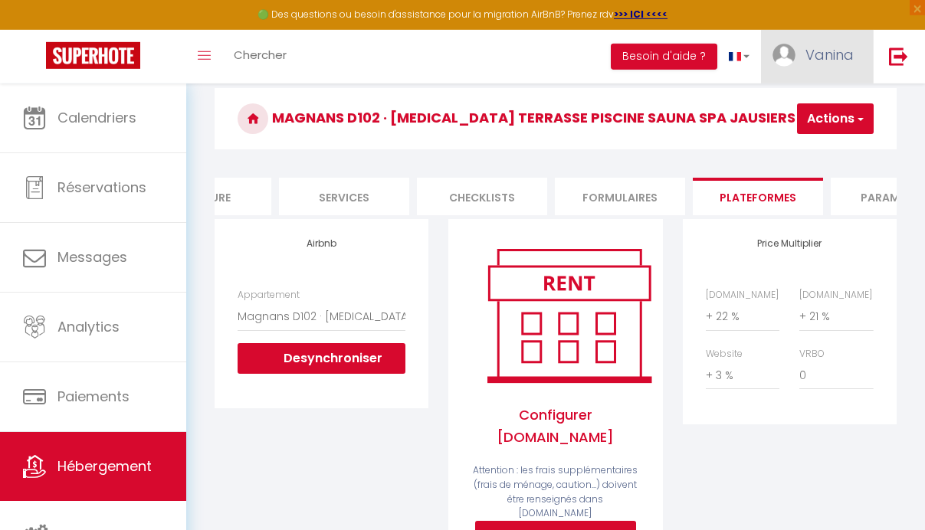
click at [838, 60] on span "Vanina" at bounding box center [829, 54] width 48 height 19
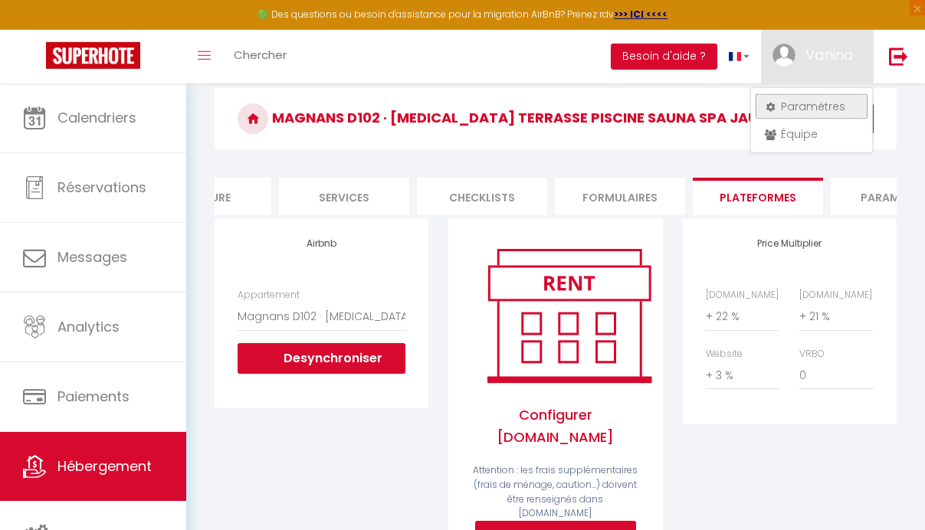
click at [828, 104] on link "Paramètres" at bounding box center [811, 106] width 113 height 26
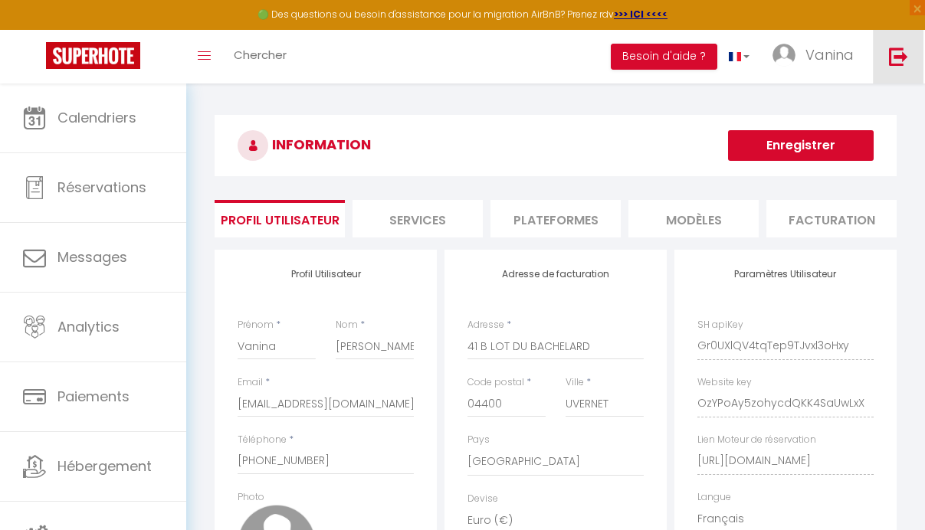
click at [903, 61] on img at bounding box center [898, 56] width 19 height 19
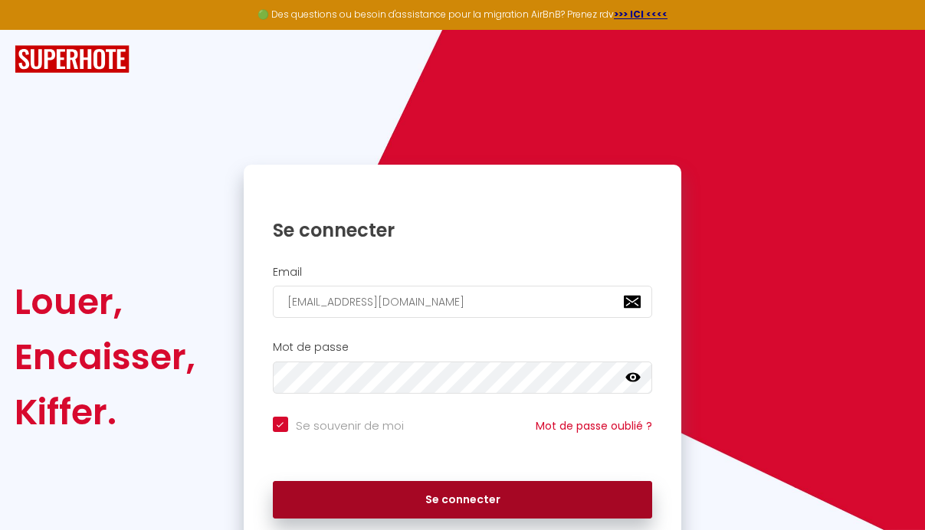
click at [510, 504] on button "Se connecter" at bounding box center [463, 500] width 380 height 38
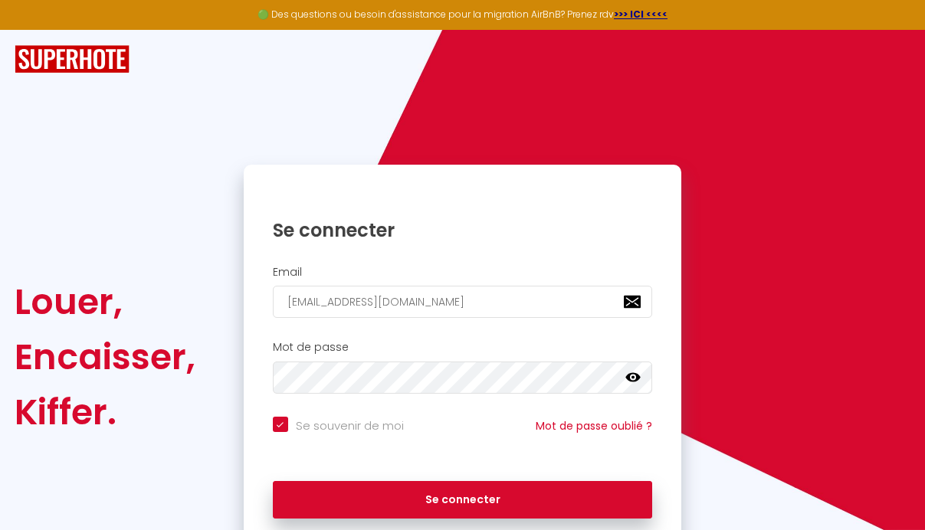
checkbox input "true"
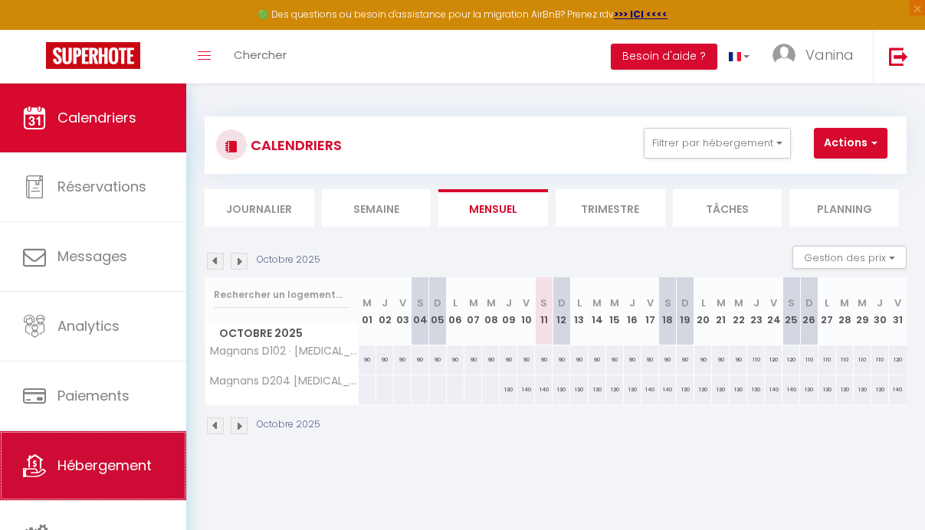
click at [109, 461] on span "Hébergement" at bounding box center [104, 465] width 94 height 19
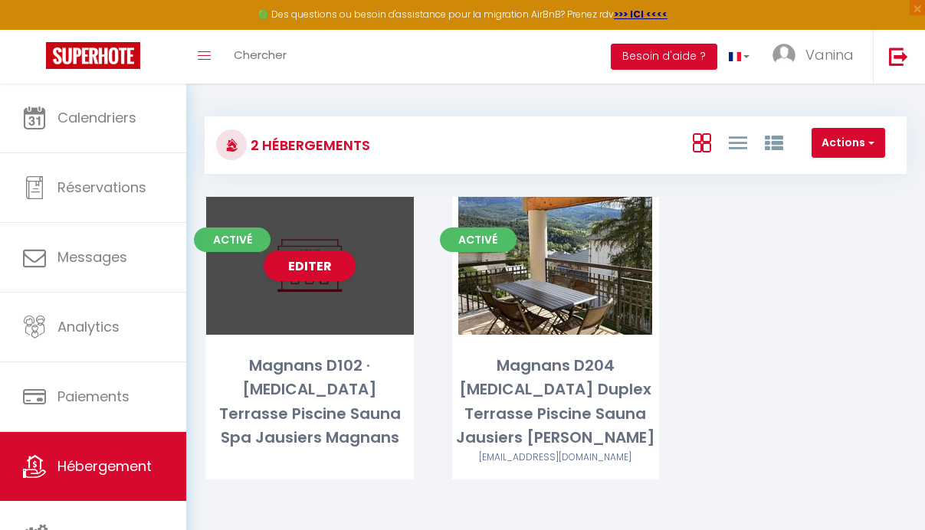
click at [292, 399] on div "Magnans D102 · [MEDICAL_DATA] Terrasse Piscine Sauna Spa Jausiers Magnans" at bounding box center [310, 402] width 208 height 97
click at [293, 395] on div "Magnans D102 · [MEDICAL_DATA] Terrasse Piscine Sauna Spa Jausiers Magnans" at bounding box center [310, 402] width 208 height 97
click at [315, 264] on link "Editer" at bounding box center [310, 266] width 92 height 31
select select "3"
select select "2"
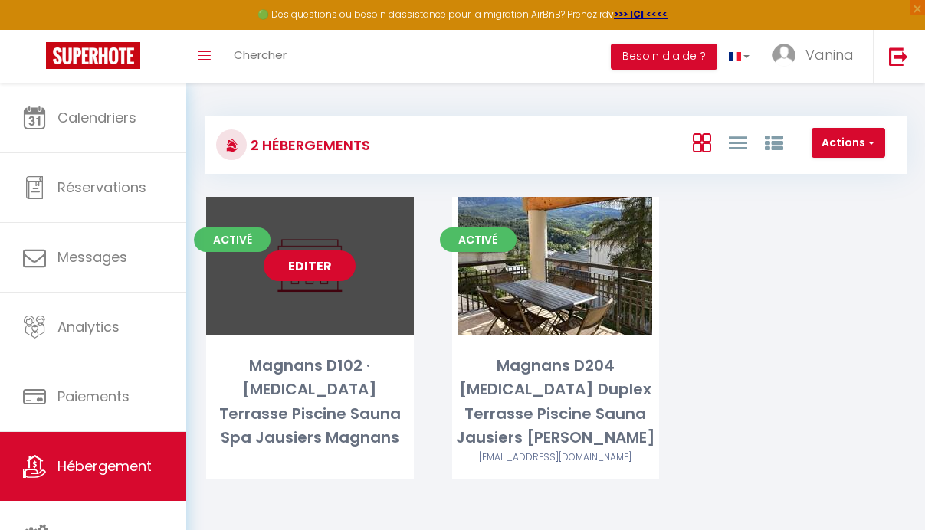
select select "1"
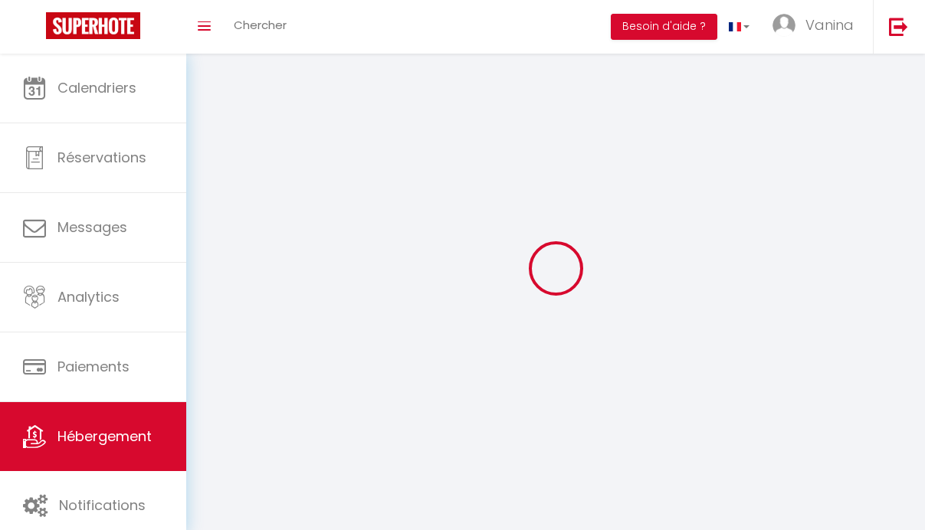
select select
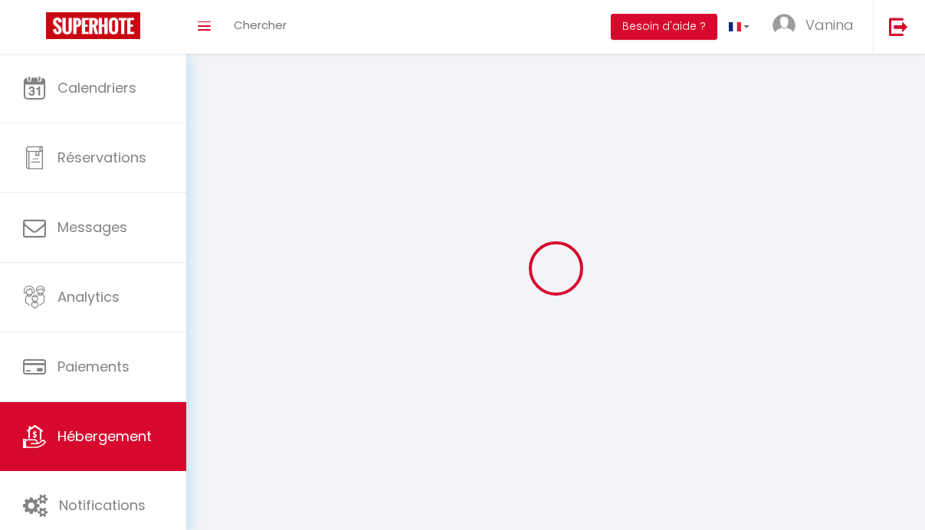
select select "1"
select select
checkbox input "false"
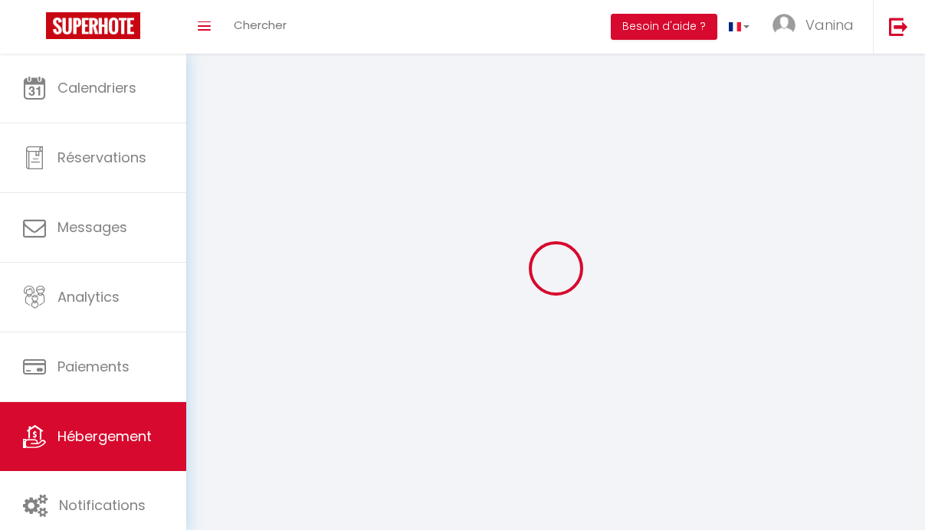
checkbox input "false"
select select "28"
select select
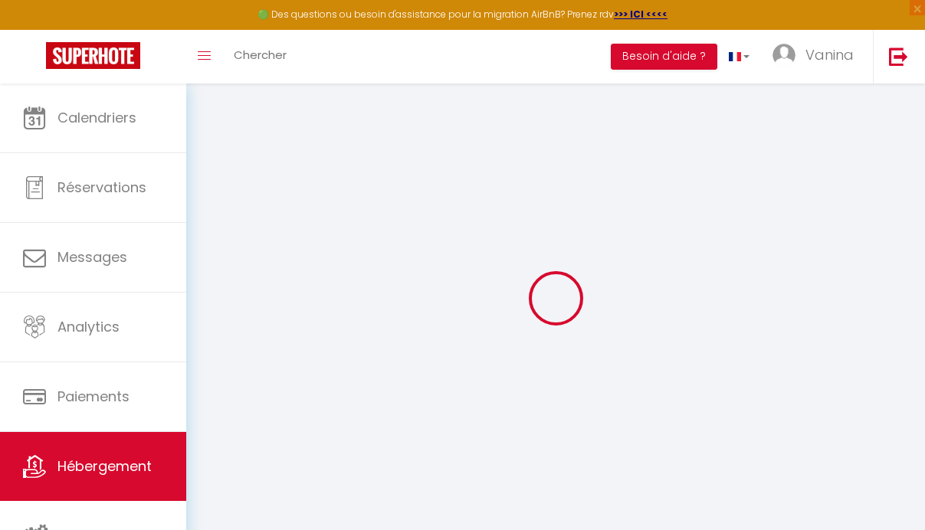
select select "+ 22 %"
select select "+ 21 %"
select select "+ 3 %"
select select "16:00"
select select "23:45"
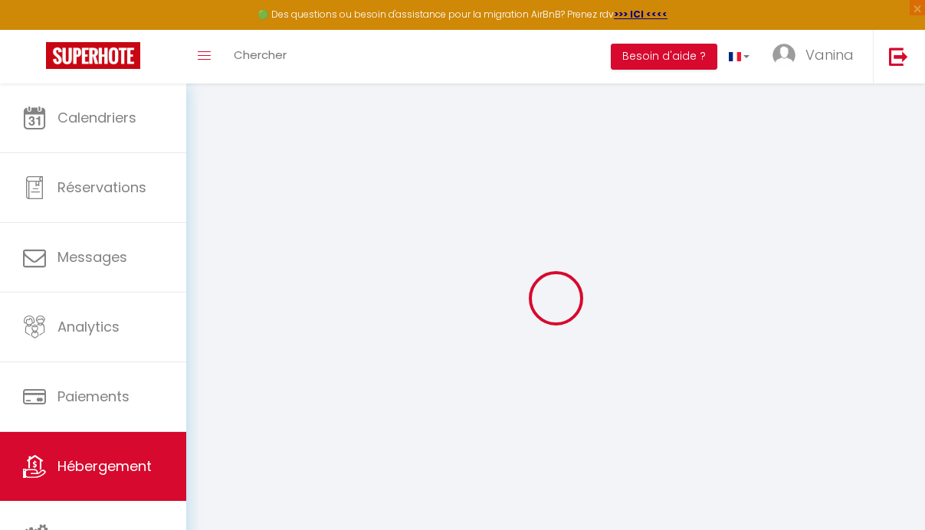
select select "10:00"
select select "30"
select select "120"
select select
checkbox input "false"
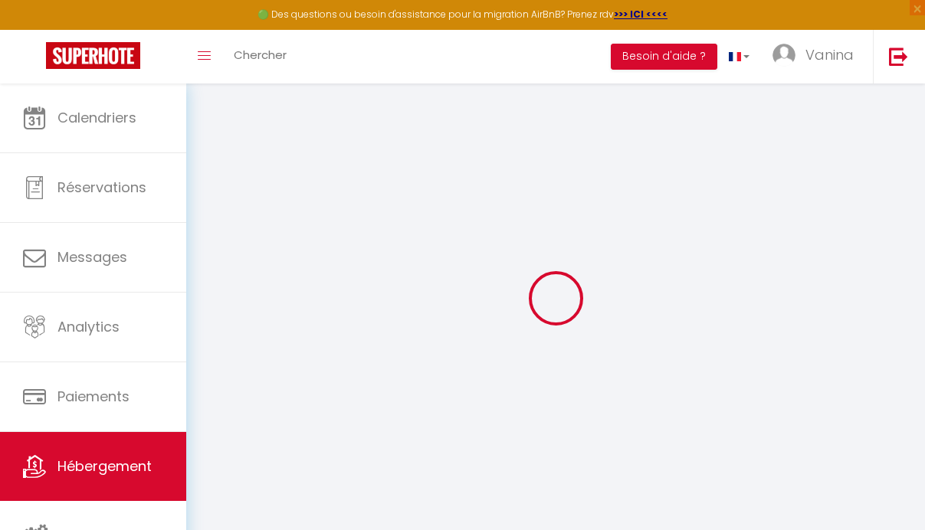
checkbox input "false"
select select
checkbox input "false"
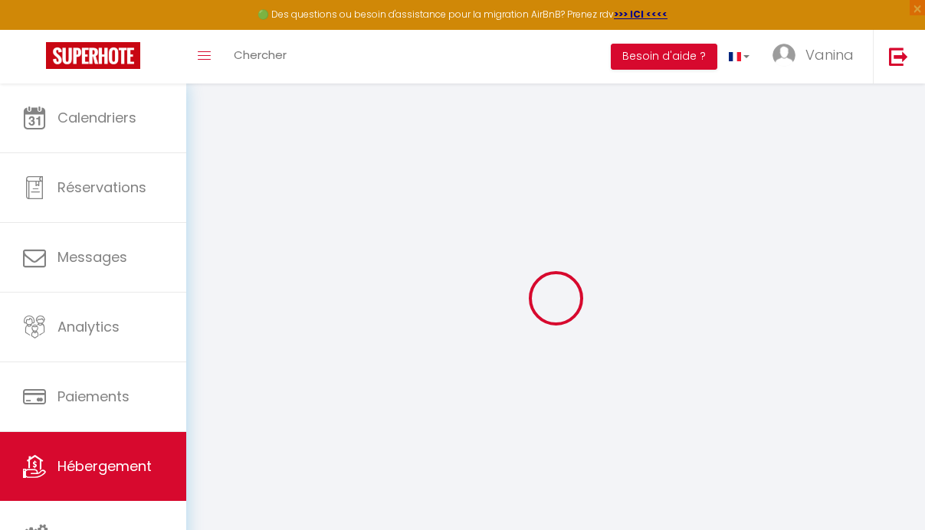
checkbox input "false"
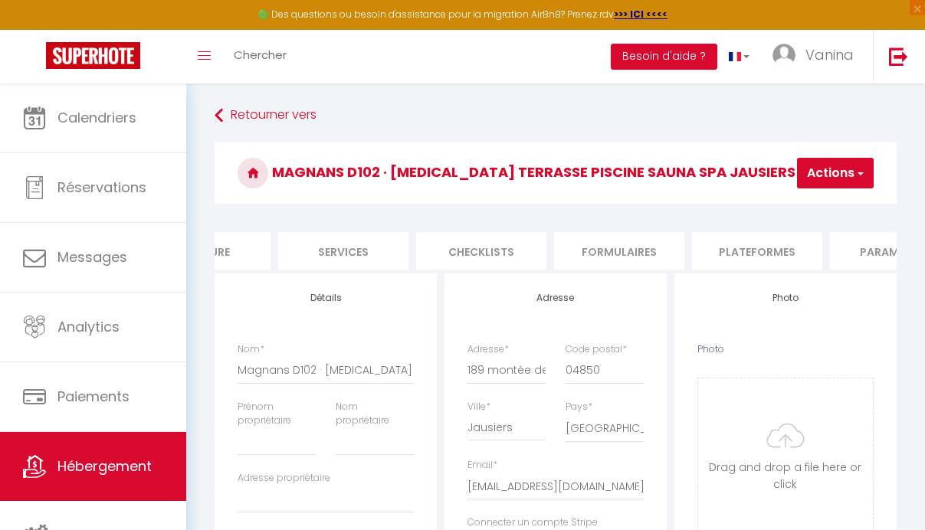
scroll to position [0, 388]
click at [723, 251] on li "Plateformes" at bounding box center [719, 251] width 130 height 38
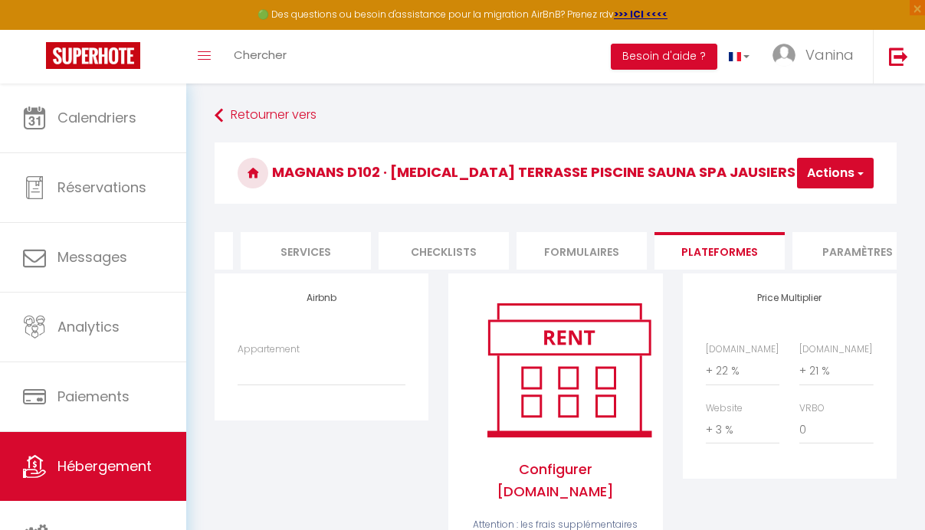
click at [845, 167] on button "Actions" at bounding box center [835, 173] width 77 height 31
select select "19544-1462266338442648944"
click option "Magnans D102 · [MEDICAL_DATA][GEOGRAPHIC_DATA] Jausiers Magnans 1 - [EMAIL_ADDR…" at bounding box center [0, 0] width 0 height 0
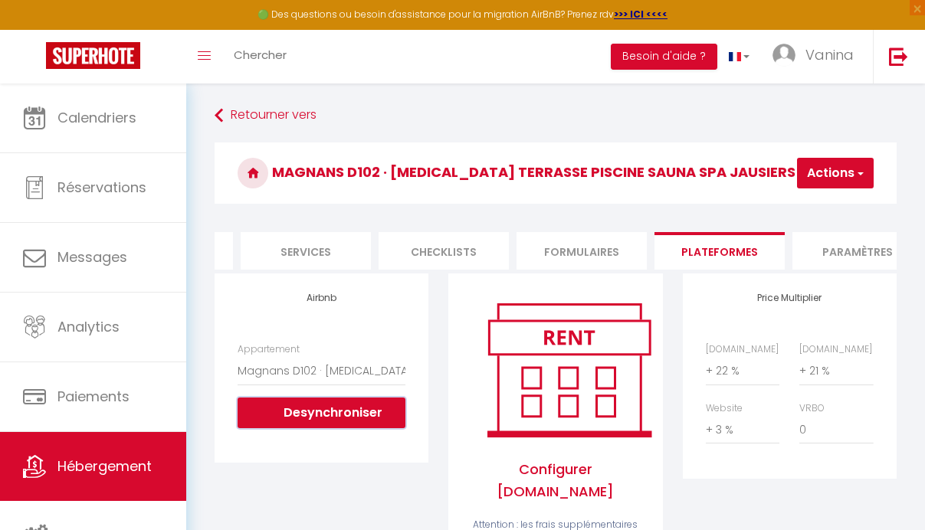
click at [332, 415] on button "Desynchroniser" at bounding box center [322, 413] width 168 height 31
click at [330, 422] on button "Desynchroniser" at bounding box center [322, 413] width 168 height 31
click at [346, 425] on button "Desynchroniser" at bounding box center [322, 413] width 168 height 31
click at [298, 426] on button "Desynchroniser" at bounding box center [322, 413] width 168 height 31
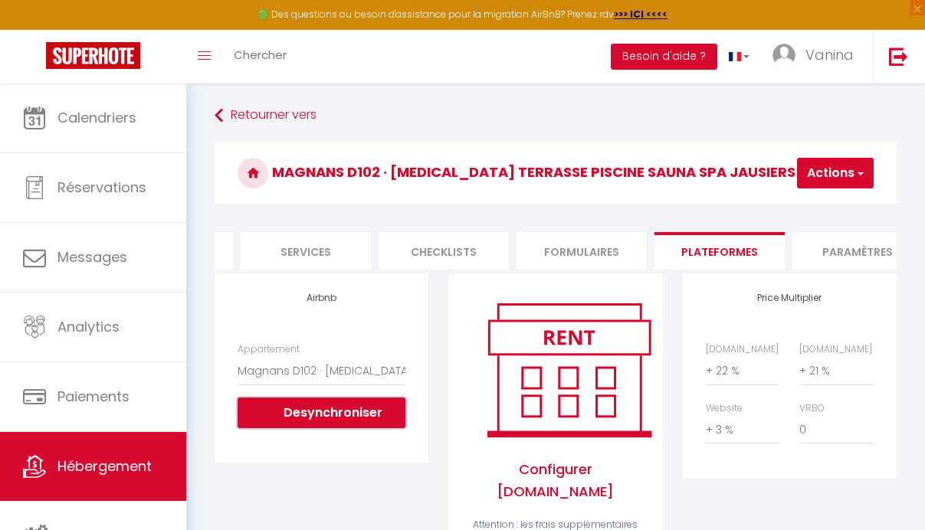
click at [298, 426] on button "Desynchroniser" at bounding box center [322, 413] width 168 height 31
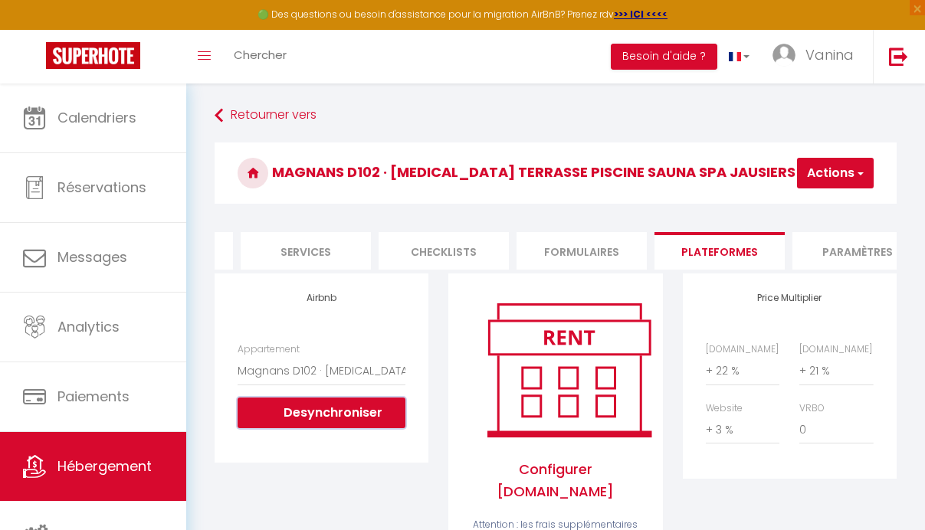
click at [299, 426] on button "Desynchroniser" at bounding box center [322, 413] width 168 height 31
click at [826, 169] on button "Actions" at bounding box center [835, 173] width 77 height 31
click at [818, 211] on link "Enregistrer" at bounding box center [812, 207] width 121 height 20
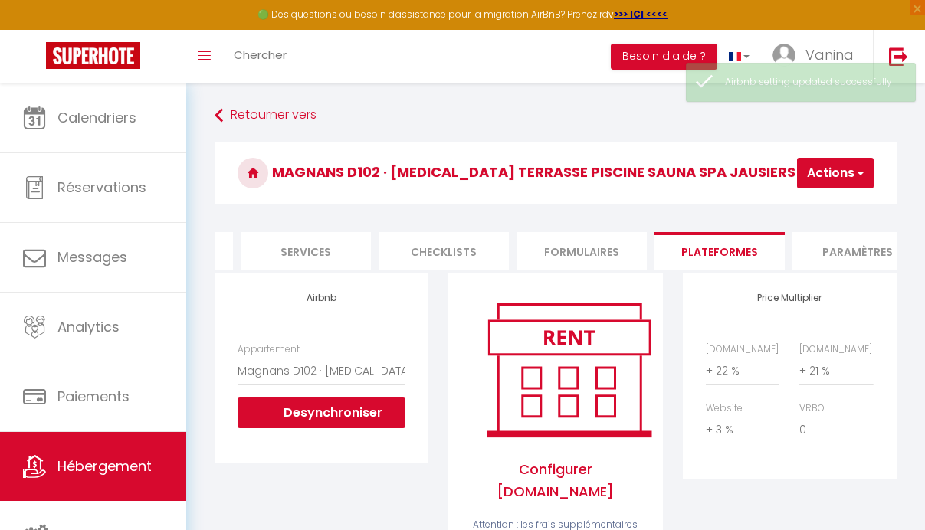
scroll to position [0, 388]
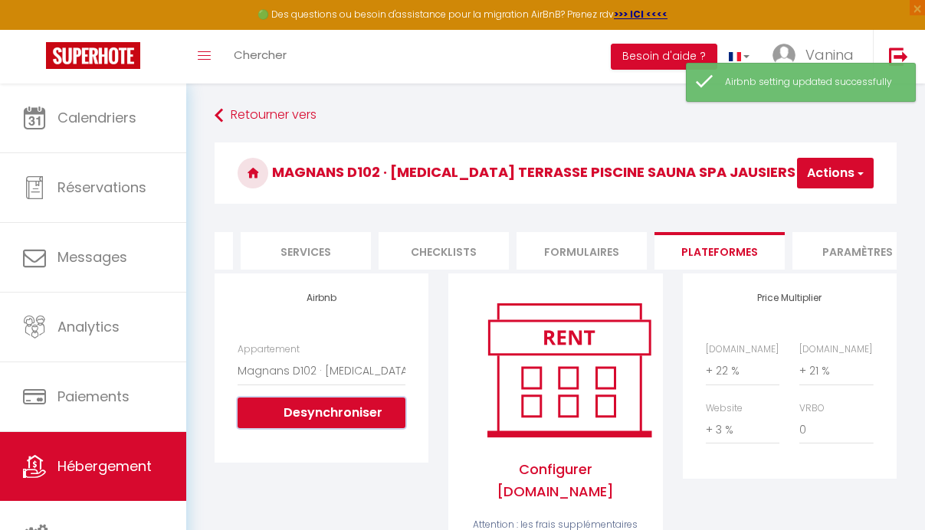
click at [313, 428] on button "Desynchroniser" at bounding box center [322, 413] width 168 height 31
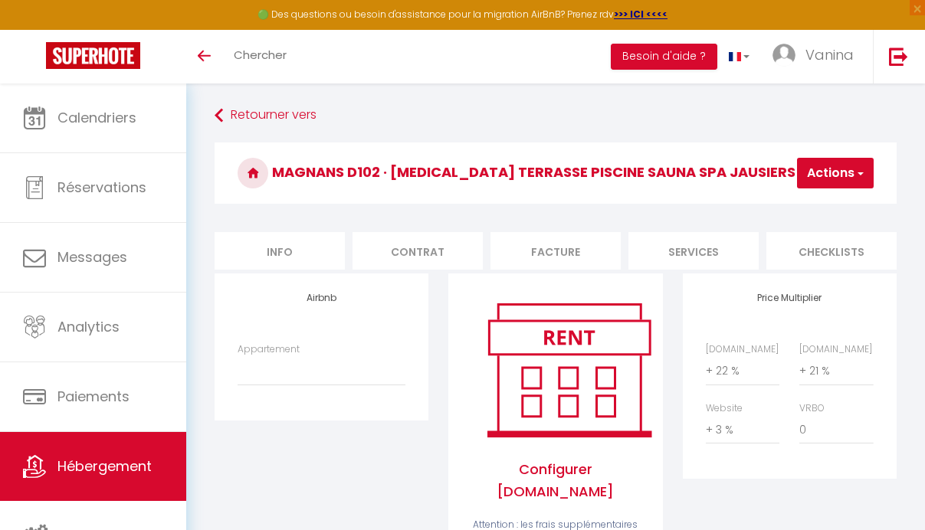
scroll to position [0, 388]
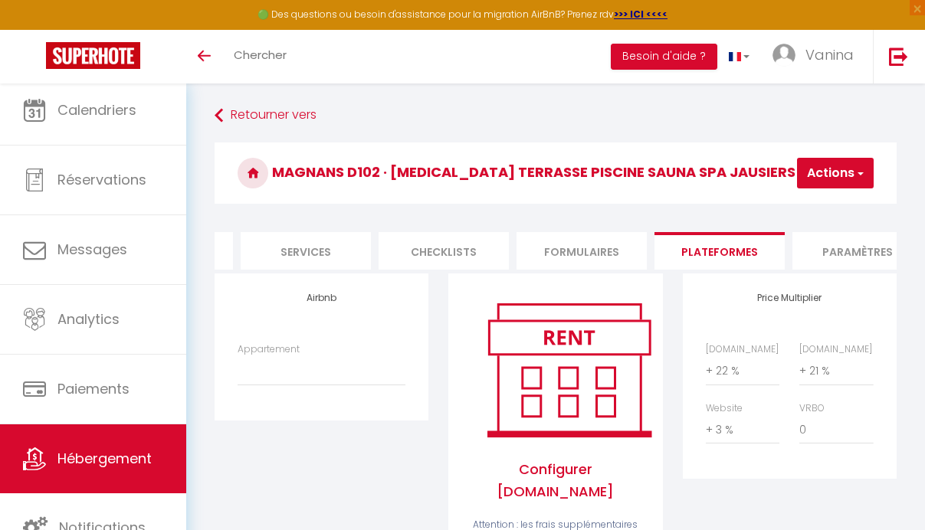
click at [89, 461] on span "Hébergement" at bounding box center [104, 458] width 94 height 19
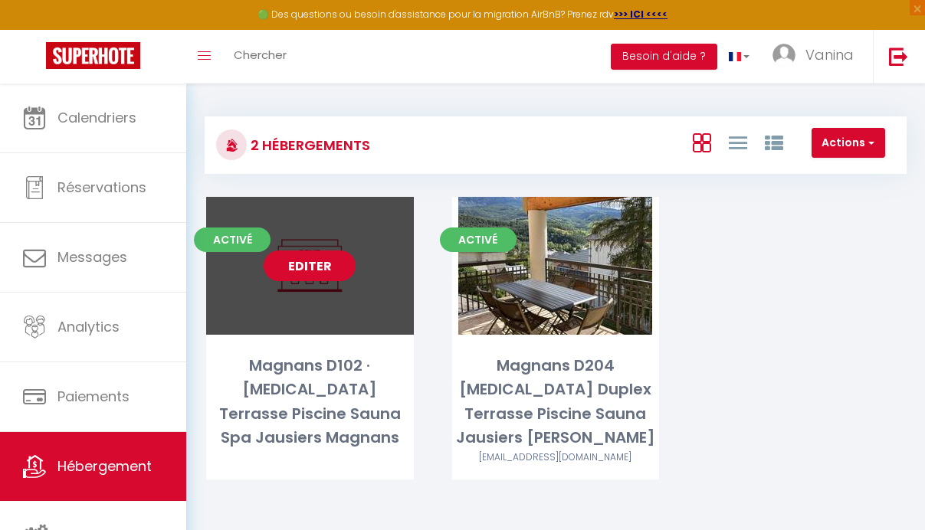
click at [315, 263] on link "Editer" at bounding box center [310, 266] width 92 height 31
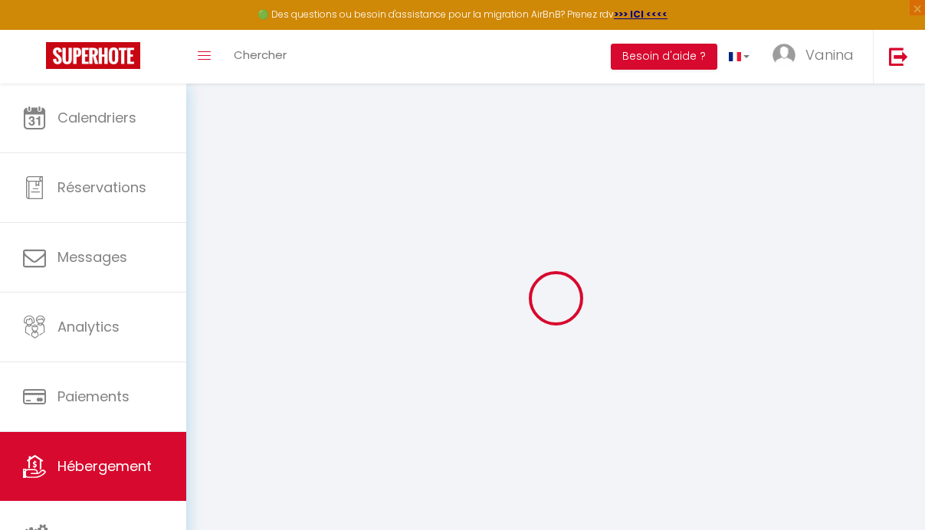
select select "+ 22 %"
select select "+ 21 %"
select select "+ 3 %"
select select "16:00"
select select "23:45"
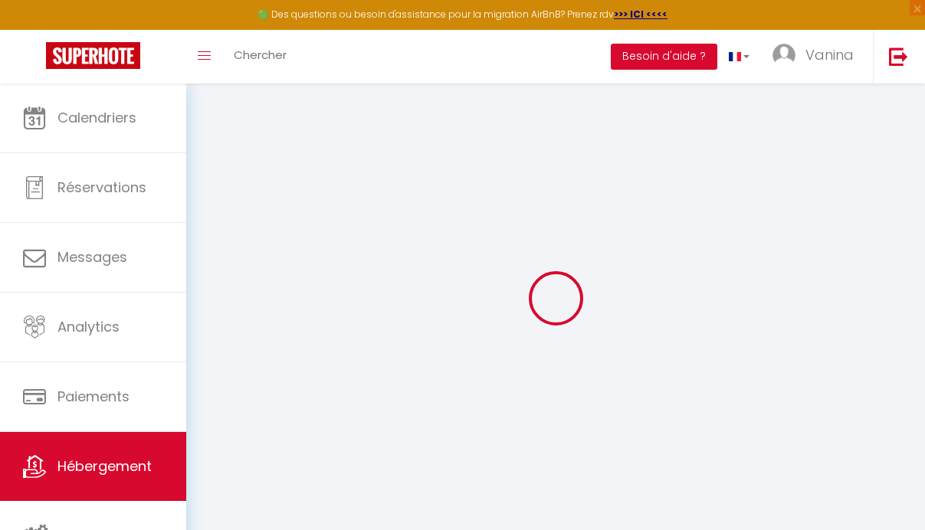
select select "10:00"
select select "30"
select select "120"
select select
checkbox input "false"
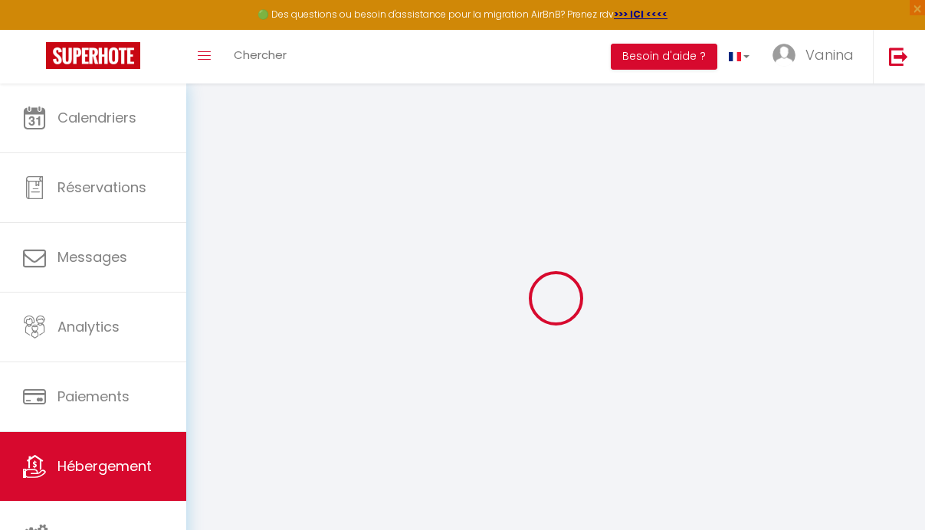
checkbox input "false"
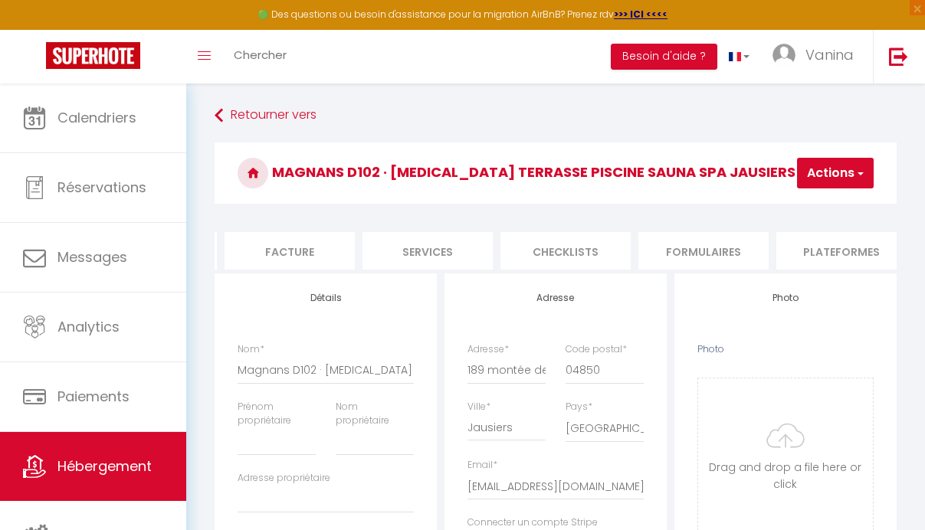
scroll to position [0, 310]
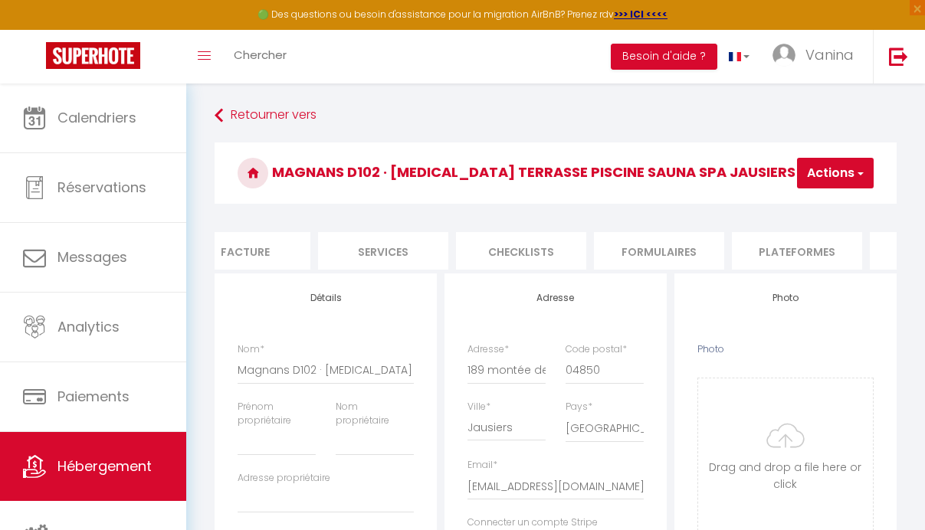
click at [819, 251] on li "Plateformes" at bounding box center [797, 251] width 130 height 38
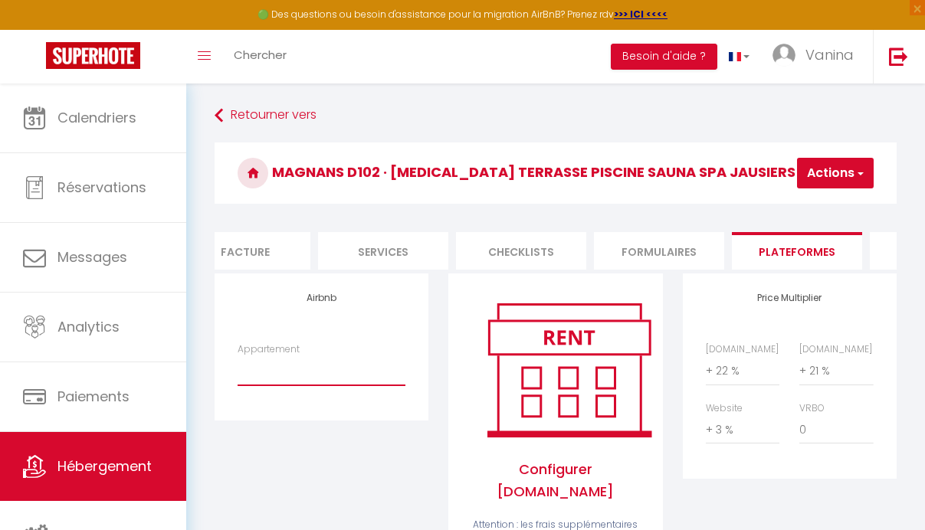
click at [238, 356] on select "Magnans D102 · [MEDICAL_DATA] Terrasse Piscine Sauna Spa Jausiers Magnans 1 - […" at bounding box center [322, 370] width 168 height 29
select select "19544-1462266338442648944"
click option "Magnans D102 · [MEDICAL_DATA] Terrasse Piscine Sauna Spa Jausiers Magnans 1 - […" at bounding box center [0, 0] width 0 height 0
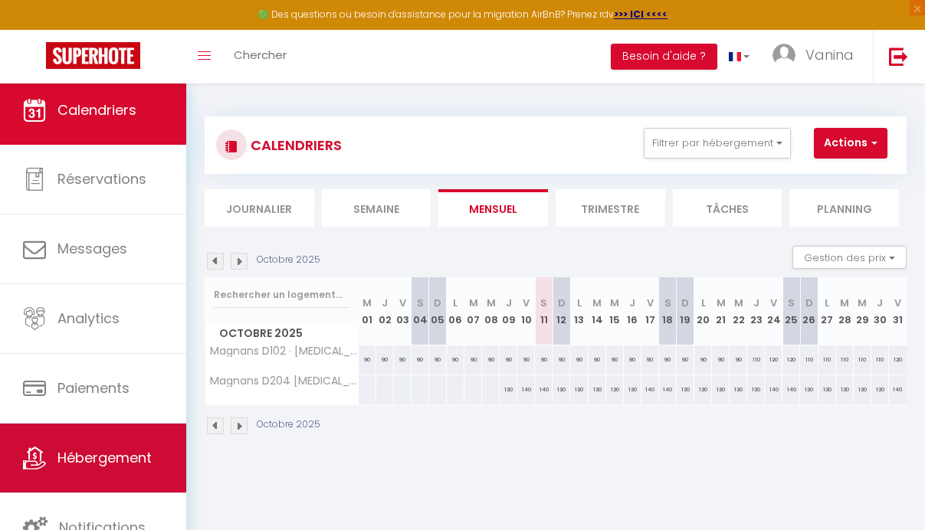
click at [108, 464] on span "Hébergement" at bounding box center [104, 457] width 94 height 19
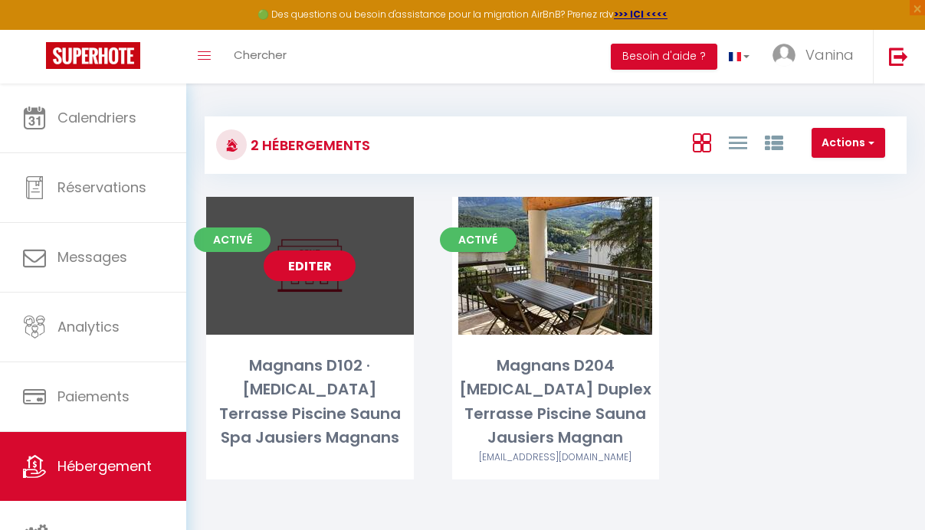
click at [328, 265] on link "Editer" at bounding box center [310, 266] width 92 height 31
select select "3"
select select "2"
select select "1"
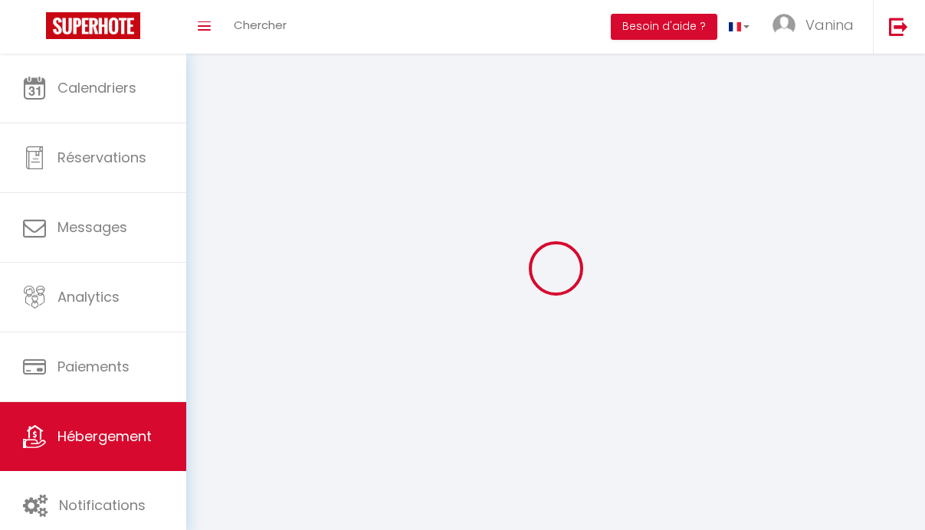
select select
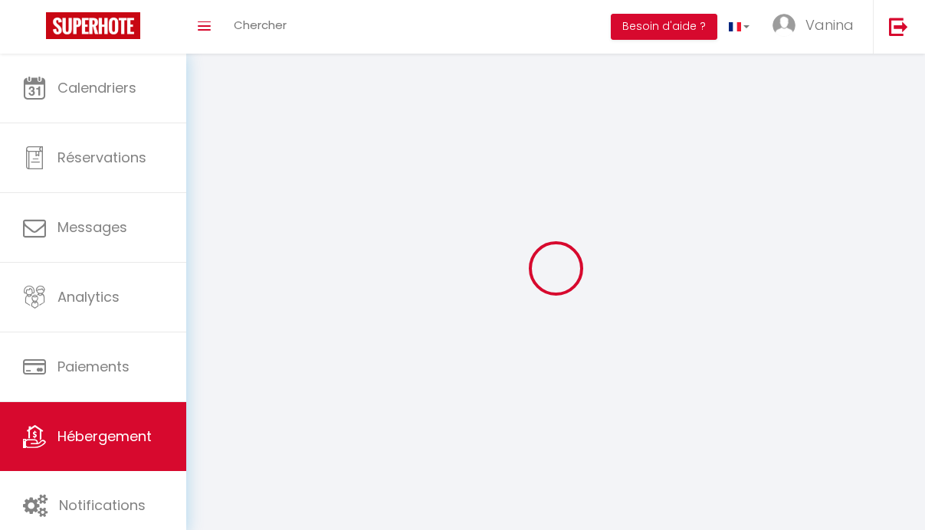
select select
checkbox input "false"
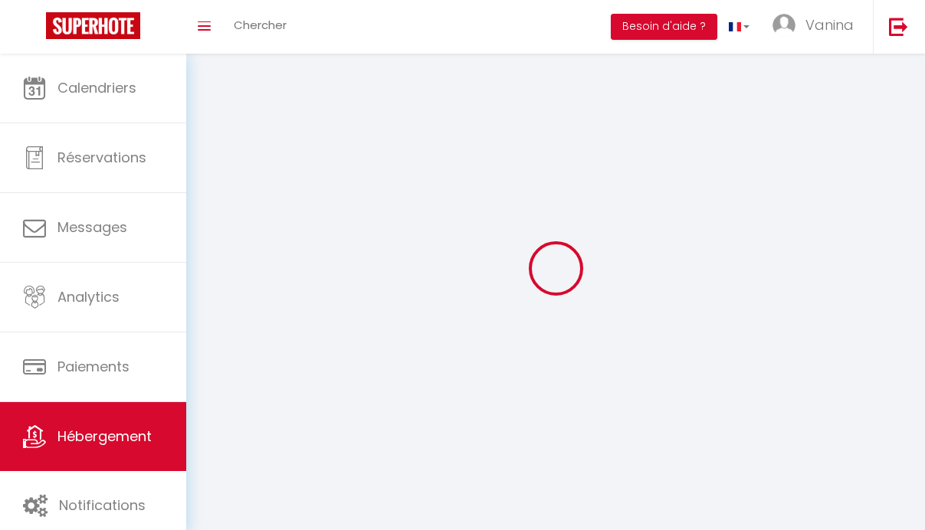
select select
select select "1"
select select "28"
select select
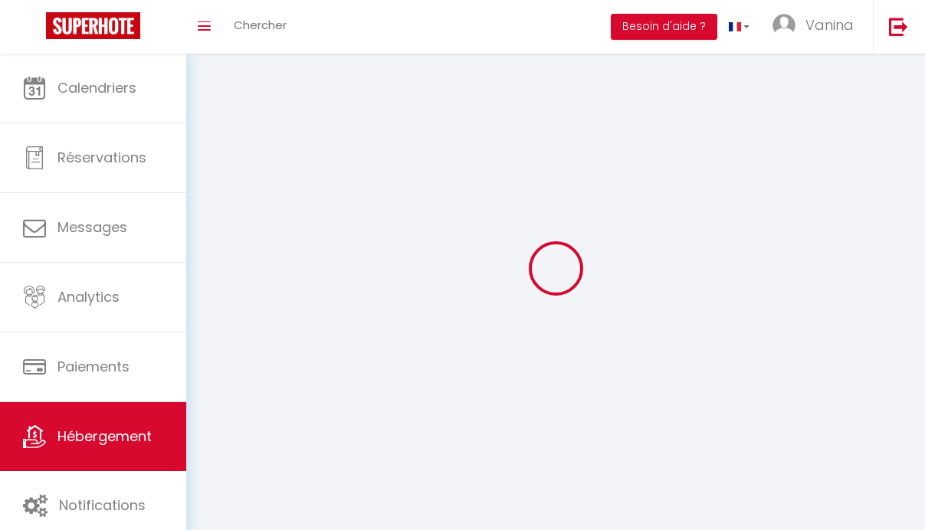
select select
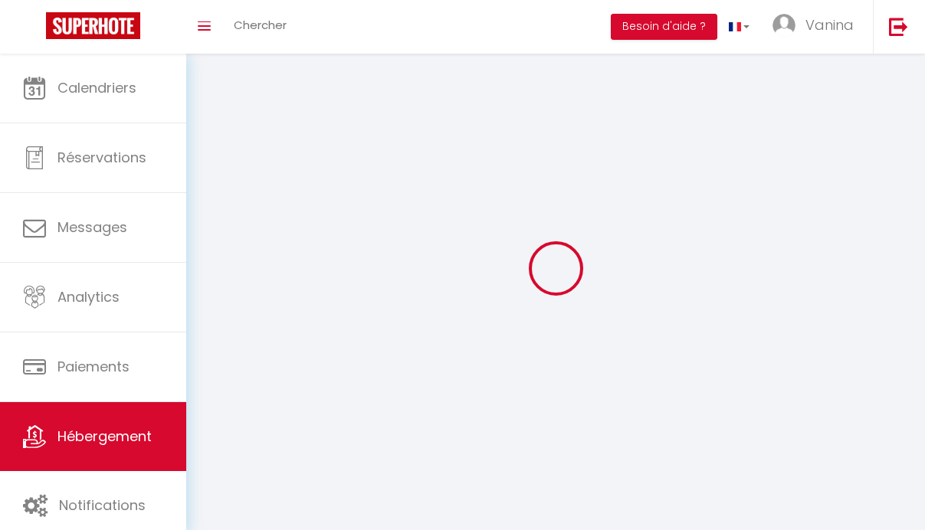
checkbox input "false"
select select
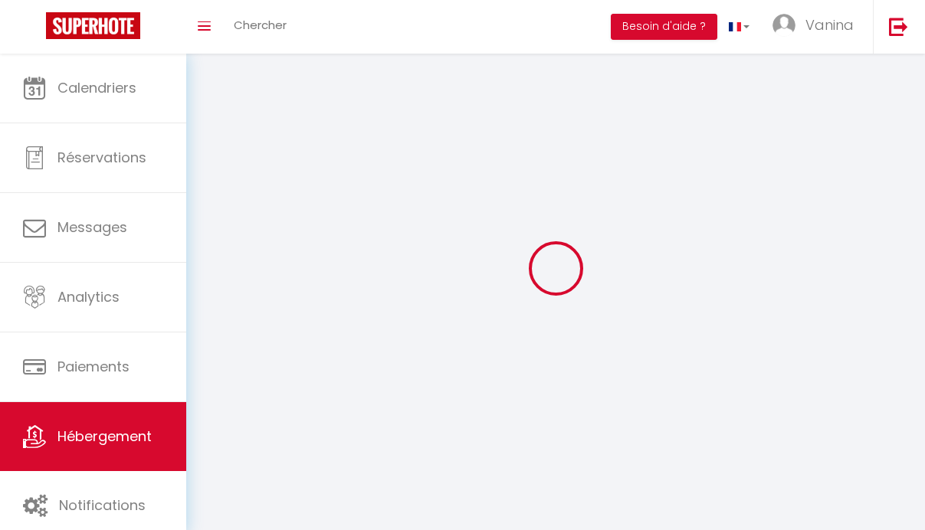
select select
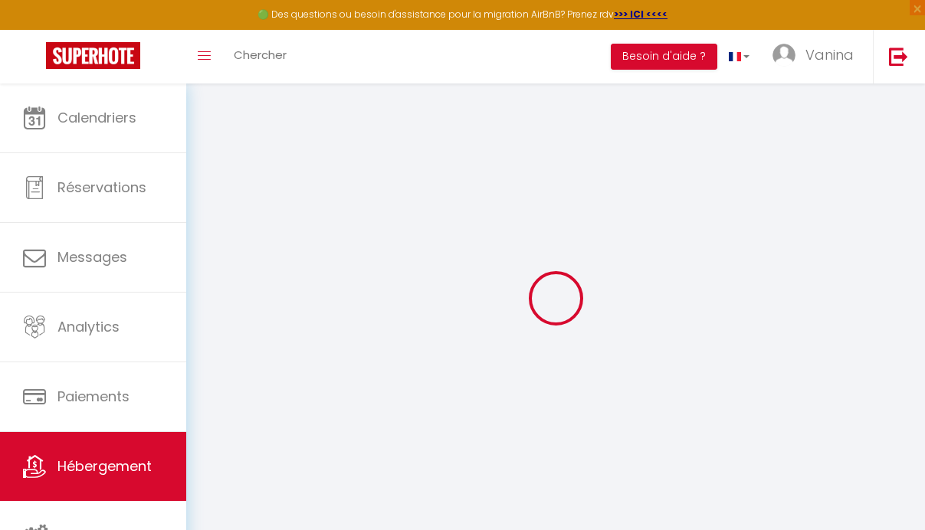
select select
select select "+ 22 %"
select select "+ 21 %"
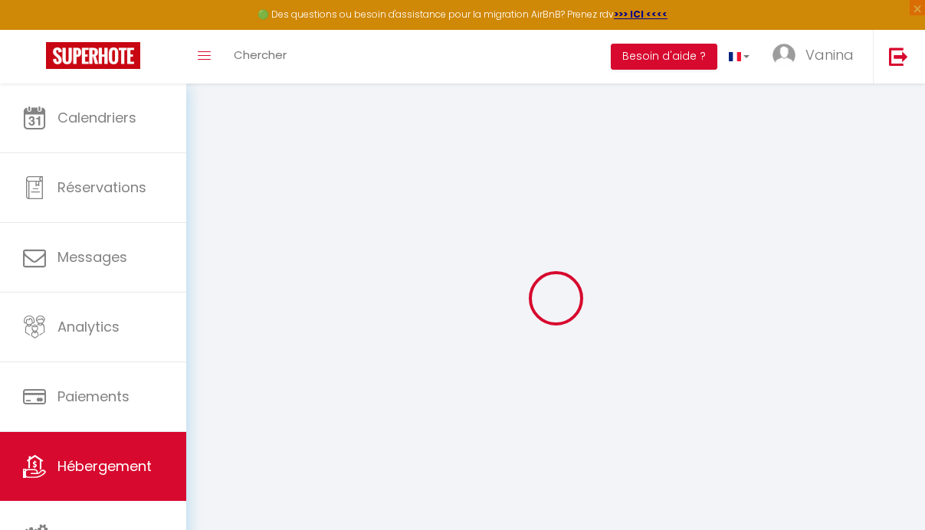
select select "+ 3 %"
select select "16:00"
select select "23:45"
select select "10:00"
select select "30"
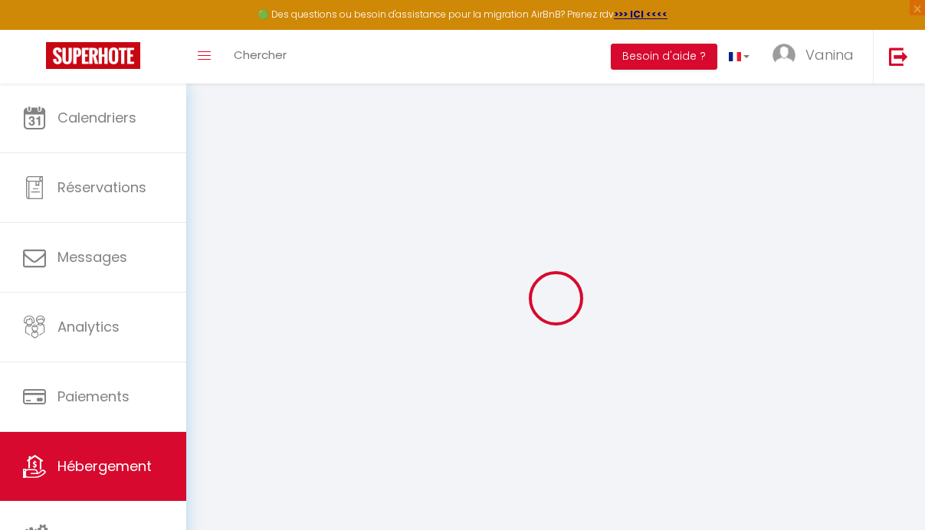
select select "120"
select select
checkbox input "false"
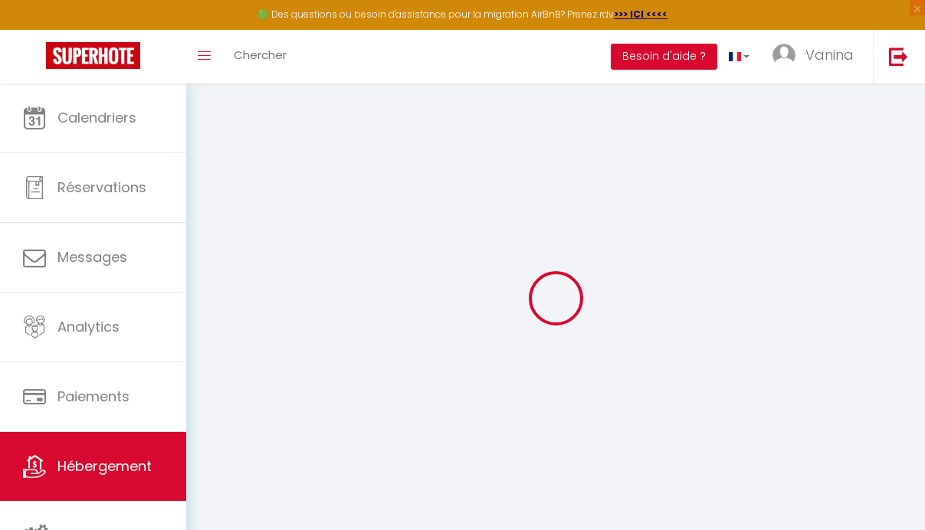
checkbox input "false"
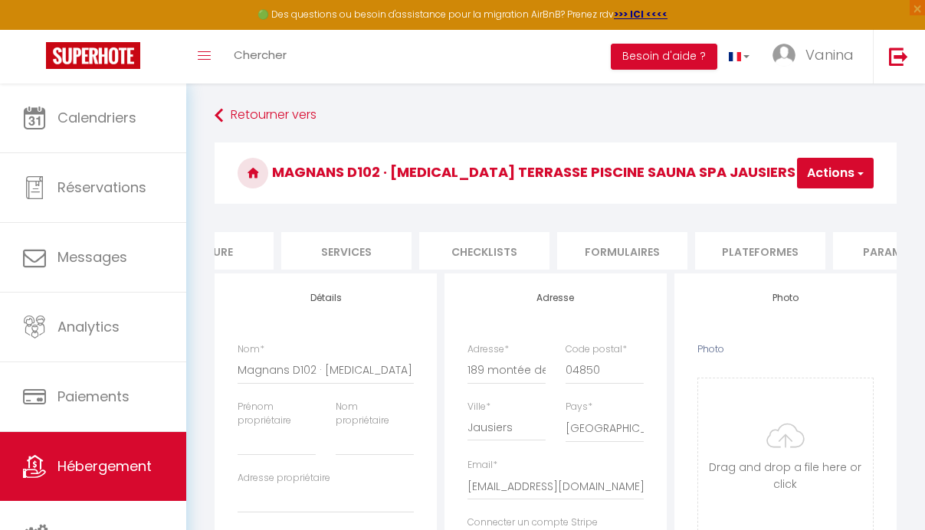
scroll to position [0, 349]
click at [769, 241] on li "Plateformes" at bounding box center [758, 251] width 130 height 38
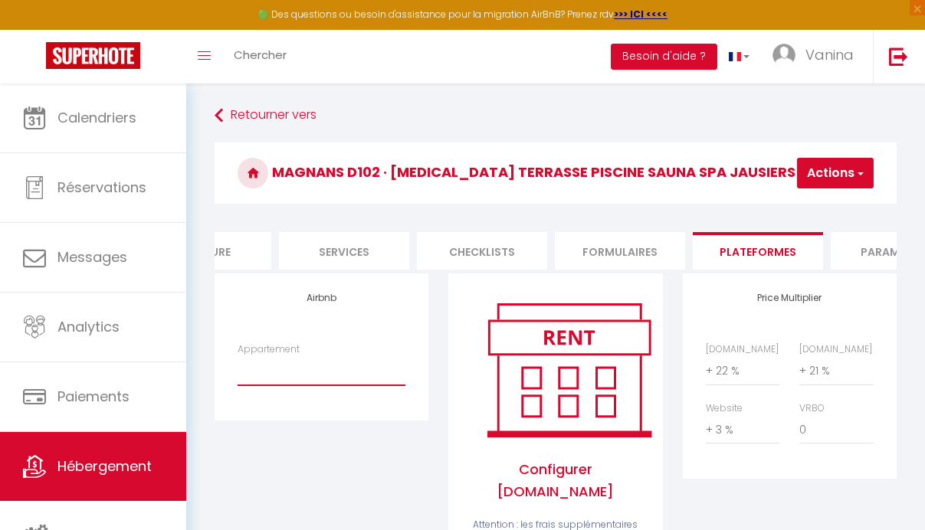
click at [238, 356] on select "Magnans D102 · [MEDICAL_DATA] Terrasse Piscine Sauna Spa Jausiers Magnans 1 - […" at bounding box center [322, 370] width 168 height 29
select select "19544-1462266338442648944"
click option "Magnans D102 · [MEDICAL_DATA] Terrasse Piscine Sauna Spa Jausiers Magnans 1 - […" at bounding box center [0, 0] width 0 height 0
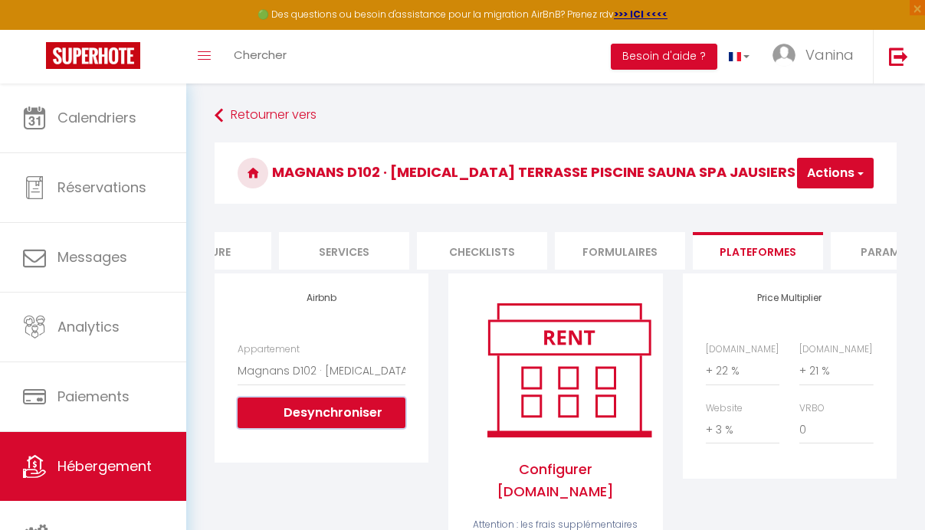
click at [335, 428] on button "Desynchroniser" at bounding box center [322, 413] width 168 height 31
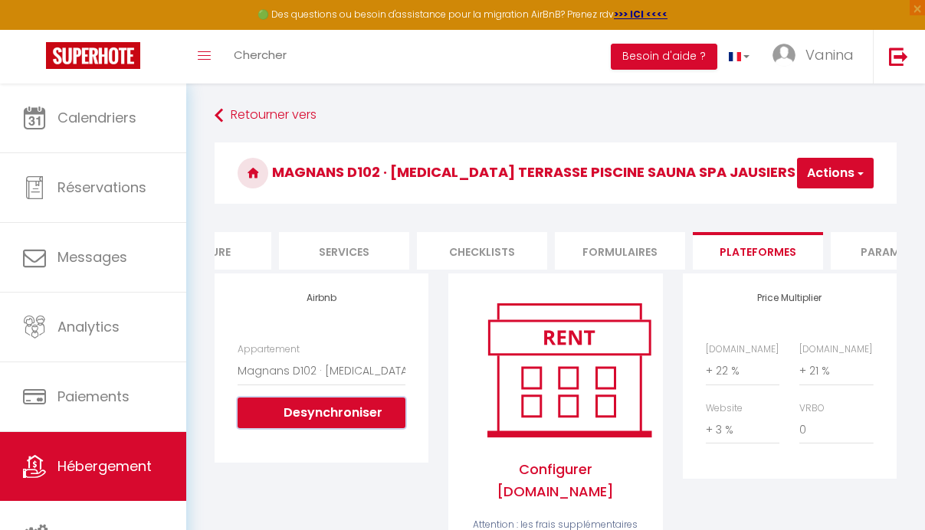
click at [335, 428] on button "Desynchroniser" at bounding box center [322, 413] width 168 height 31
click at [336, 428] on button "Desynchroniser" at bounding box center [322, 413] width 168 height 31
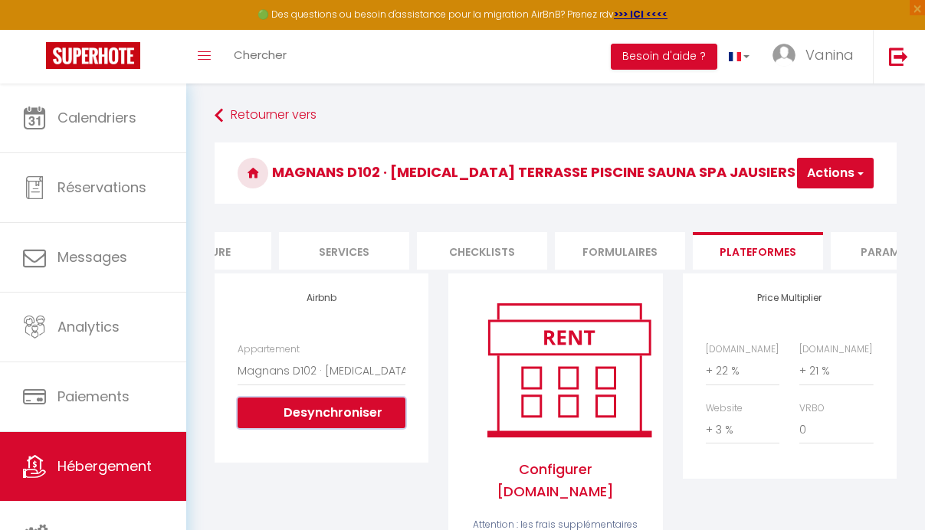
click at [336, 428] on button "Desynchroniser" at bounding box center [322, 413] width 168 height 31
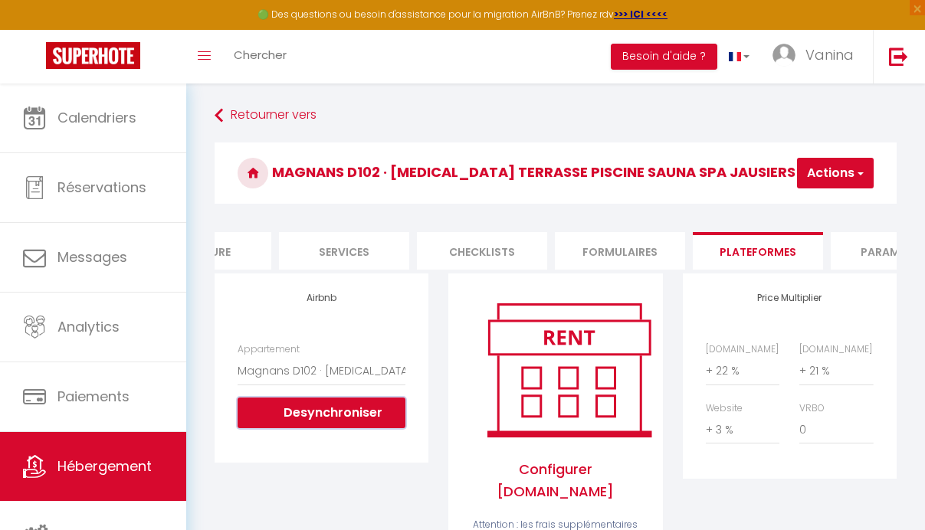
click at [336, 428] on button "Desynchroniser" at bounding box center [322, 413] width 168 height 31
click at [638, 11] on strong ">>> ICI <<<<" at bounding box center [641, 14] width 54 height 13
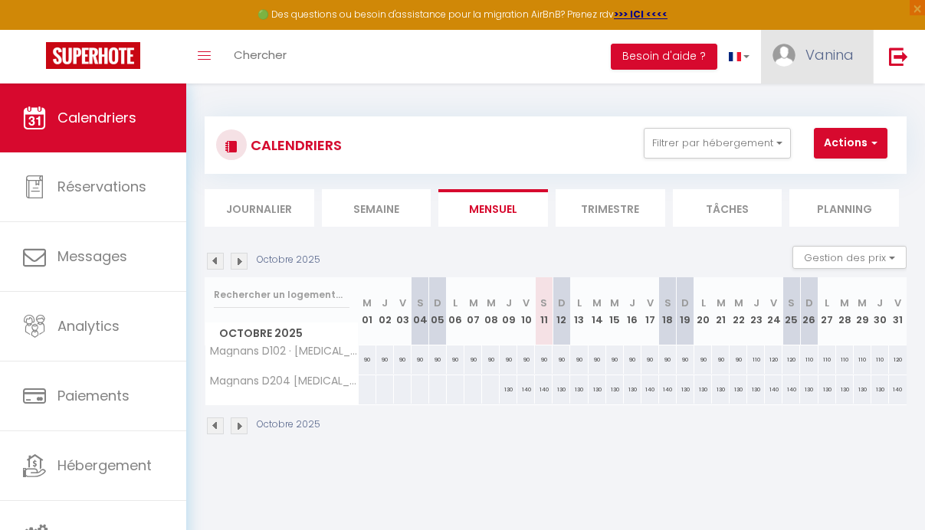
click at [828, 48] on span "Vanina" at bounding box center [829, 54] width 48 height 19
click at [818, 103] on link "Paramètres" at bounding box center [811, 106] width 113 height 26
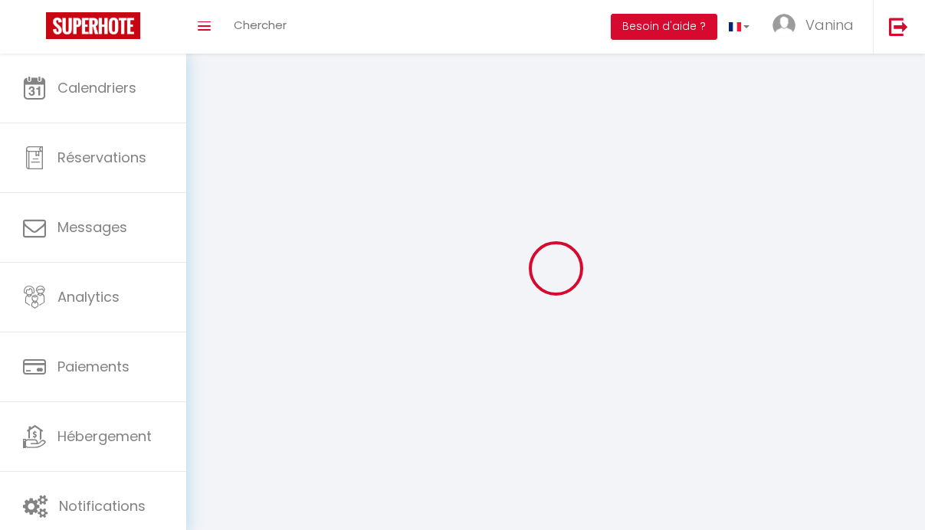
select select "fr"
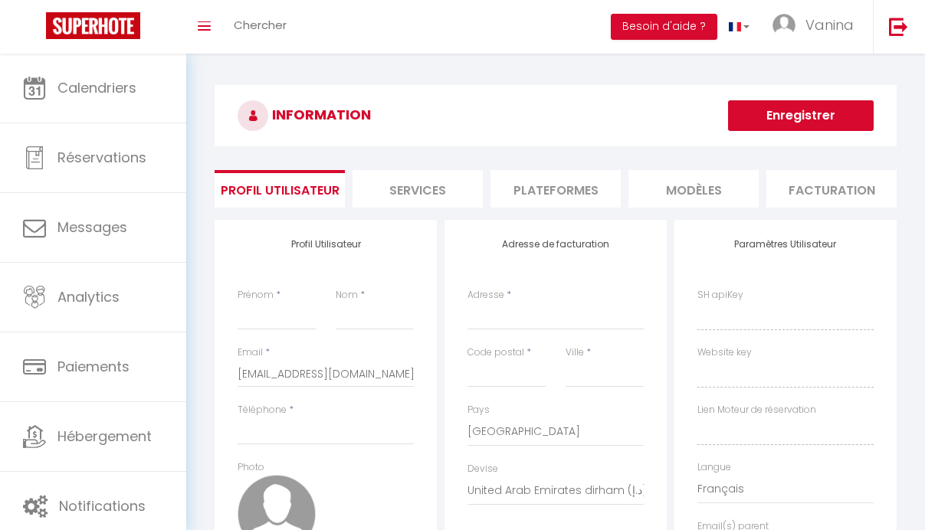
type input "Vanina"
type input "[PERSON_NAME]/EURL LANIWEN"
type input "[PHONE_NUMBER]"
type input "41 B LOT DU BACHELARD"
type input "04400"
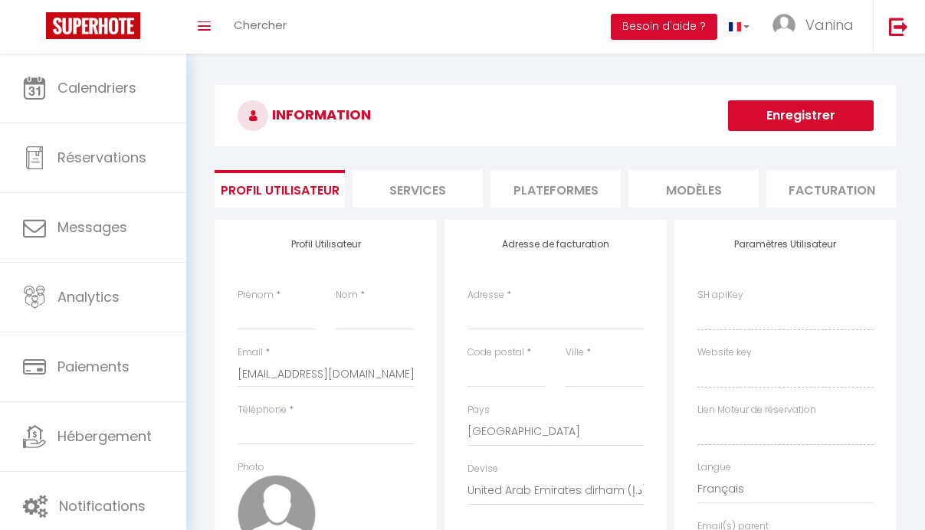
type input "UVERNET"
select select "1"
select select "28"
type input "Gr0UXlQV4tqTep9TJvxl3oHxy"
type input "OzYPoAy5zohycdQKK4SaUwLxX"
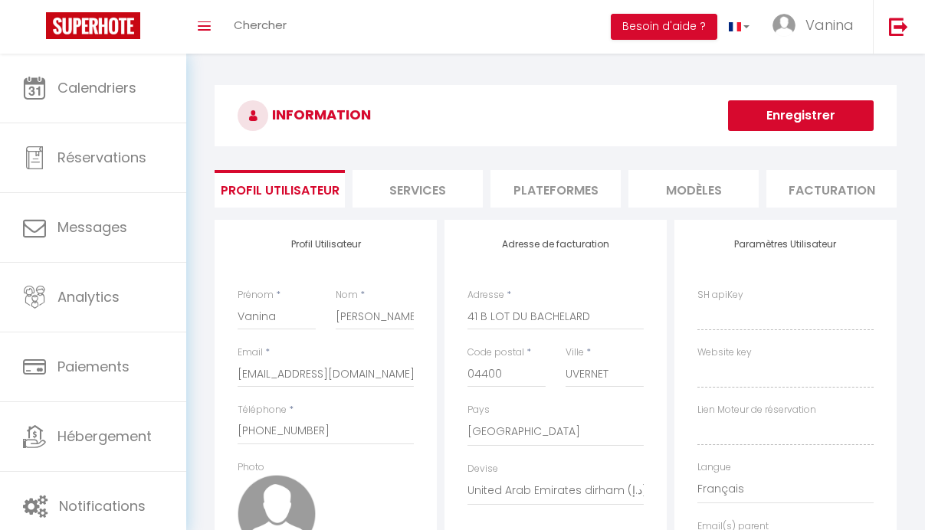
type input "[URL][DOMAIN_NAME]"
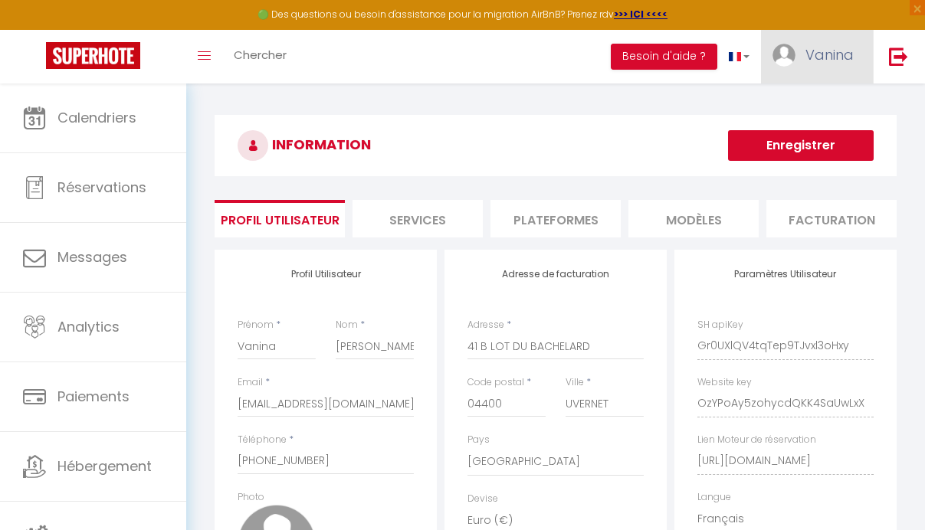
click at [818, 72] on link "Vanina" at bounding box center [817, 57] width 112 height 54
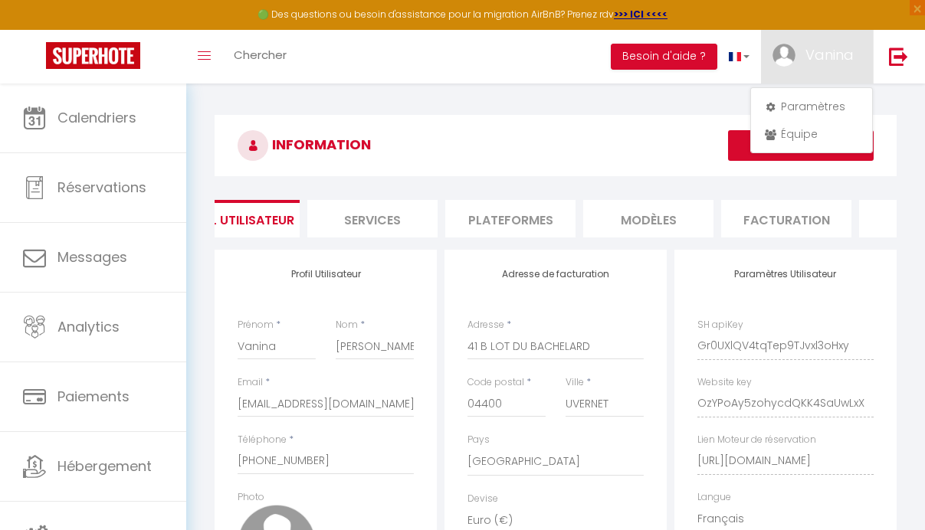
scroll to position [0, 34]
click at [543, 213] on li "Plateformes" at bounding box center [522, 219] width 130 height 38
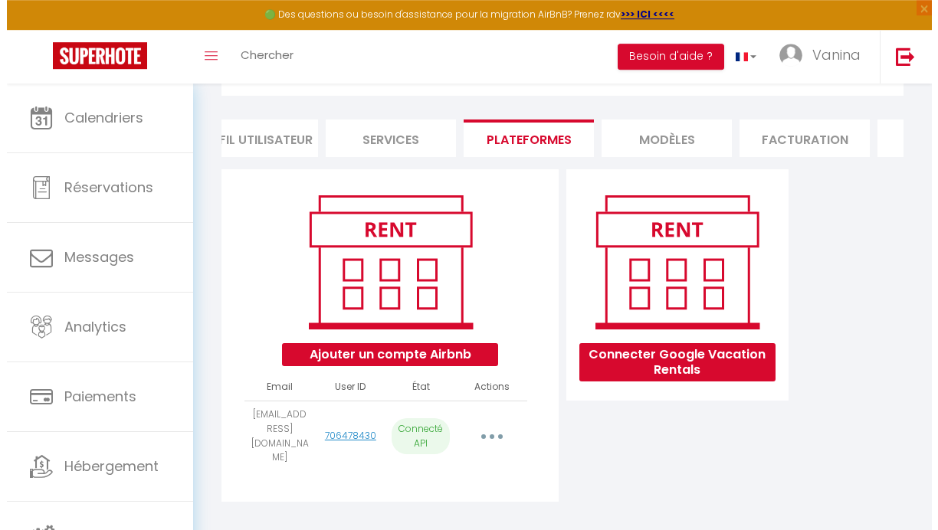
scroll to position [102, 0]
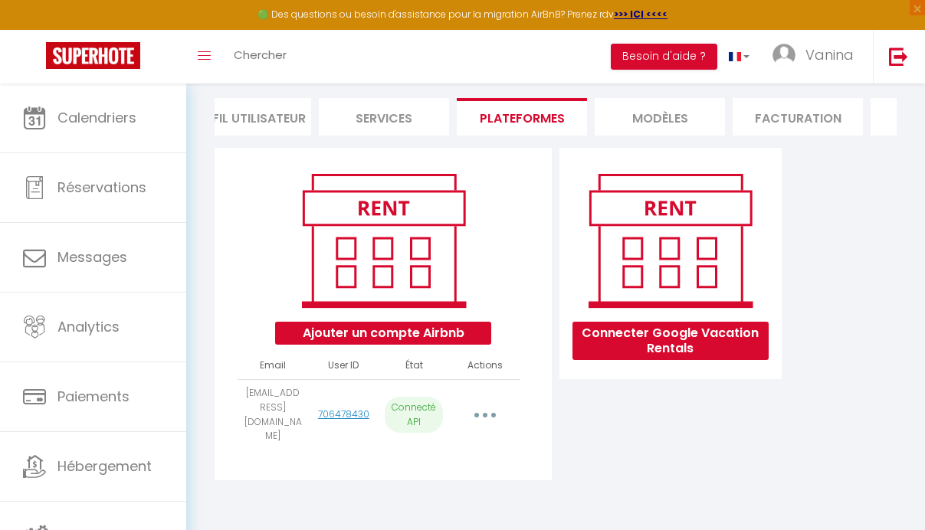
click at [486, 418] on icon "button" at bounding box center [485, 415] width 5 height 5
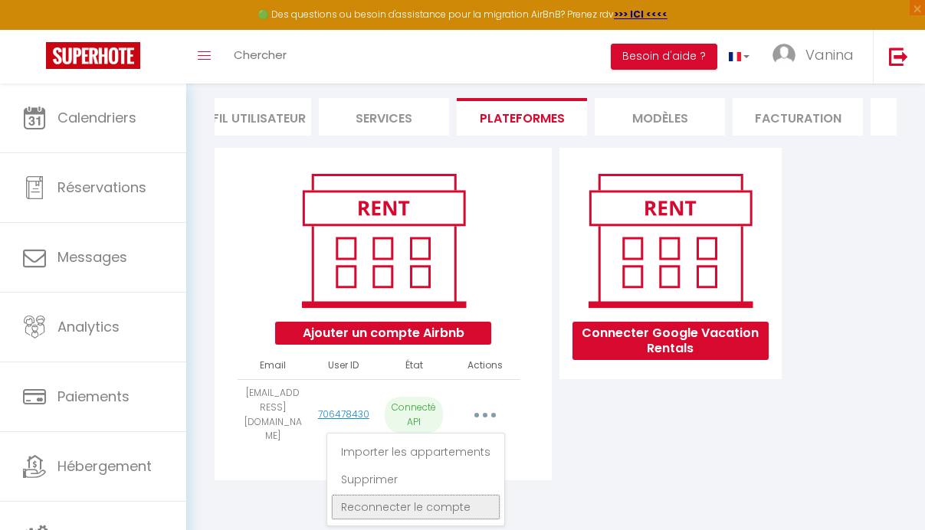
click at [408, 507] on link "Reconnecter le compte" at bounding box center [415, 507] width 169 height 26
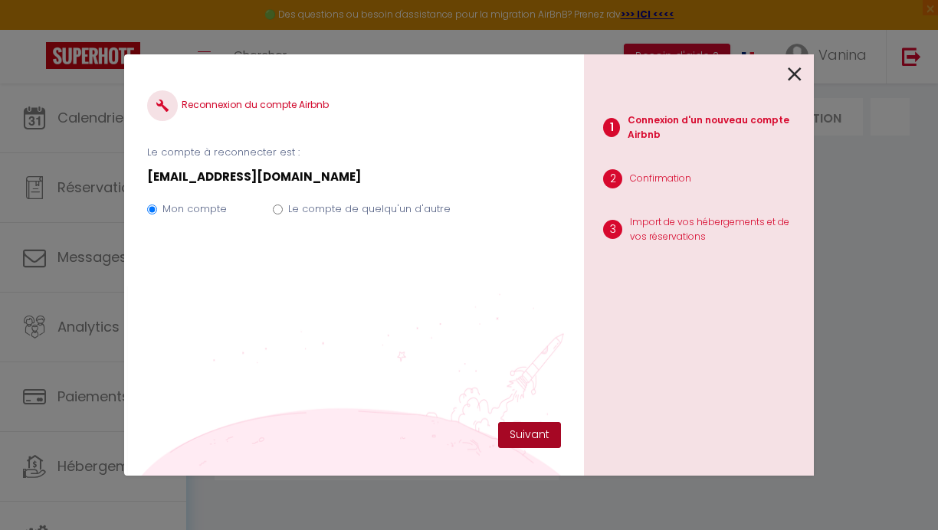
click at [539, 430] on button "Suivant" at bounding box center [529, 435] width 63 height 26
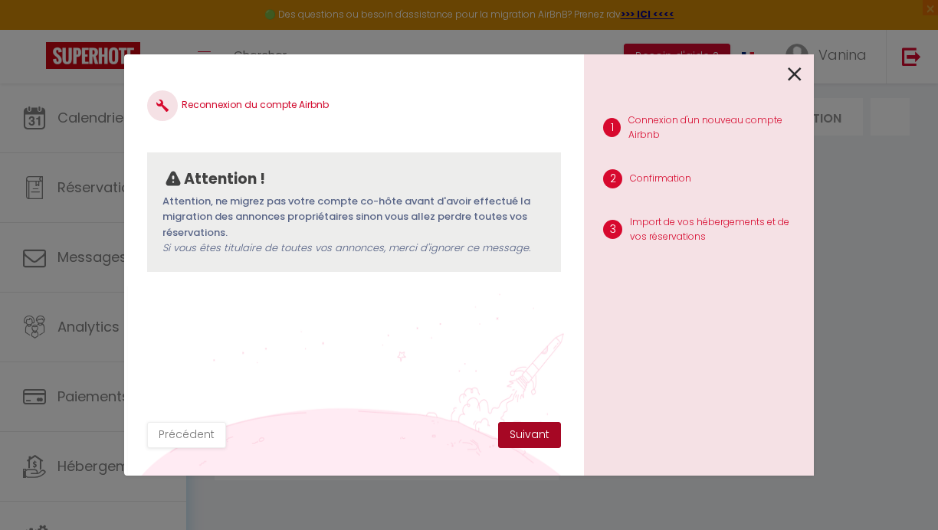
click at [523, 430] on button "Suivant" at bounding box center [529, 435] width 63 height 26
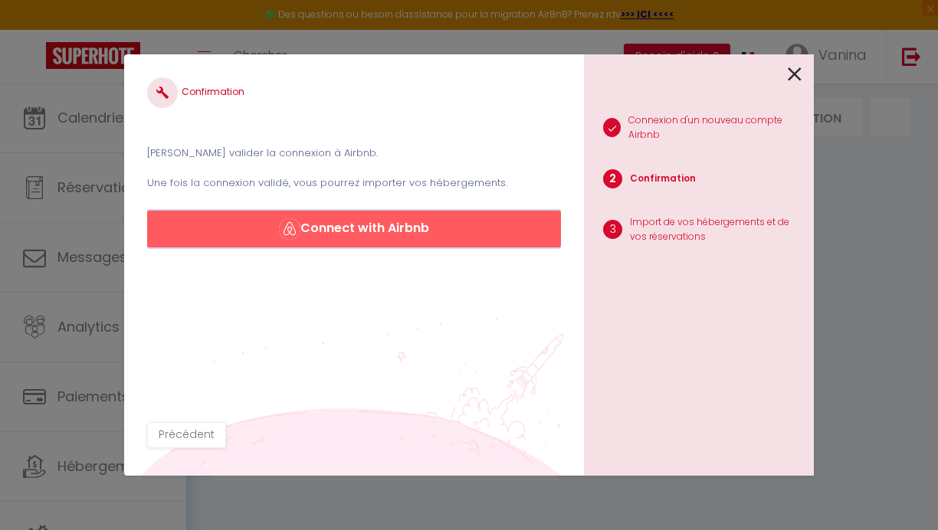
click at [385, 219] on button "Connect with Airbnb" at bounding box center [354, 229] width 414 height 37
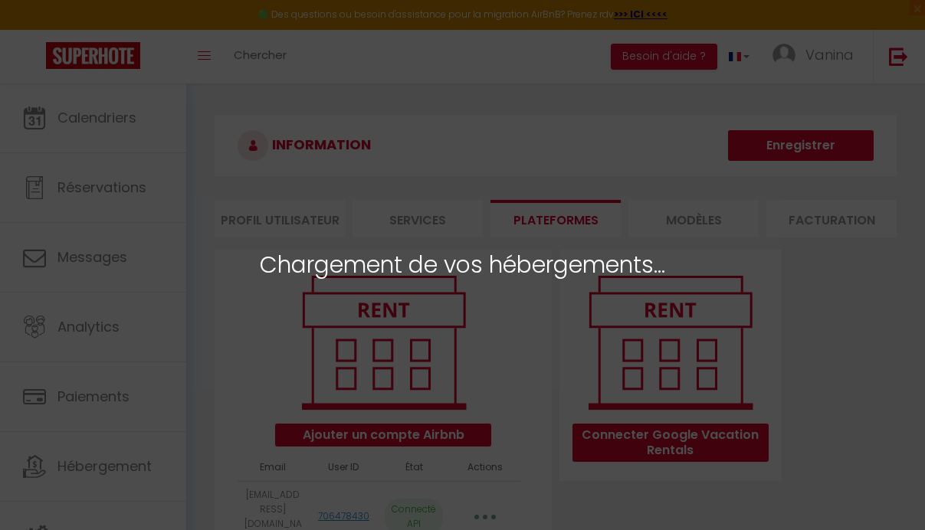
select select
select select "78498"
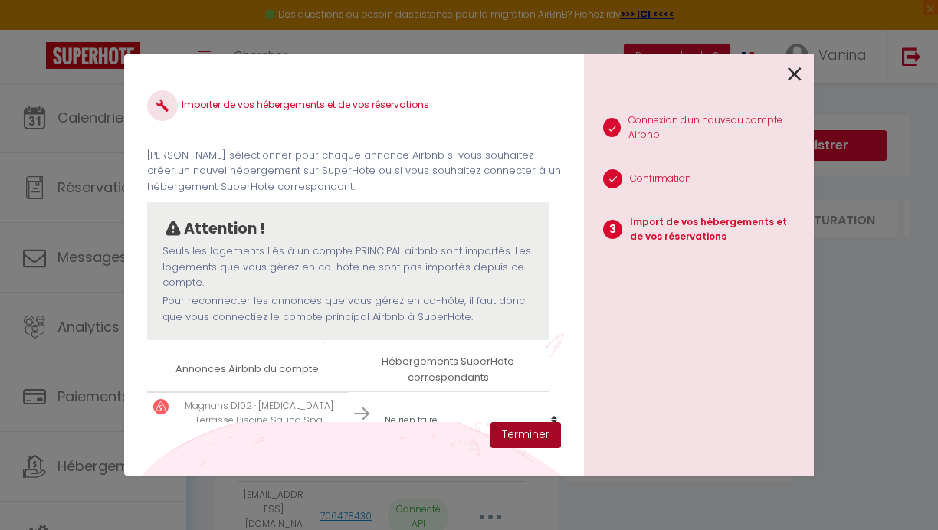
click at [538, 441] on button "Terminer" at bounding box center [525, 435] width 70 height 26
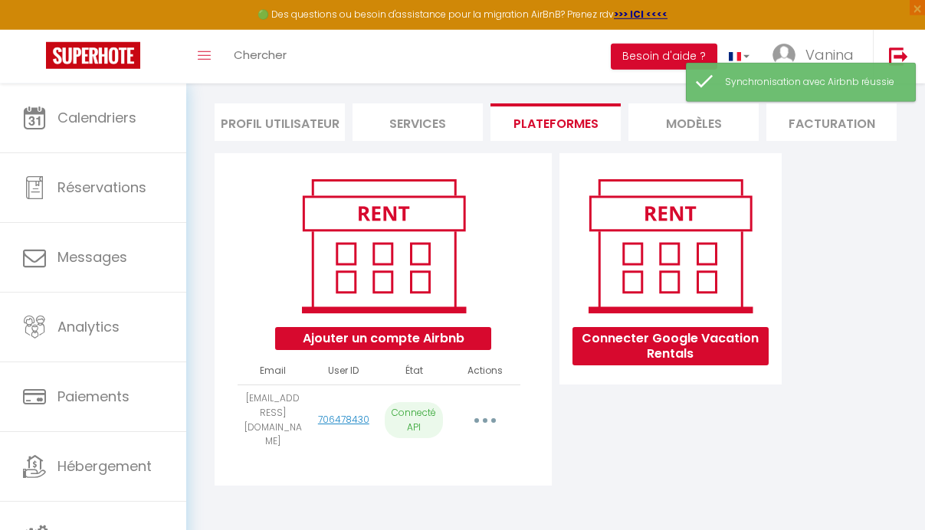
scroll to position [98, 0]
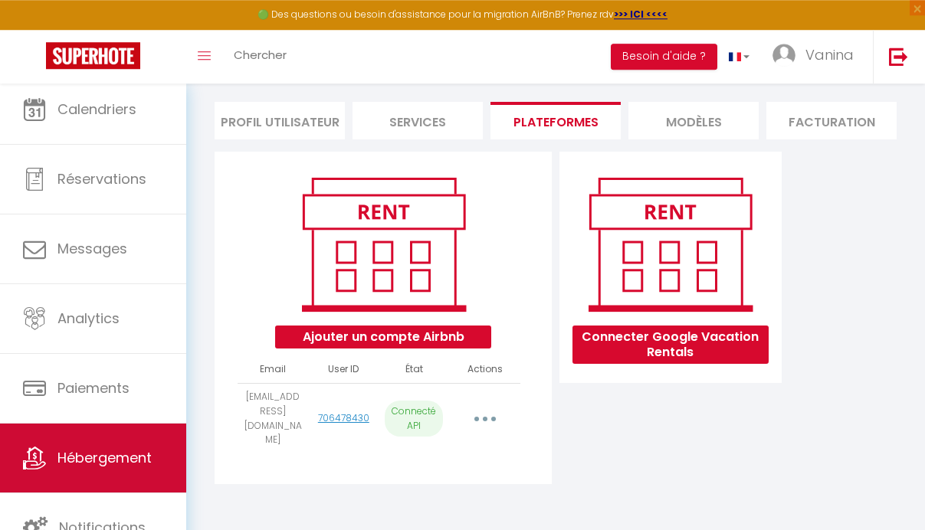
click at [109, 453] on span "Hébergement" at bounding box center [104, 457] width 94 height 19
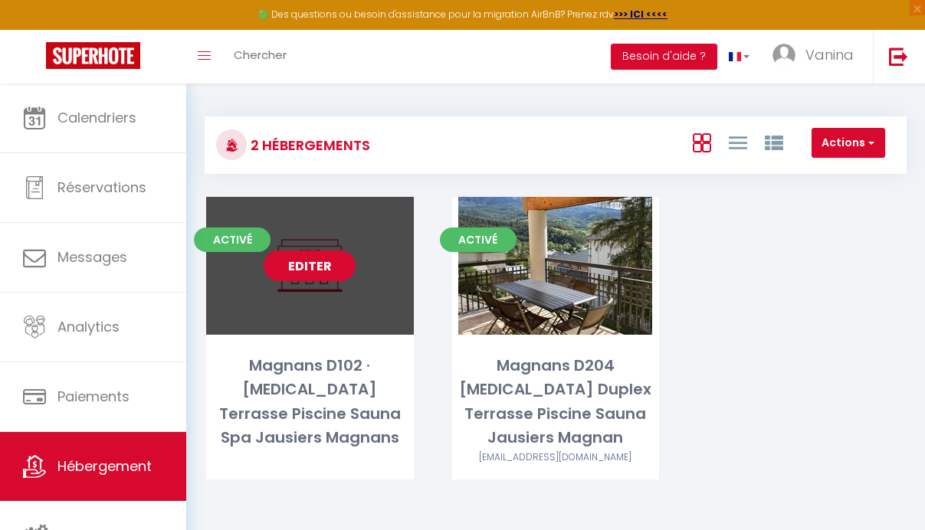
click at [303, 267] on link "Editer" at bounding box center [310, 266] width 92 height 31
select select "3"
select select "2"
select select "1"
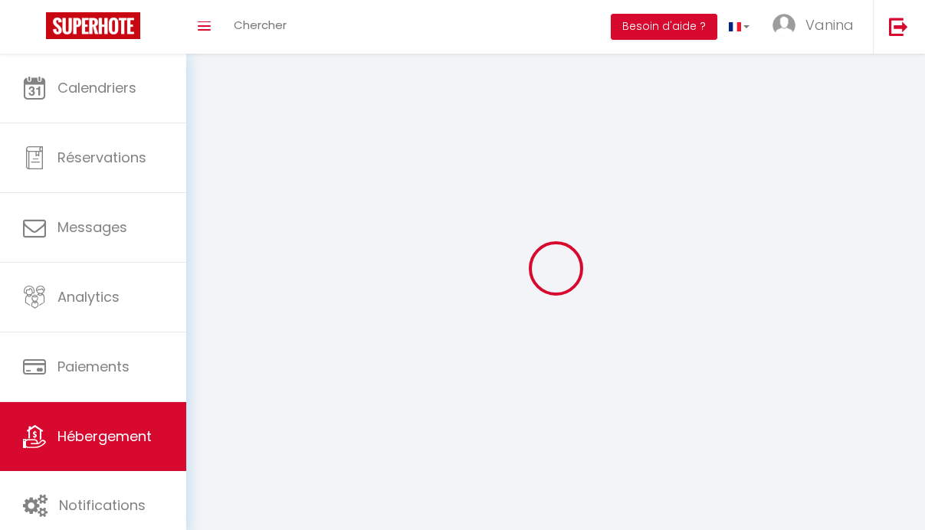
select select
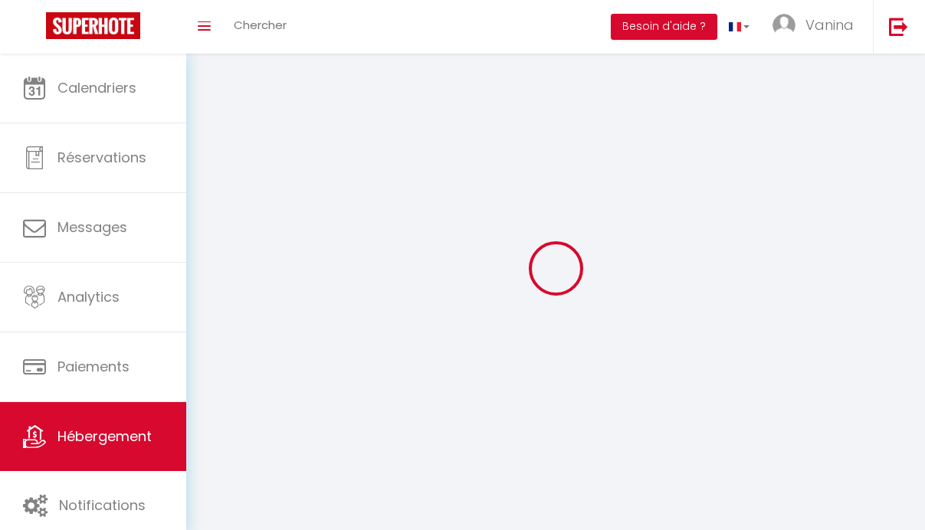
select select
checkbox input "false"
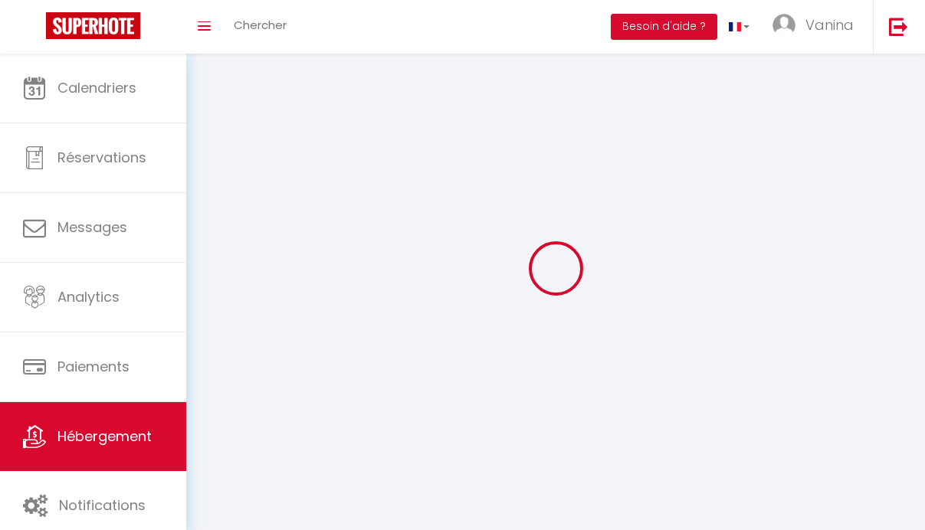
select select
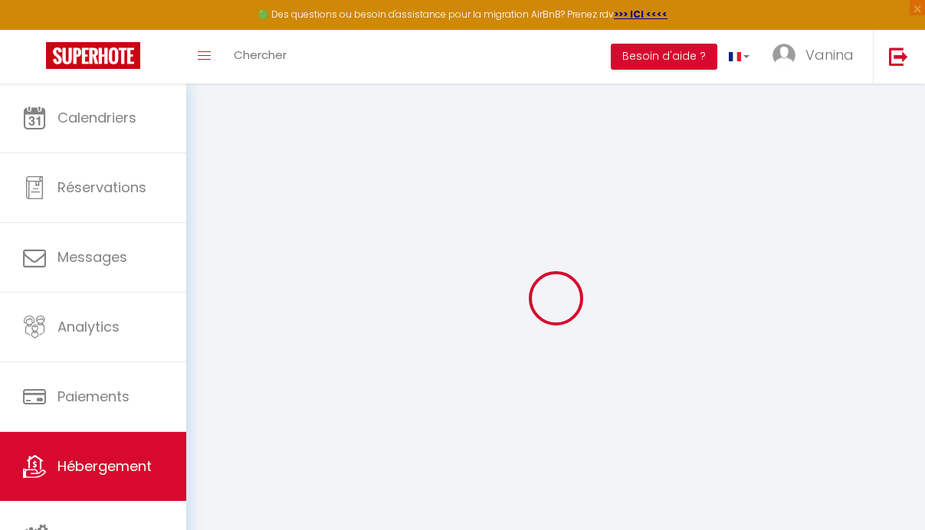
select select "+ 22 %"
select select "+ 21 %"
select select "+ 3 %"
select select "16:00"
select select "23:45"
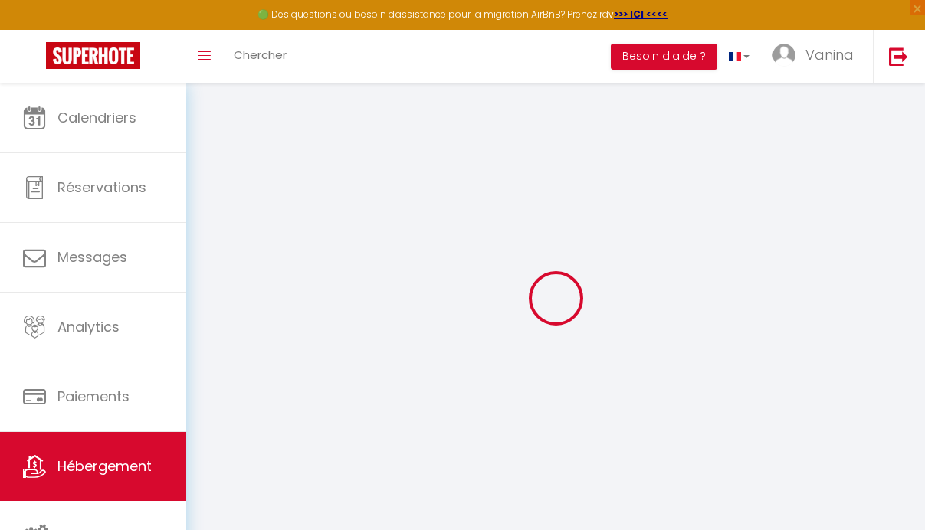
select select "10:00"
select select "30"
select select "120"
select select
checkbox input "false"
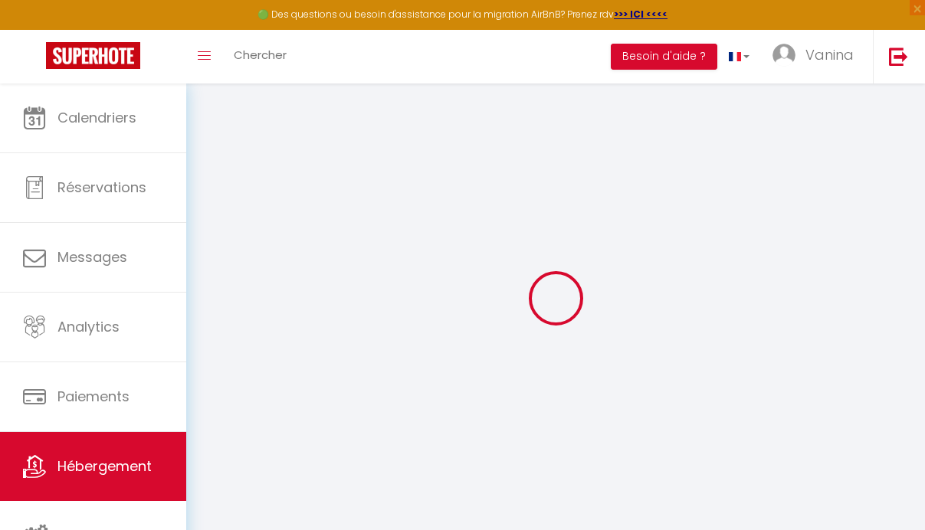
checkbox input "false"
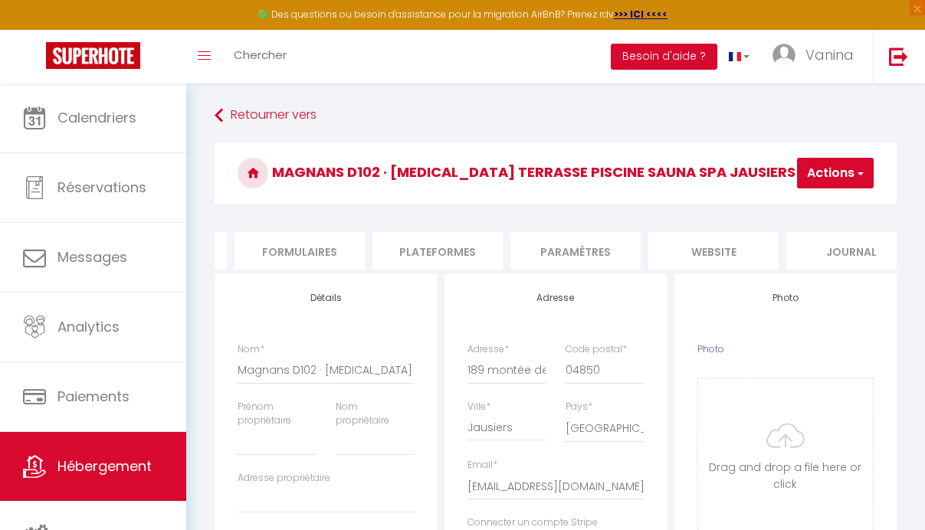
scroll to position [0, 697]
click at [392, 244] on li "Plateformes" at bounding box center [410, 251] width 130 height 38
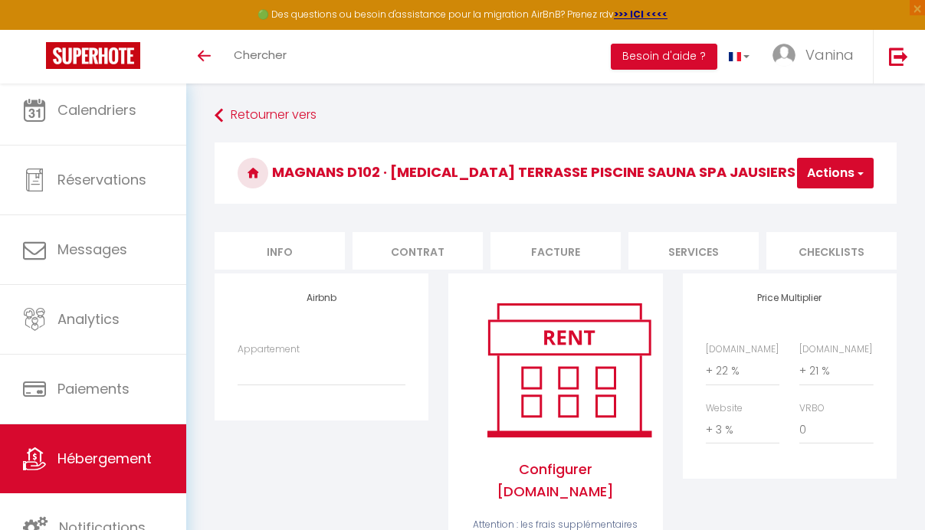
click at [110, 454] on span "Hébergement" at bounding box center [104, 458] width 94 height 19
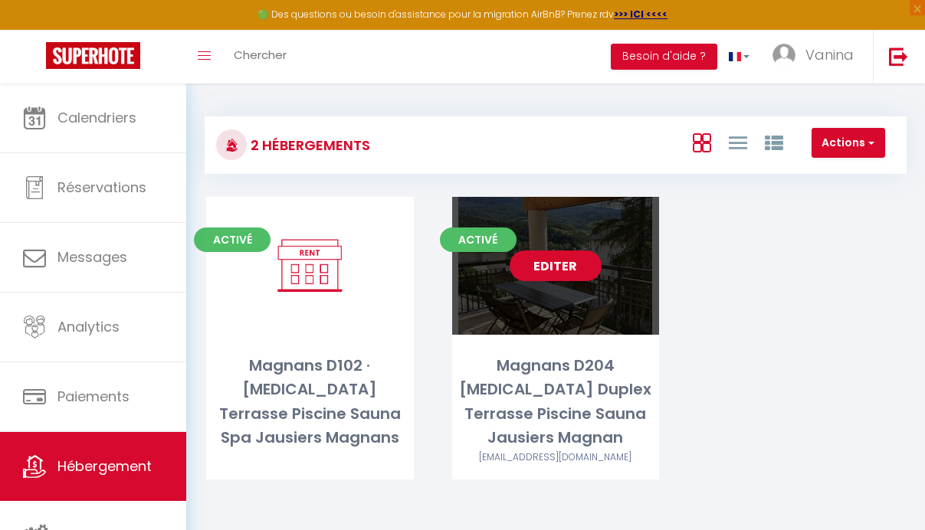
click at [561, 268] on link "Editer" at bounding box center [556, 266] width 92 height 31
click at [565, 261] on link "Editer" at bounding box center [556, 266] width 92 height 31
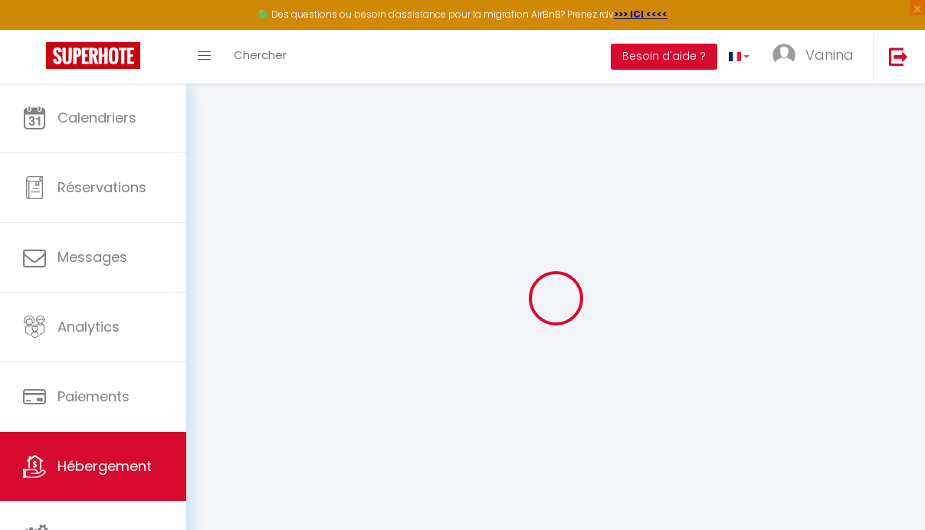
select select
checkbox input "false"
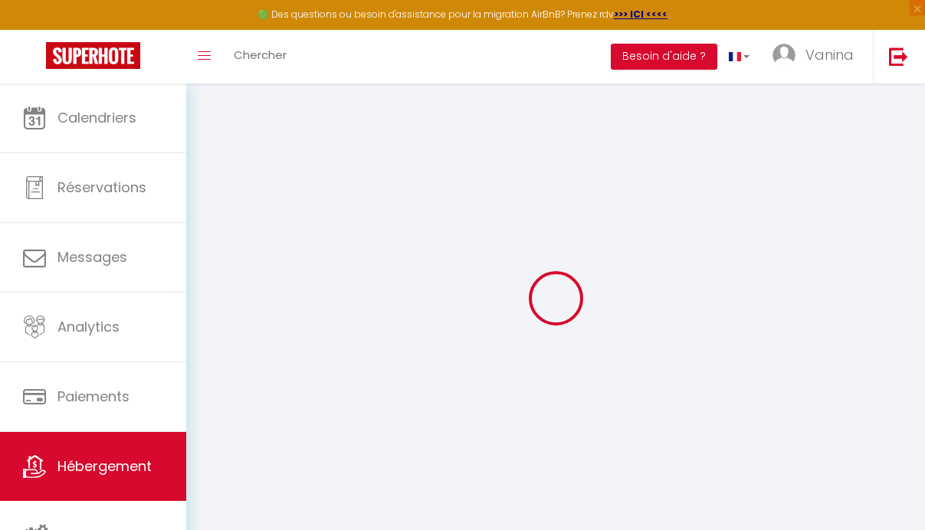
select select "15:00"
select select "23:45"
select select "12:00"
select select "30"
select select "120"
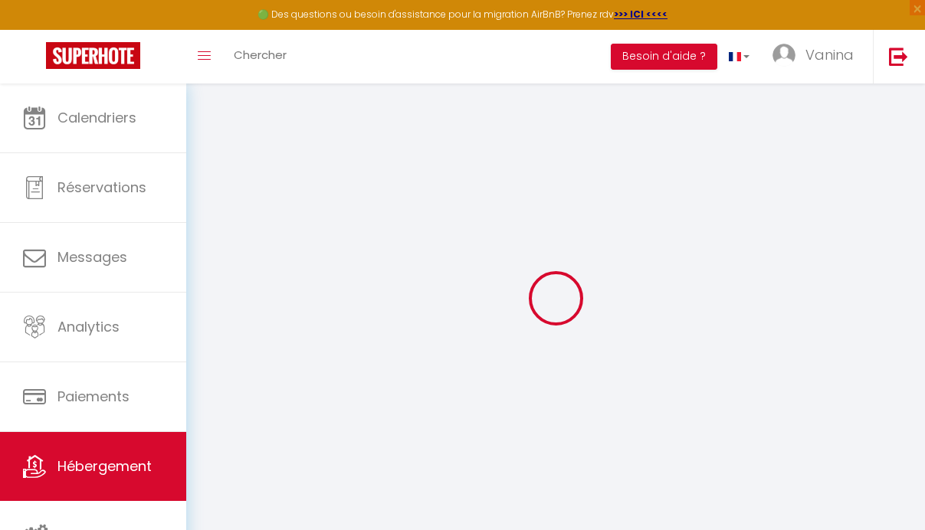
select select "19544-1506403082510315896"
select select
checkbox input "false"
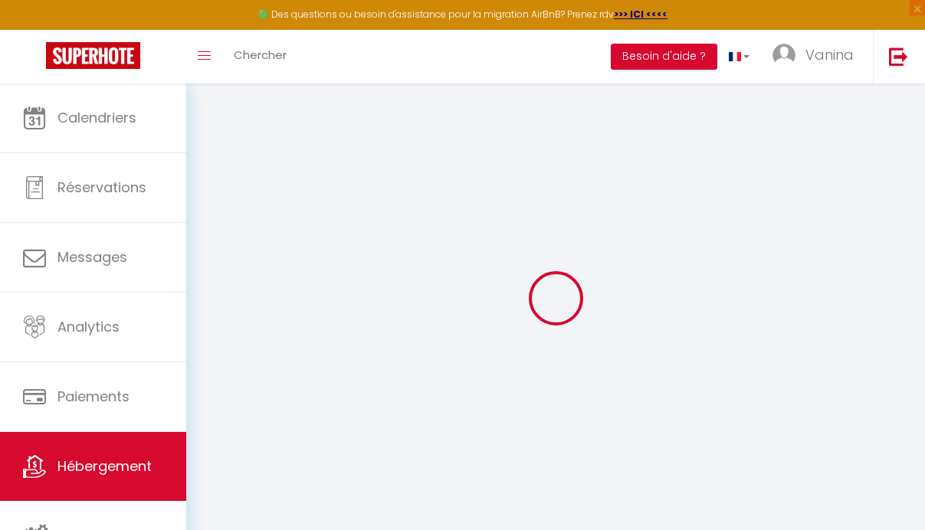
checkbox input "false"
select select "EUR"
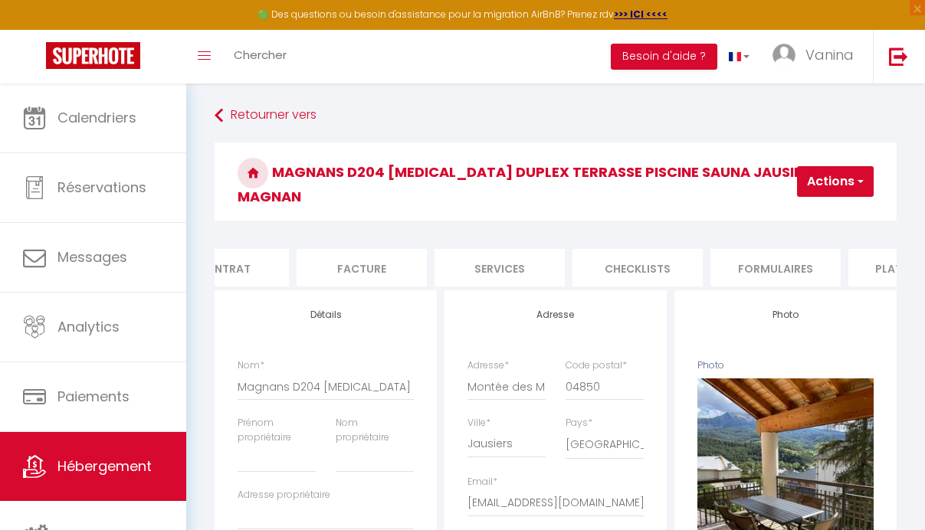
scroll to position [0, 697]
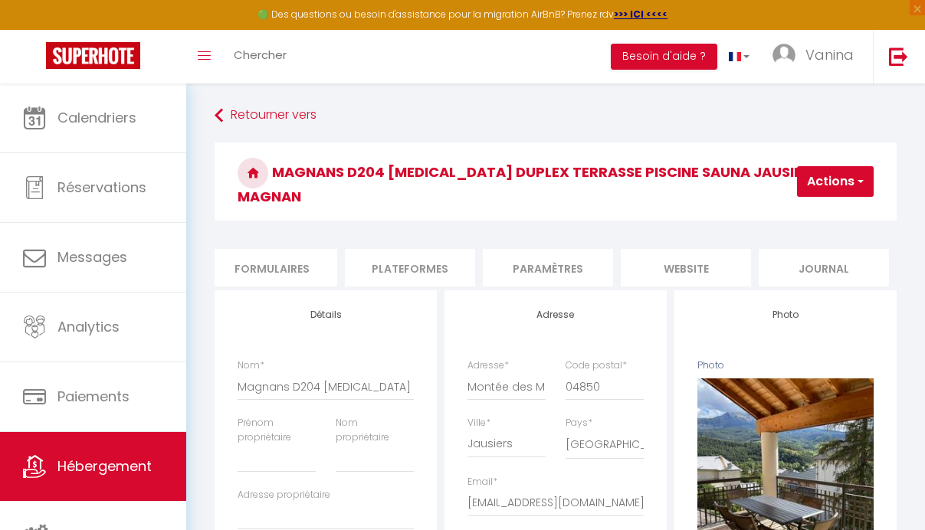
click at [386, 251] on li "Plateformes" at bounding box center [410, 268] width 130 height 38
select select
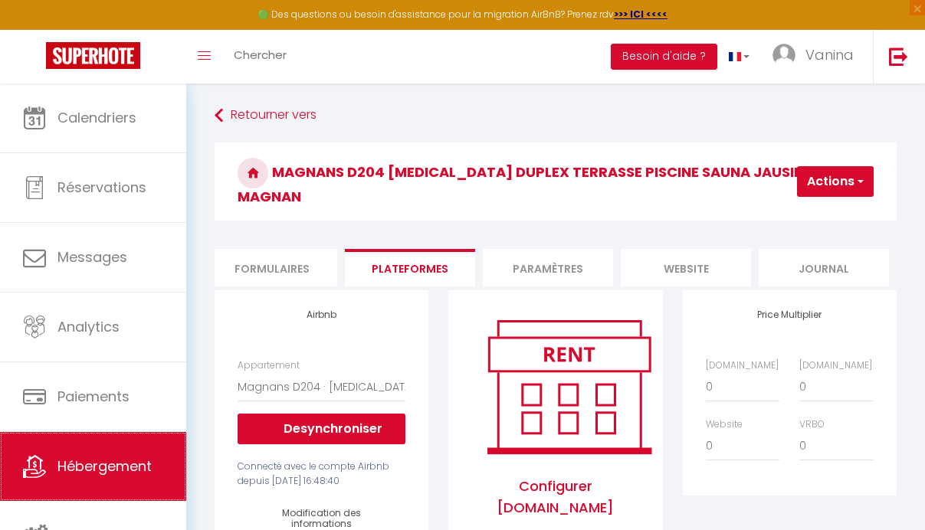
click at [81, 465] on span "Hébergement" at bounding box center [104, 466] width 94 height 19
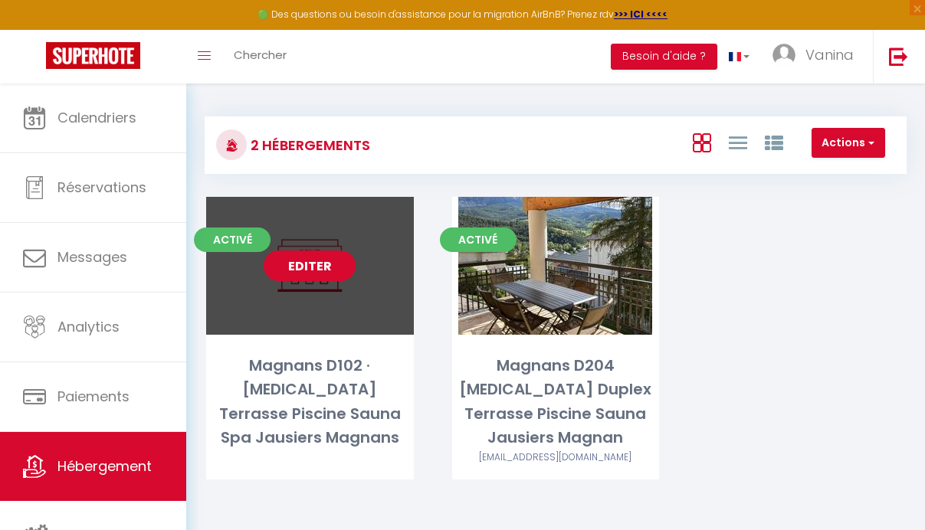
click at [309, 274] on link "Editer" at bounding box center [310, 266] width 92 height 31
click at [310, 269] on link "Editer" at bounding box center [310, 266] width 92 height 31
select select "3"
select select "2"
select select "1"
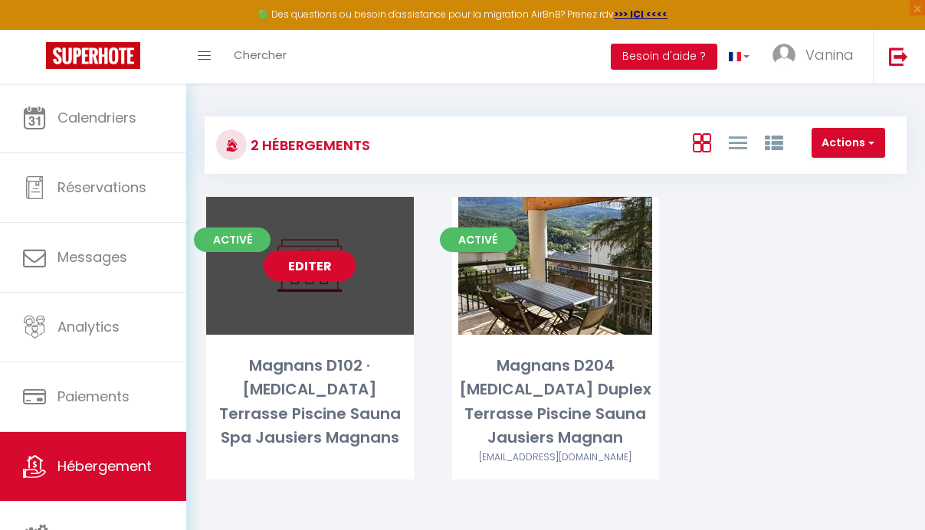
select select "1"
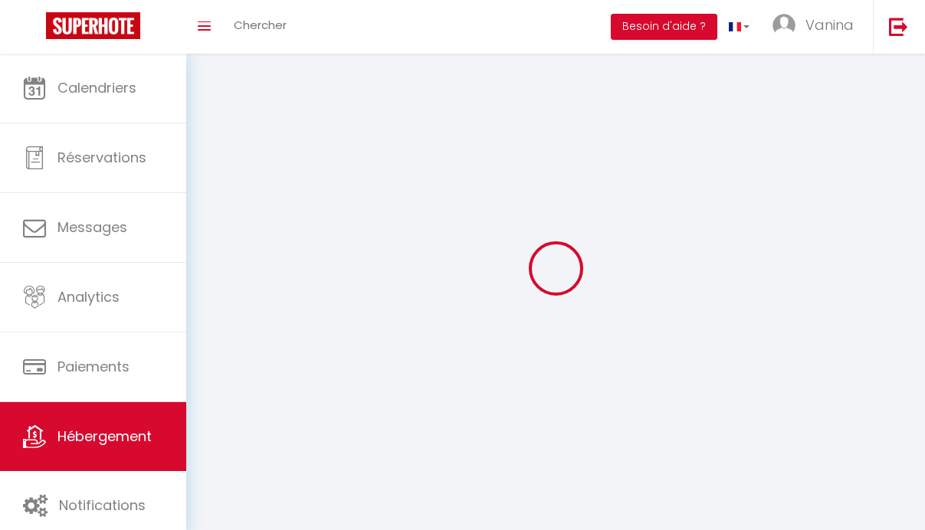
select select
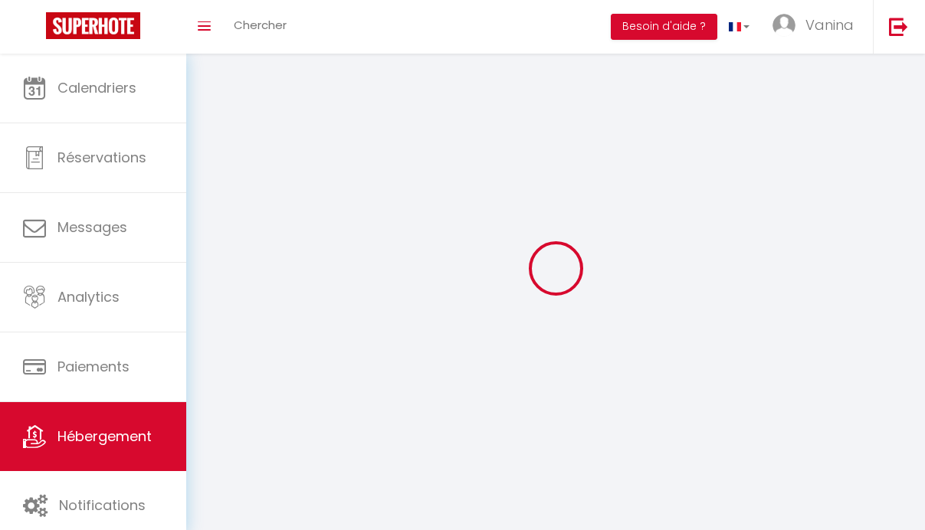
select select
checkbox input "false"
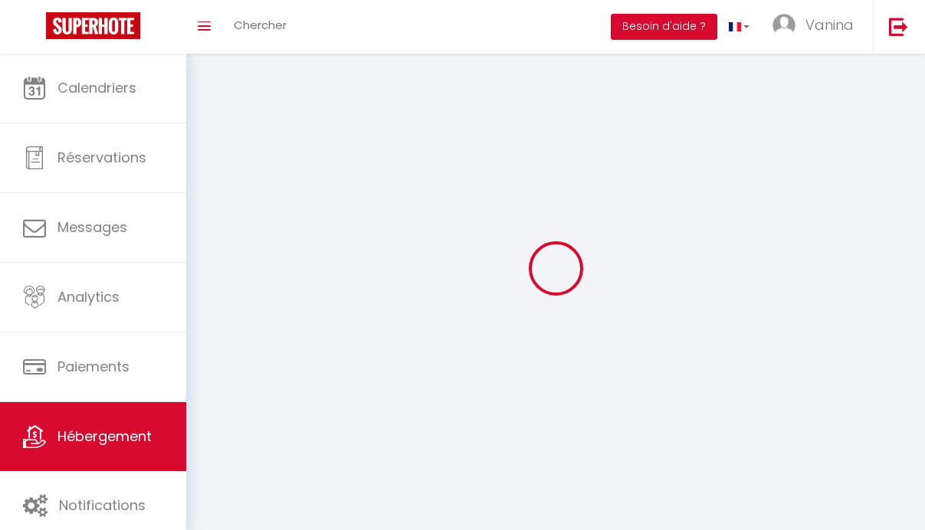
select select
select select "1"
select select "28"
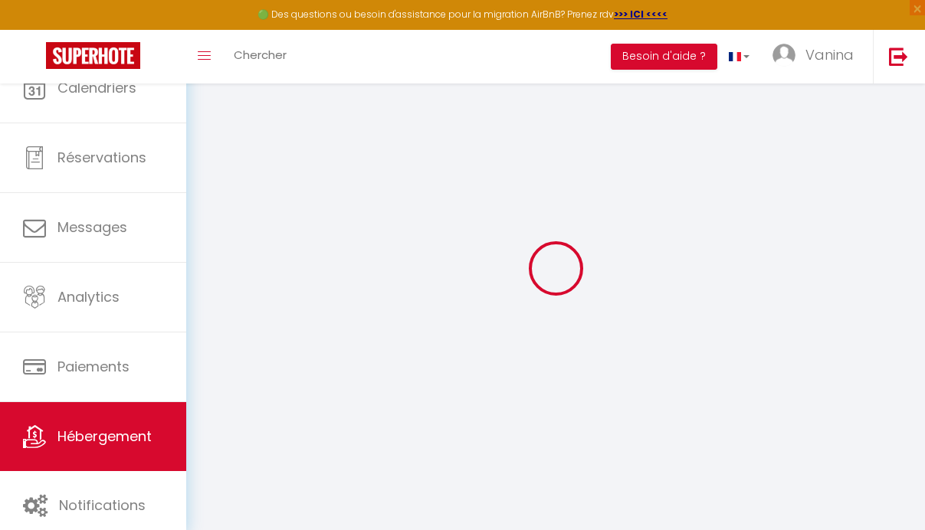
select select
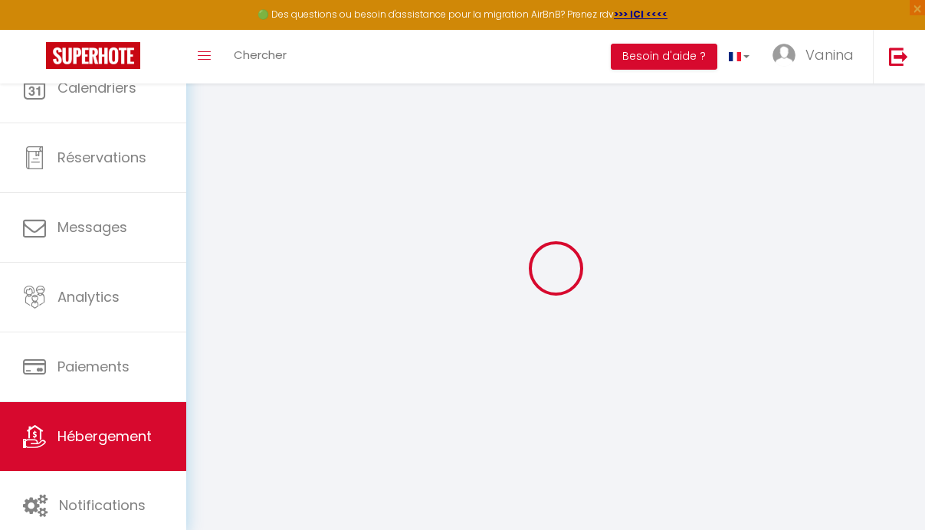
select select
checkbox input "false"
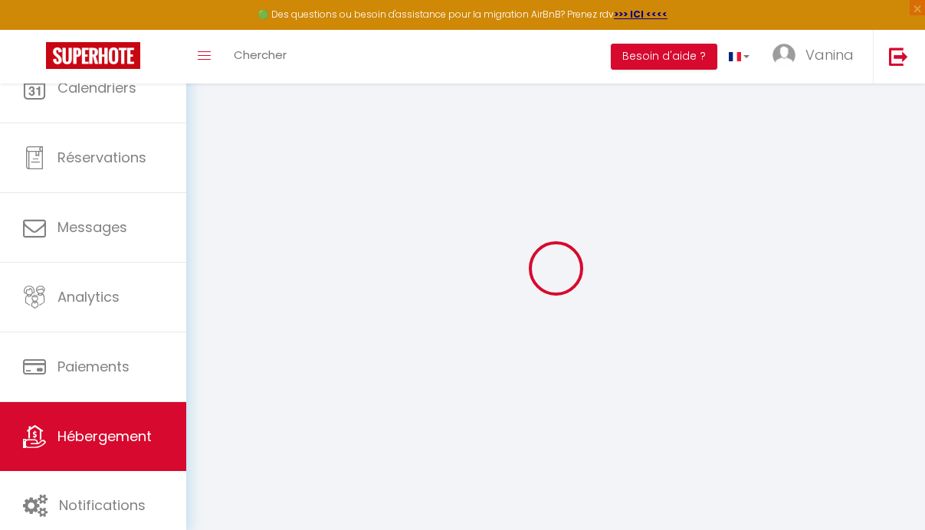
select select
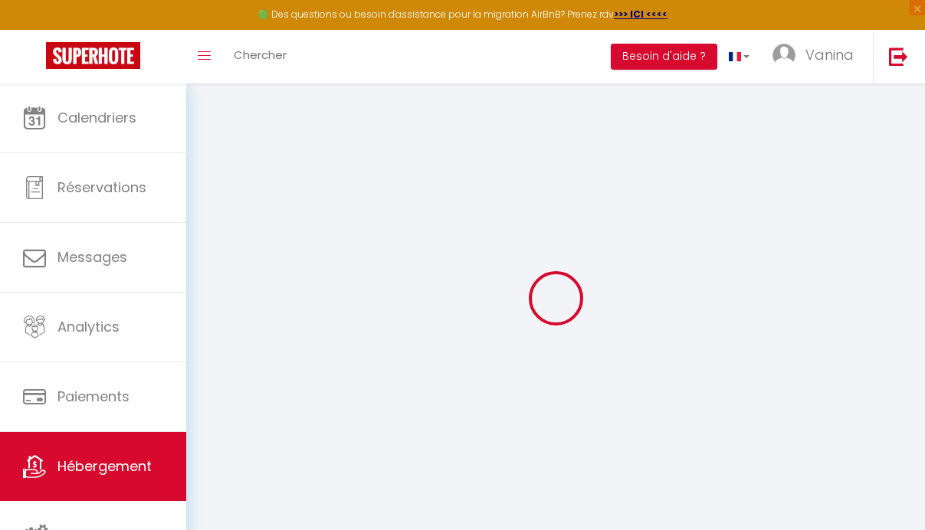
select select
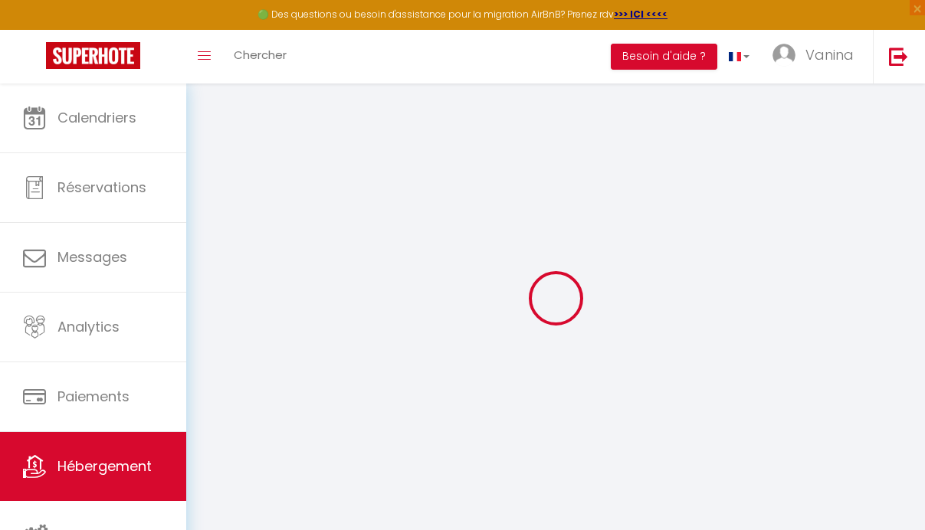
select select
checkbox input "false"
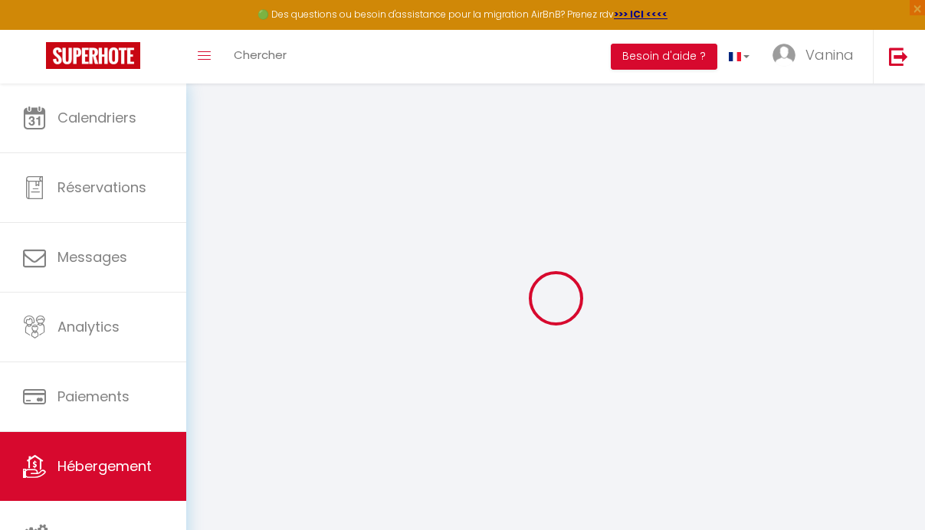
select select
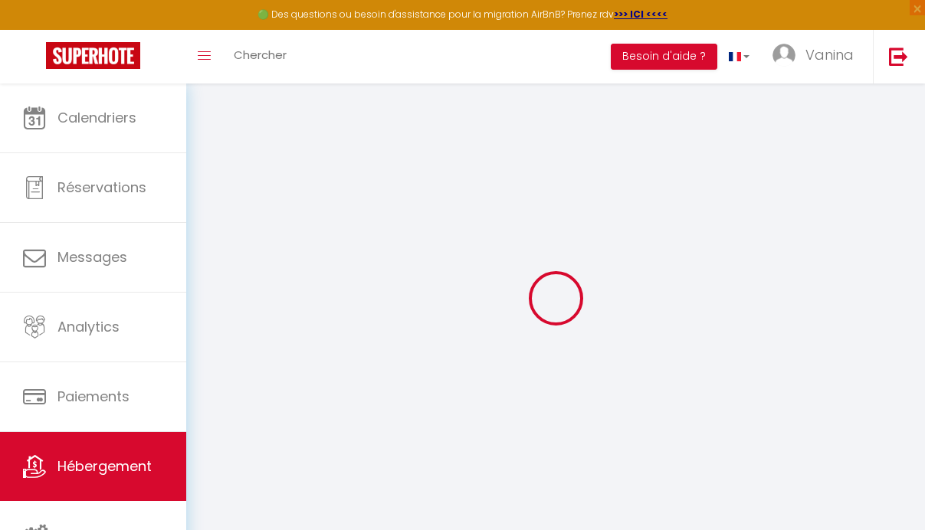
select select
checkbox input "false"
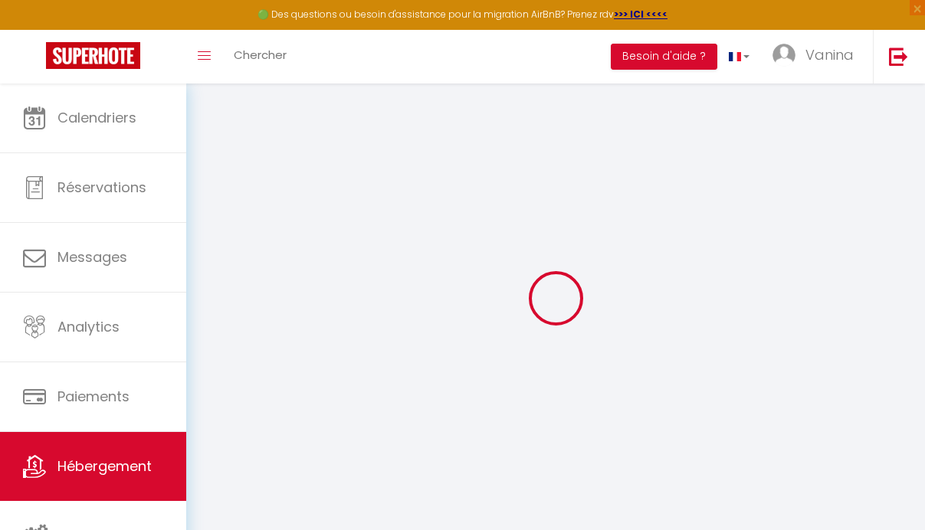
checkbox input "false"
select select
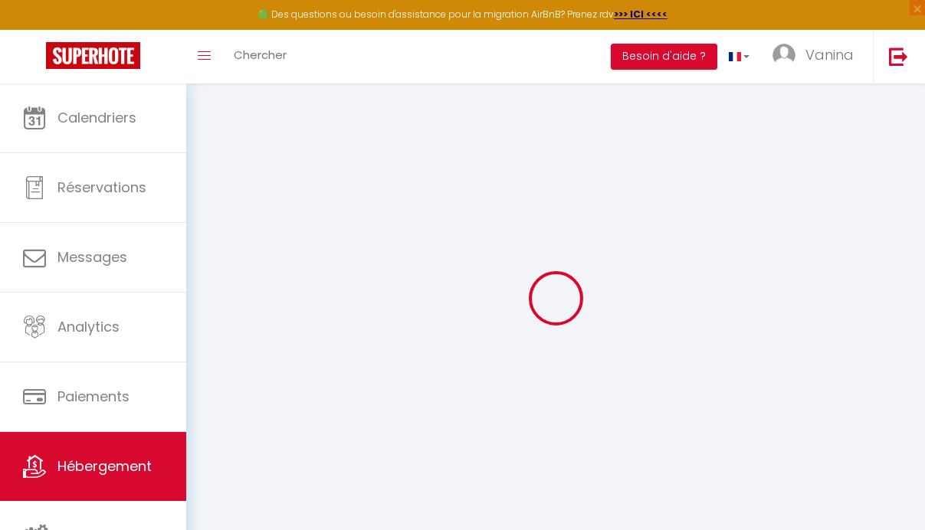
select select
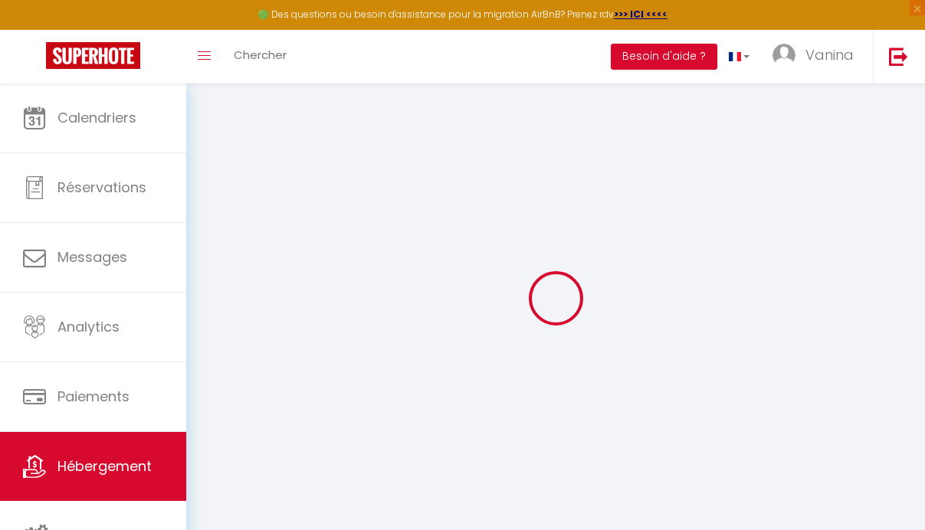
checkbox input "false"
select select
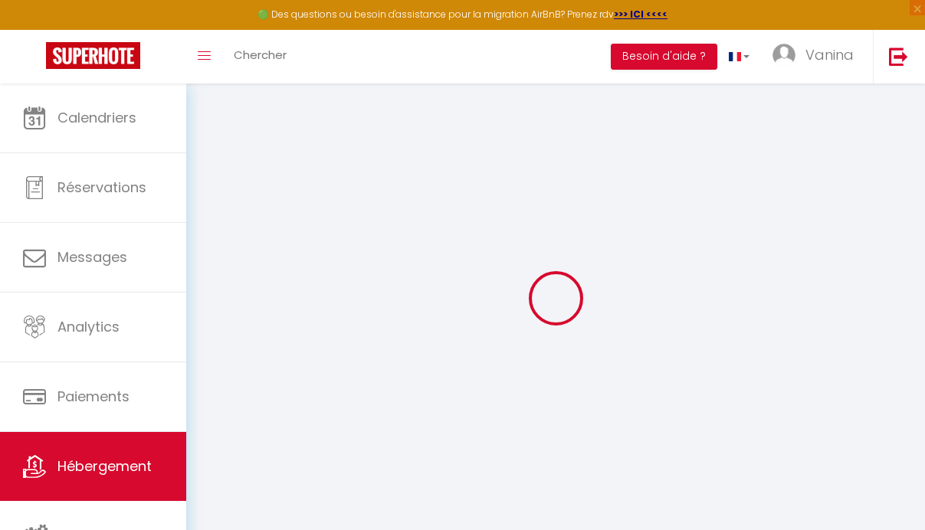
select select
type input "Magnans D102 · T3 Terrasse Piscine Sauna Spa Jausiers Magnans"
select select "6"
select select "2"
type input "110"
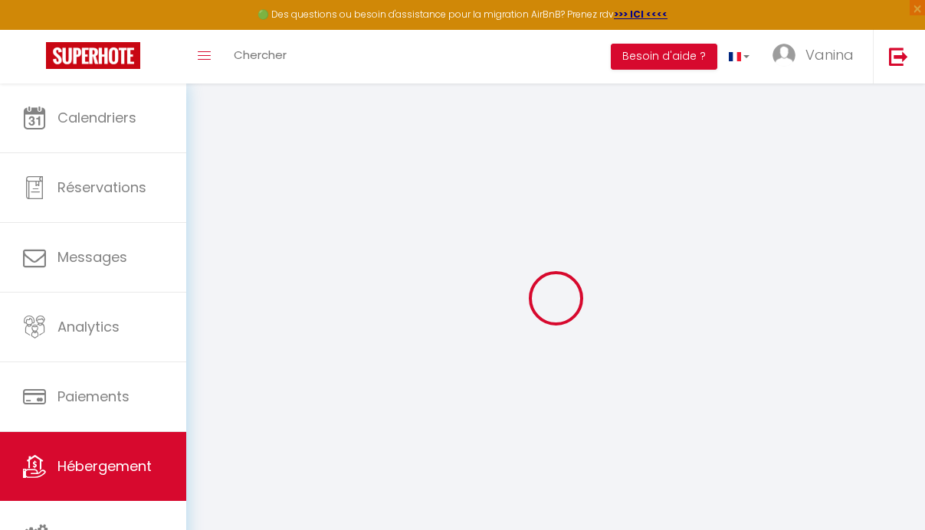
select select
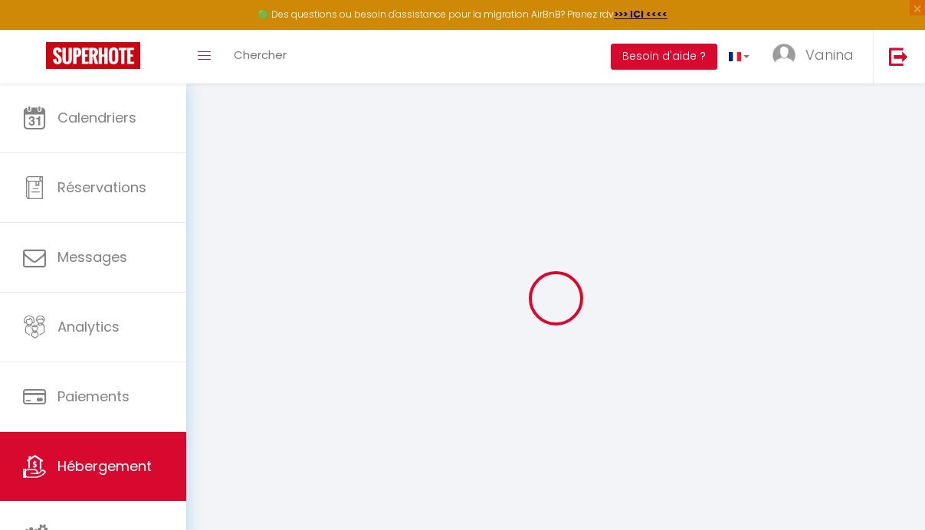
type input "189 montée des MAGNANS"
type input "04850"
type input "Jausiers"
type input "[EMAIL_ADDRESS][DOMAIN_NAME]"
select select
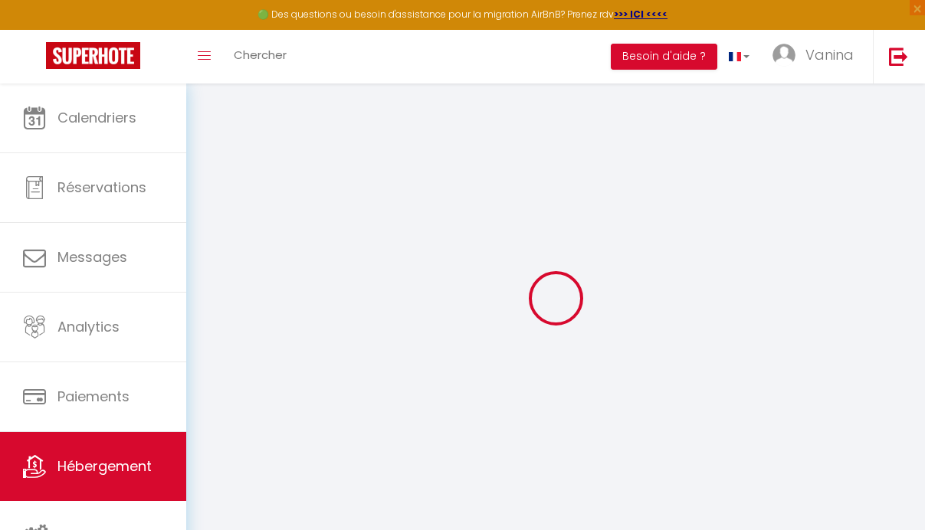
checkbox input "false"
select select
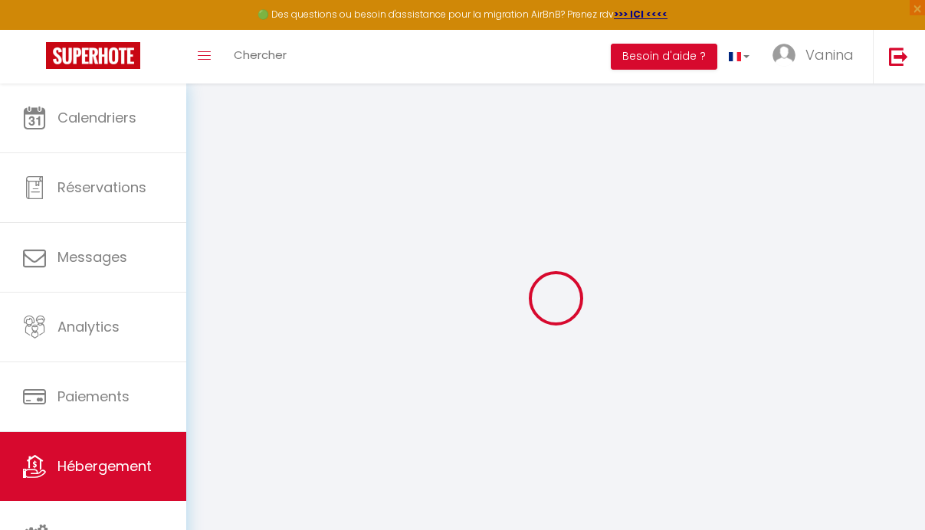
select select
type input "0"
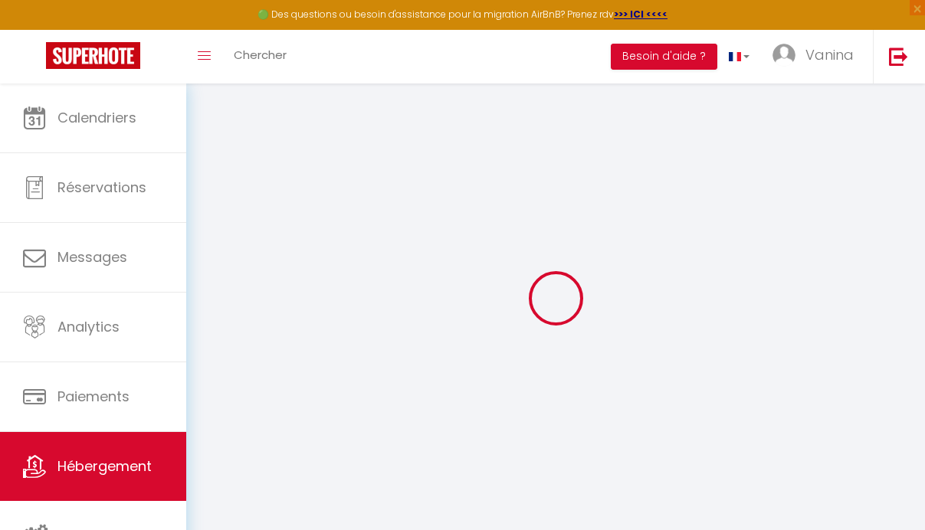
select select
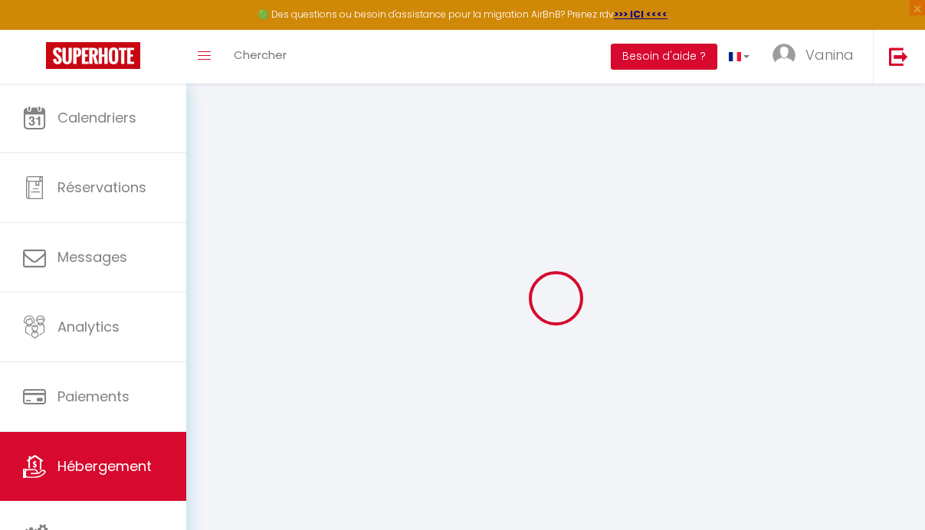
select select
checkbox input "false"
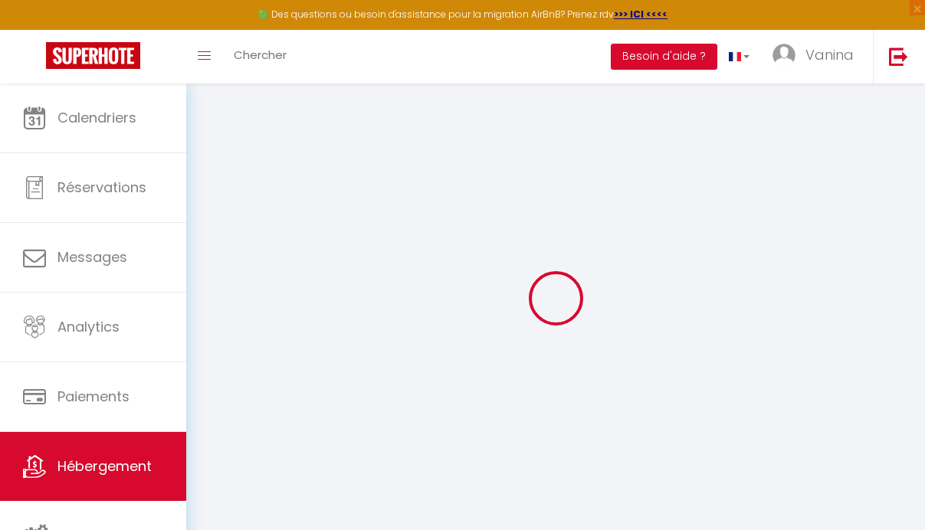
select select
checkbox input "false"
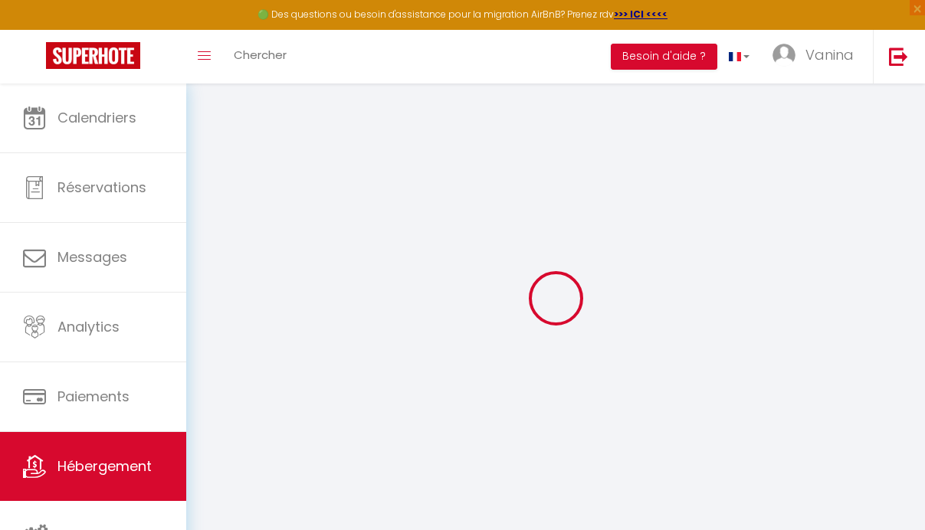
select select "16:00"
select select "23:45"
select select "10:00"
select select "30"
select select "120"
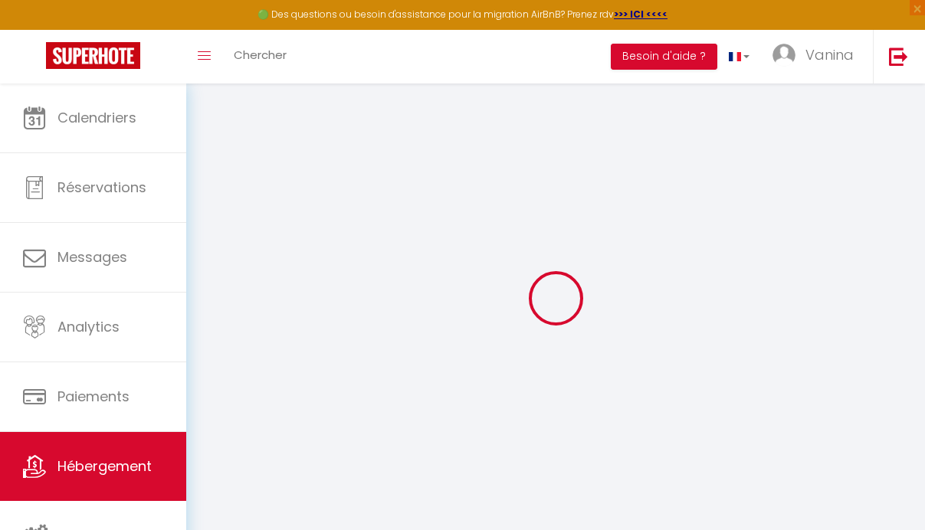
select select
checkbox input "false"
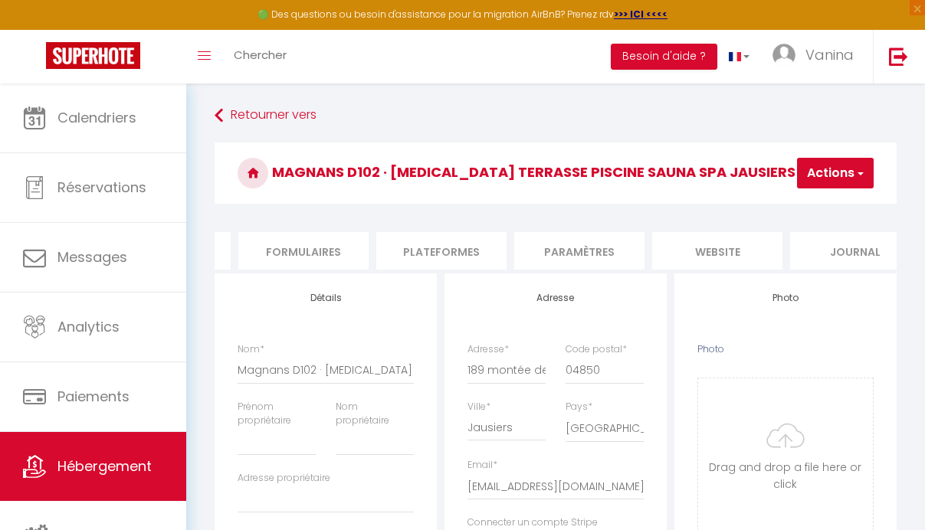
scroll to position [0, 697]
click at [411, 253] on li "Plateformes" at bounding box center [410, 251] width 130 height 38
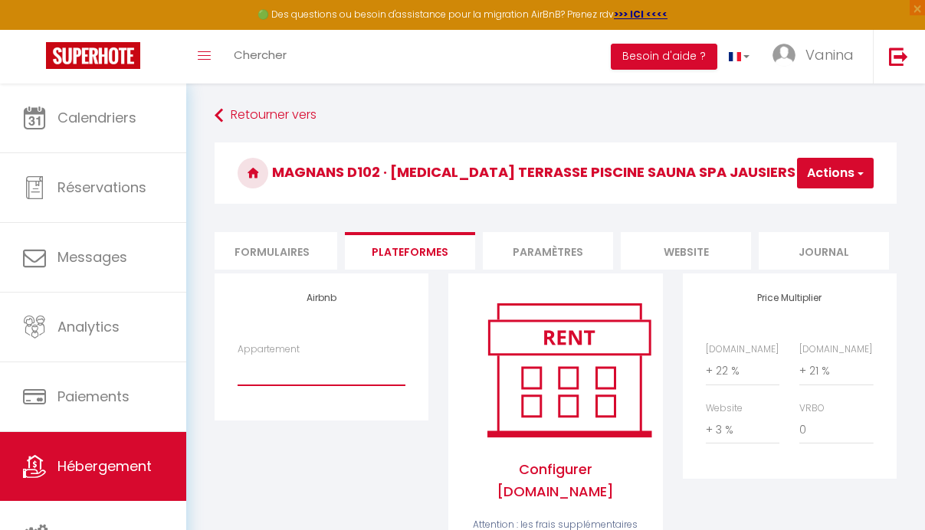
select select "19544-1462266338442648944"
click option "Magnans D102 · T3 Terrasse Piscine Sauna Spa Jausiers Magnans 1 - locationsmagn…" at bounding box center [0, 0] width 0 height 0
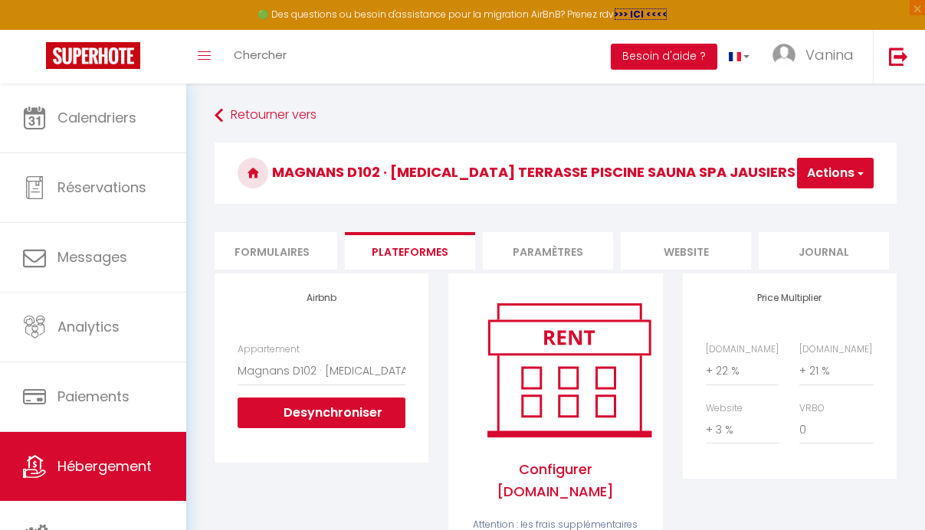
click at [639, 15] on strong ">>> ICI <<<<" at bounding box center [641, 14] width 54 height 13
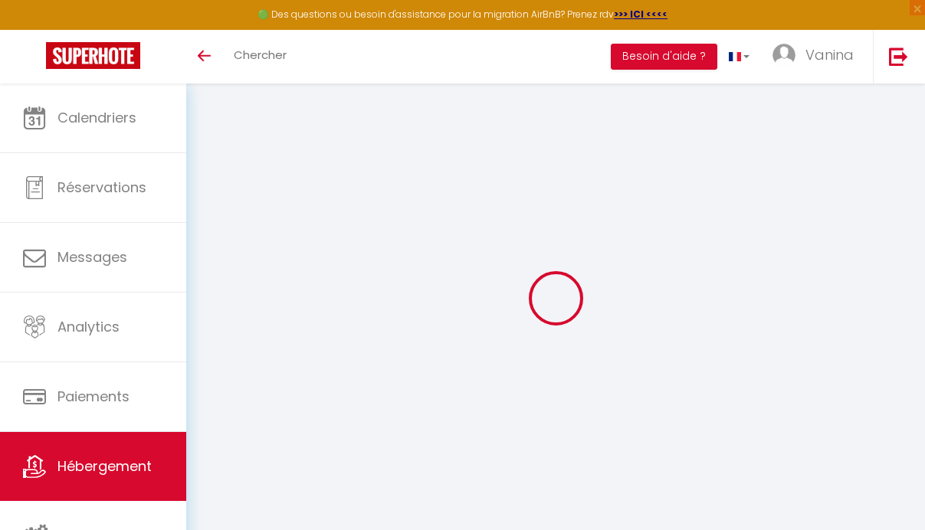
select select "+ 22 %"
select select "+ 21 %"
select select "+ 3 %"
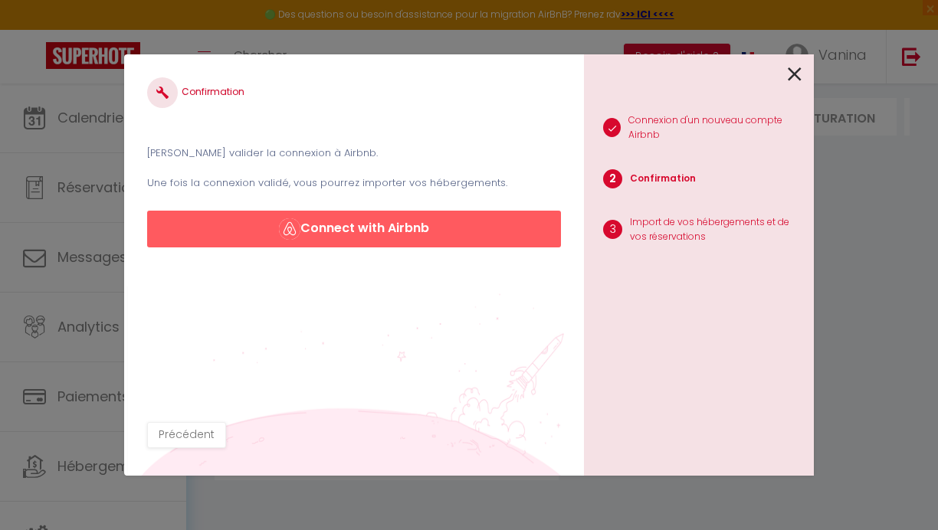
scroll to position [0, 34]
